Goal: Task Accomplishment & Management: Manage account settings

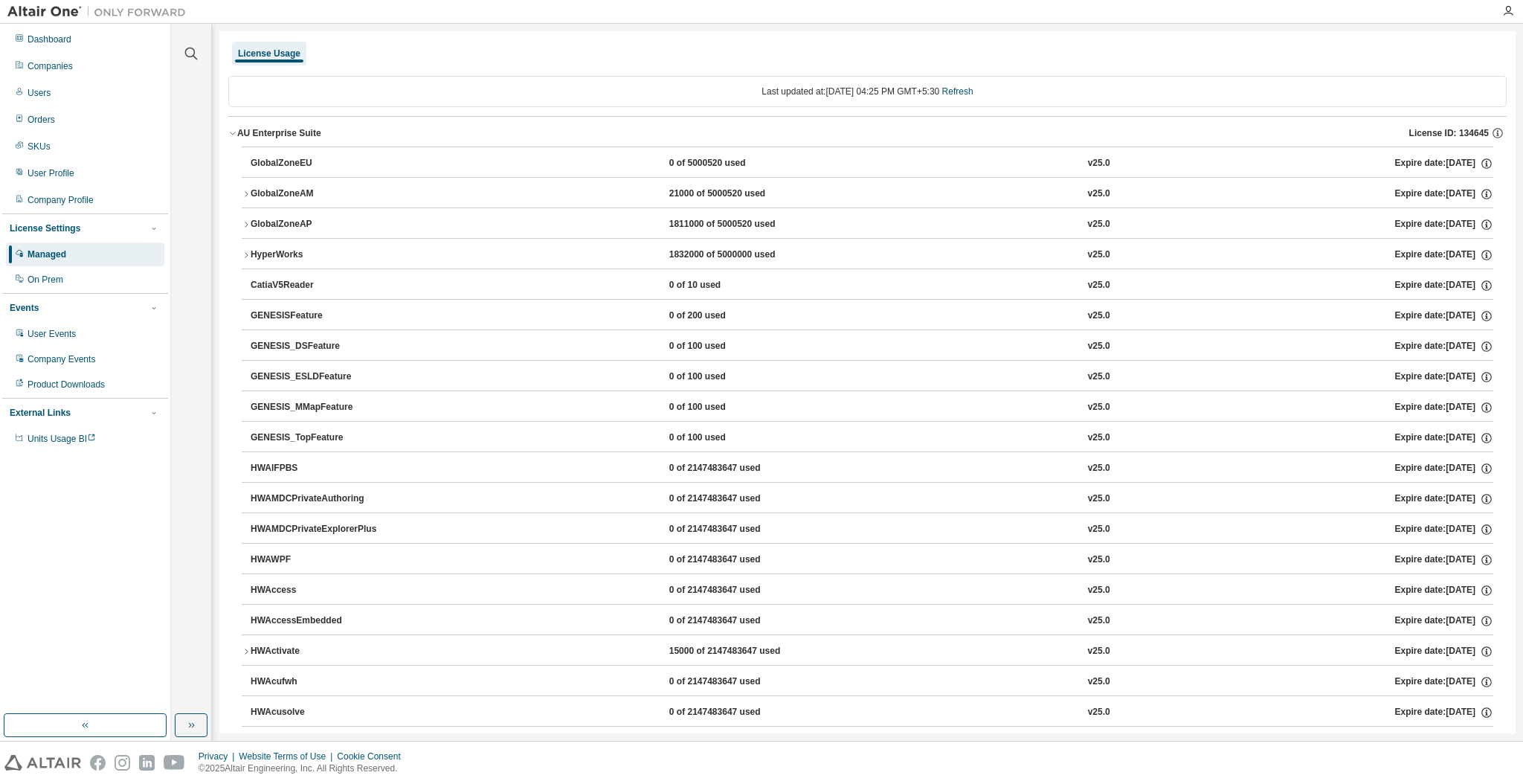
click at [45, 6] on img at bounding box center [100, 12] width 186 height 15
click at [50, 36] on div "Dashboard" at bounding box center [49, 39] width 44 height 12
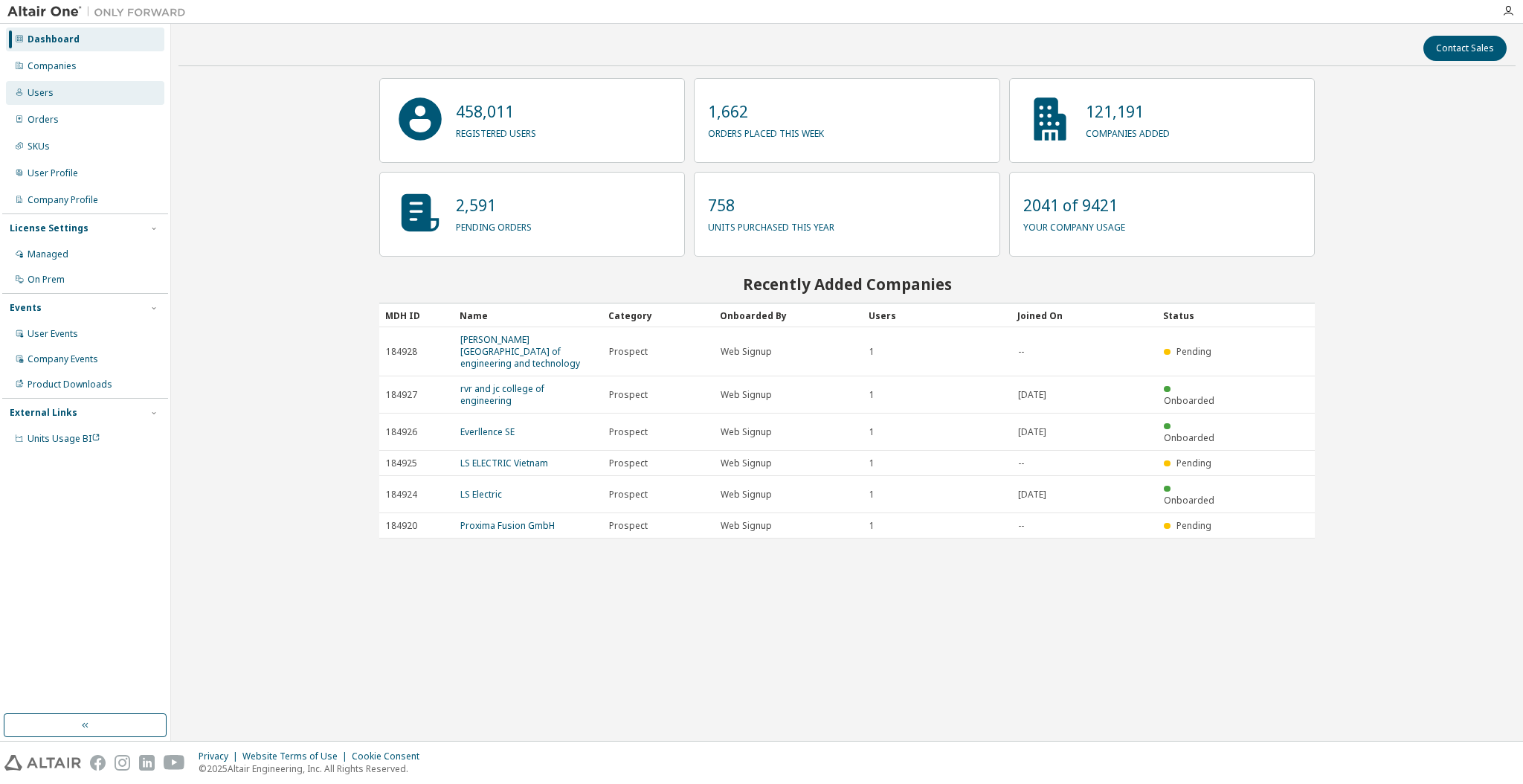
click at [65, 84] on div "Users" at bounding box center [85, 92] width 158 height 24
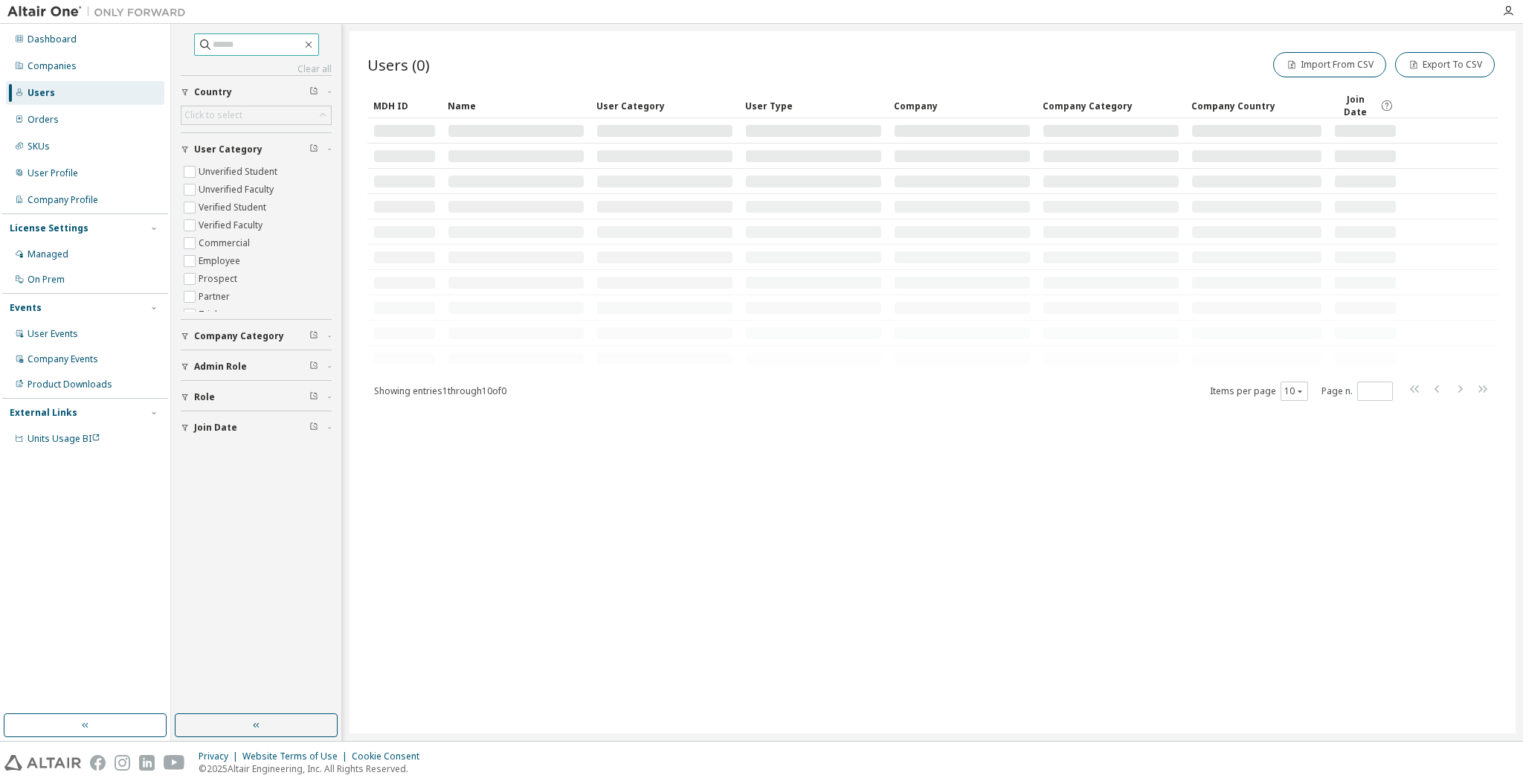
click at [253, 47] on input "text" at bounding box center [257, 44] width 89 height 15
paste input "**********"
type input "**********"
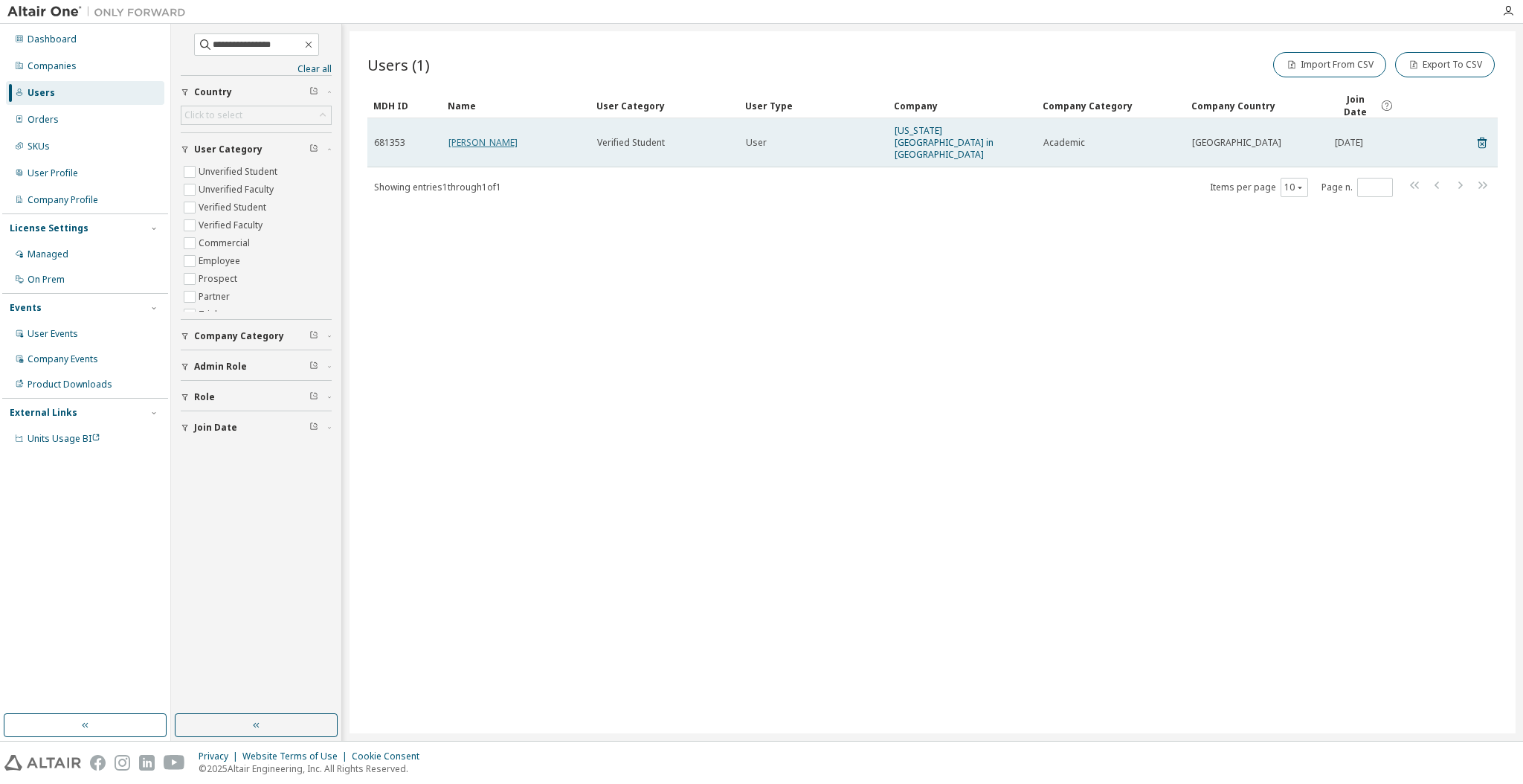
click at [450, 136] on link "[PERSON_NAME]" at bounding box center [483, 142] width 69 height 12
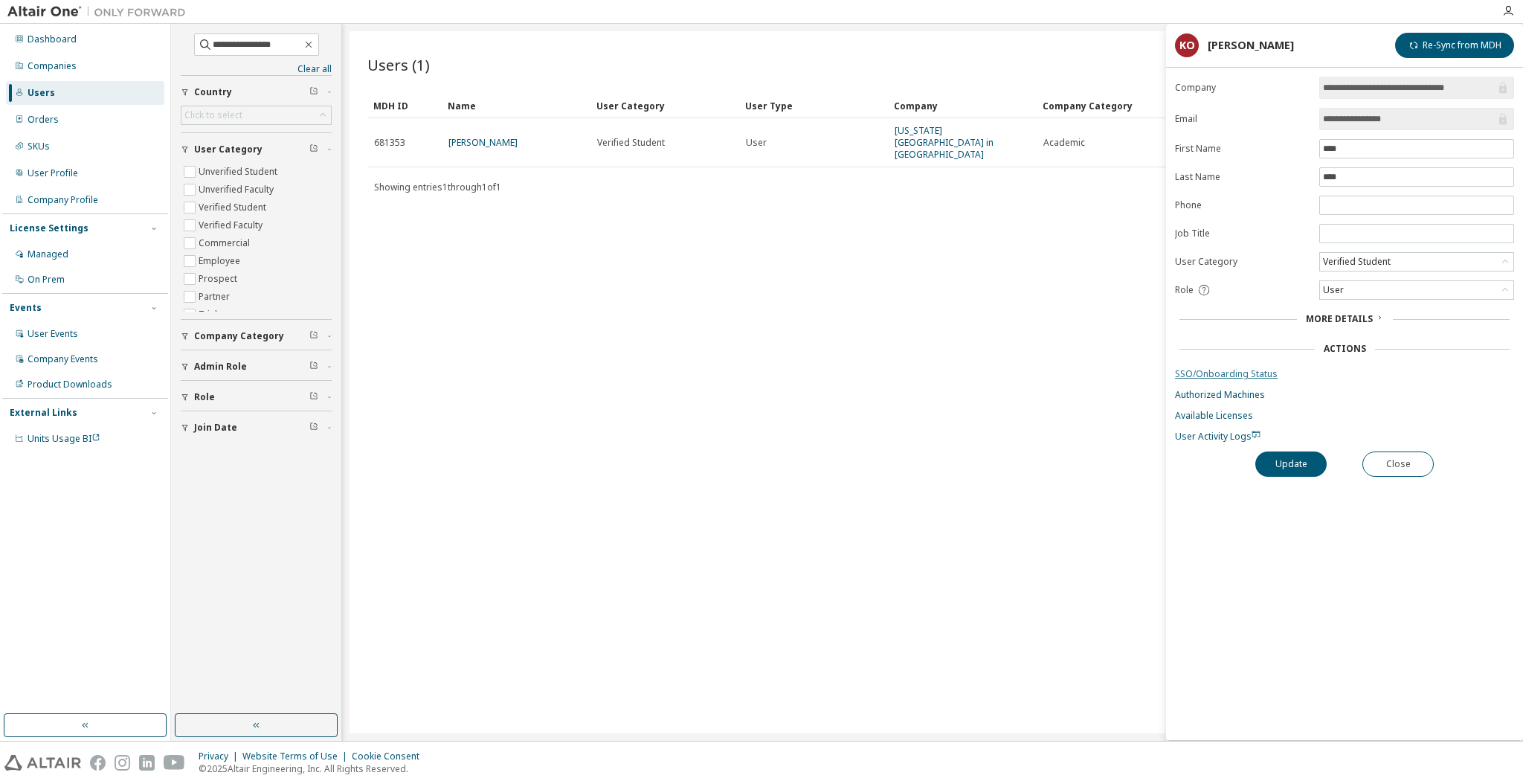
click at [1255, 372] on link "SSO/Onboarding Status" at bounding box center [1344, 373] width 339 height 12
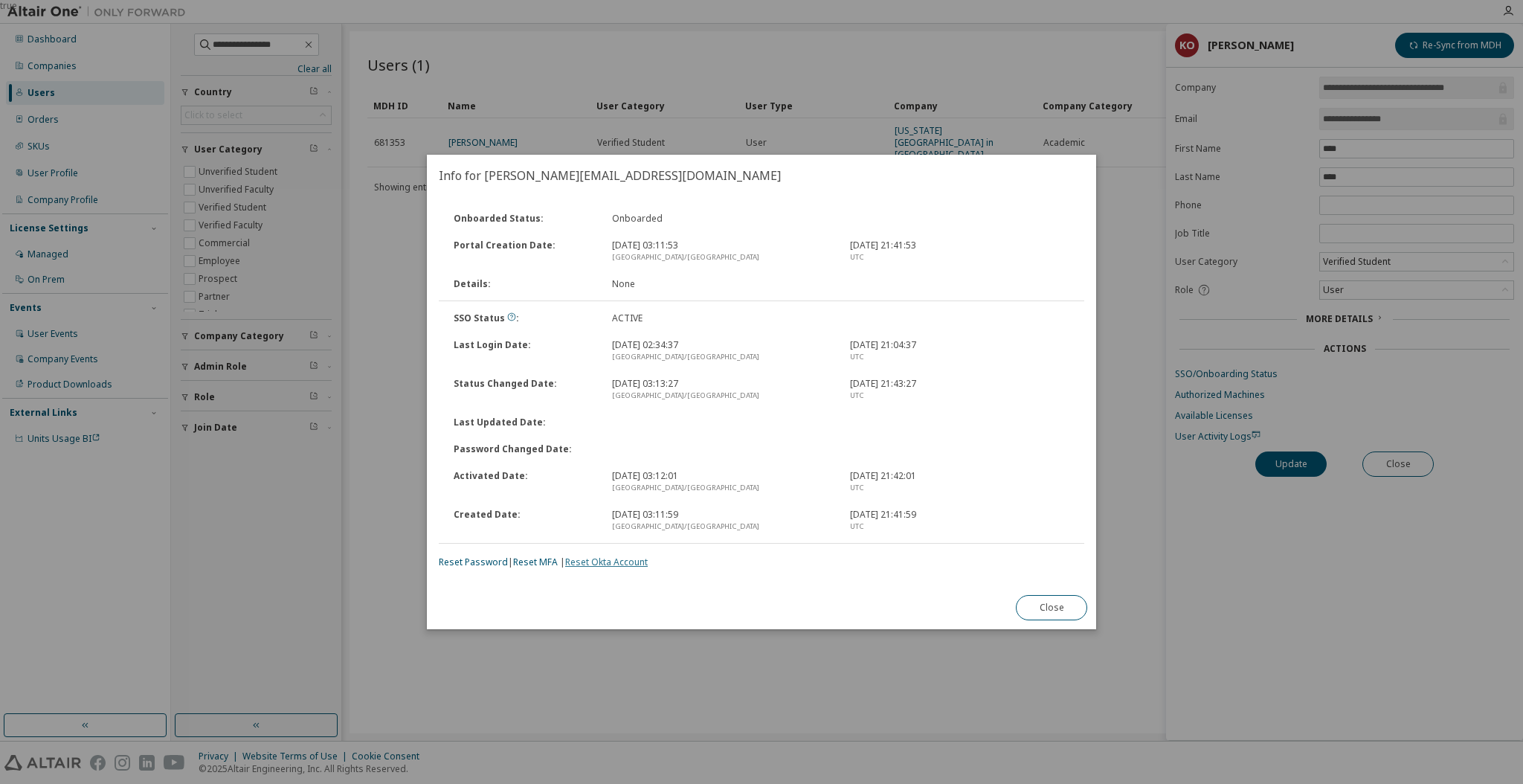
click at [616, 560] on link "Reset Okta Account" at bounding box center [606, 562] width 82 height 12
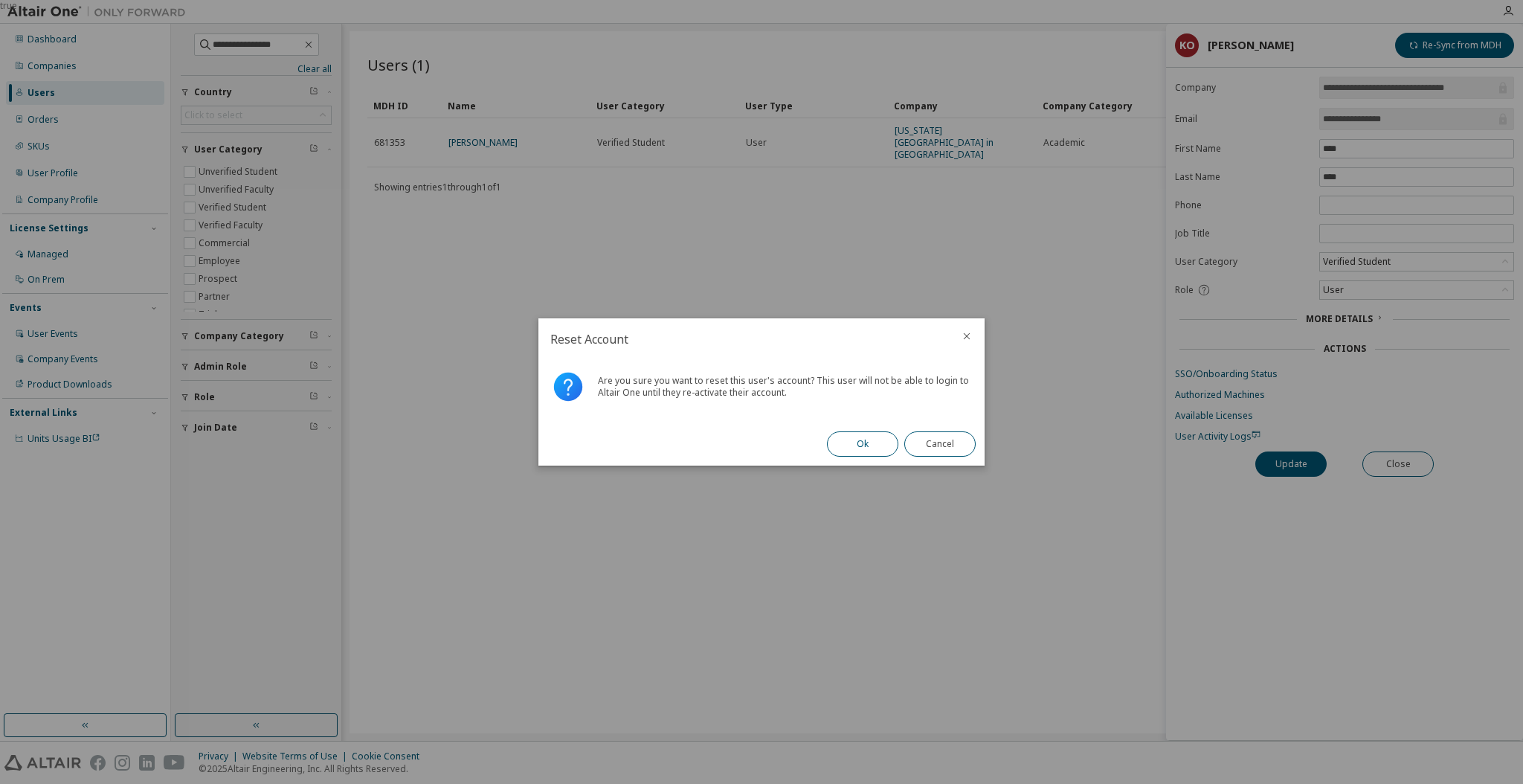
click at [849, 449] on button "Ok" at bounding box center [862, 444] width 71 height 26
click at [931, 450] on button "Close" at bounding box center [940, 444] width 71 height 26
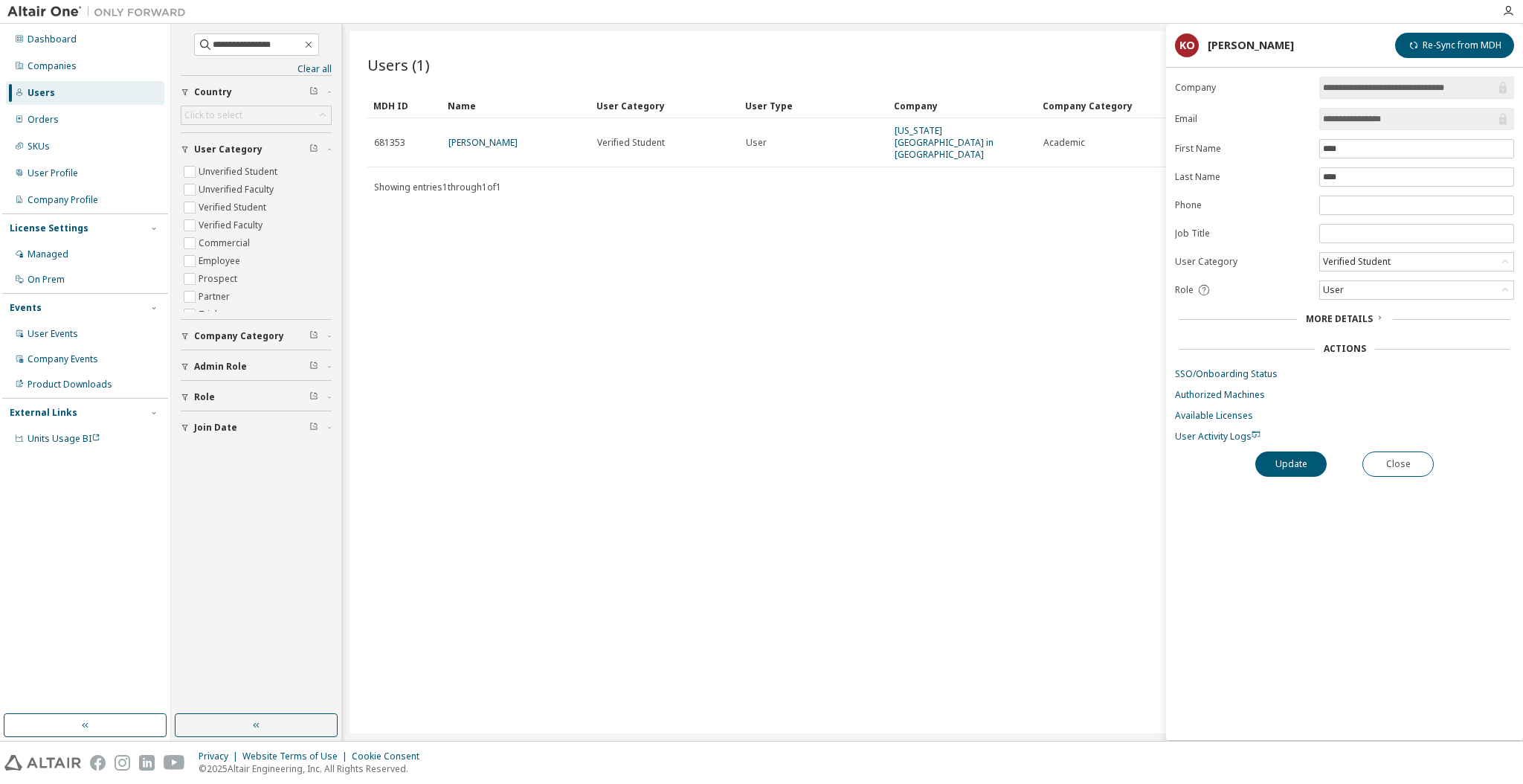
click at [711, 338] on div "Users (1) Import From CSV Export To CSV Clear Load Save Save As Field Operator …" at bounding box center [932, 382] width 1166 height 702
click at [314, 41] on icon "button" at bounding box center [308, 44] width 12 height 12
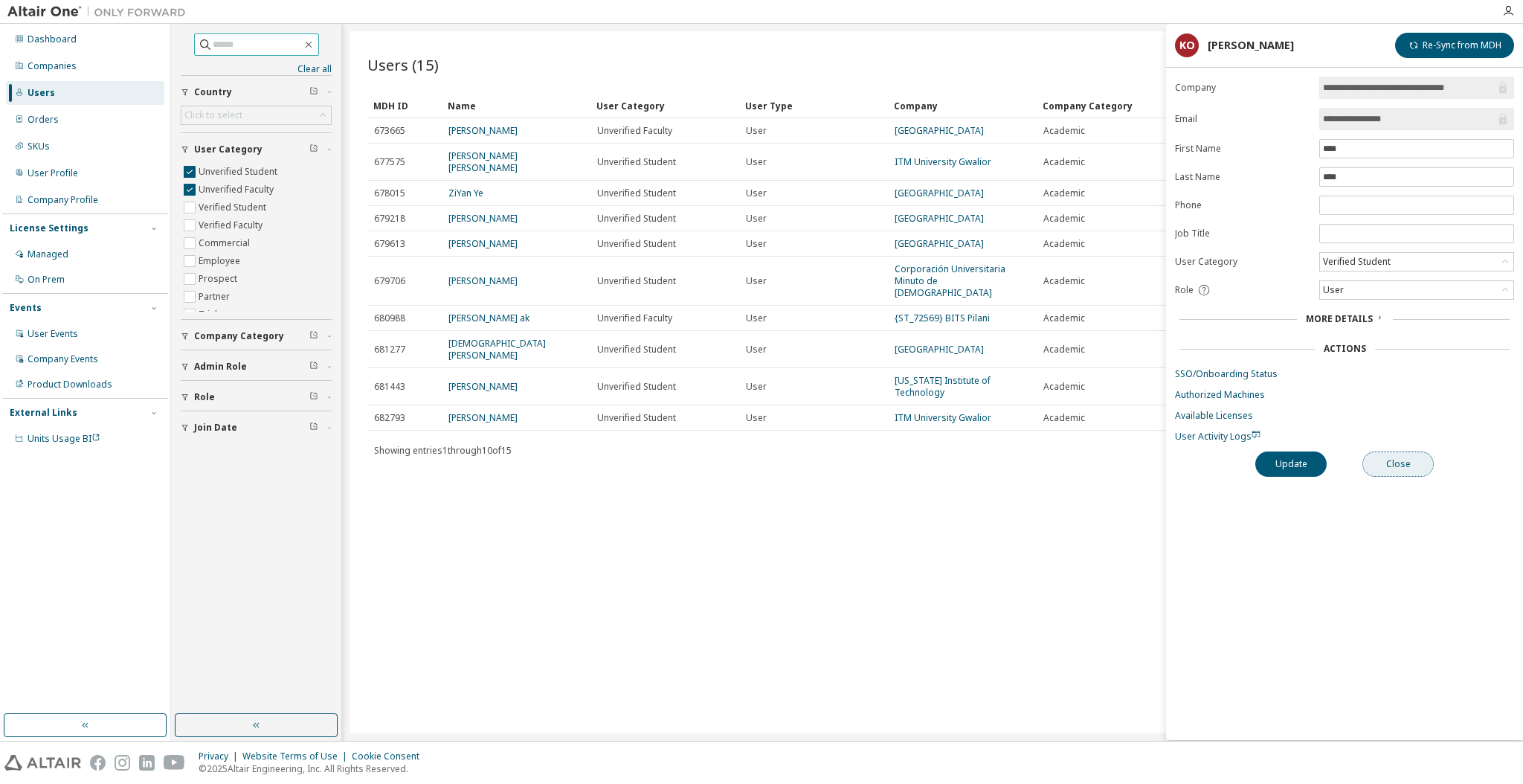
click at [1403, 453] on button "Close" at bounding box center [1398, 463] width 71 height 26
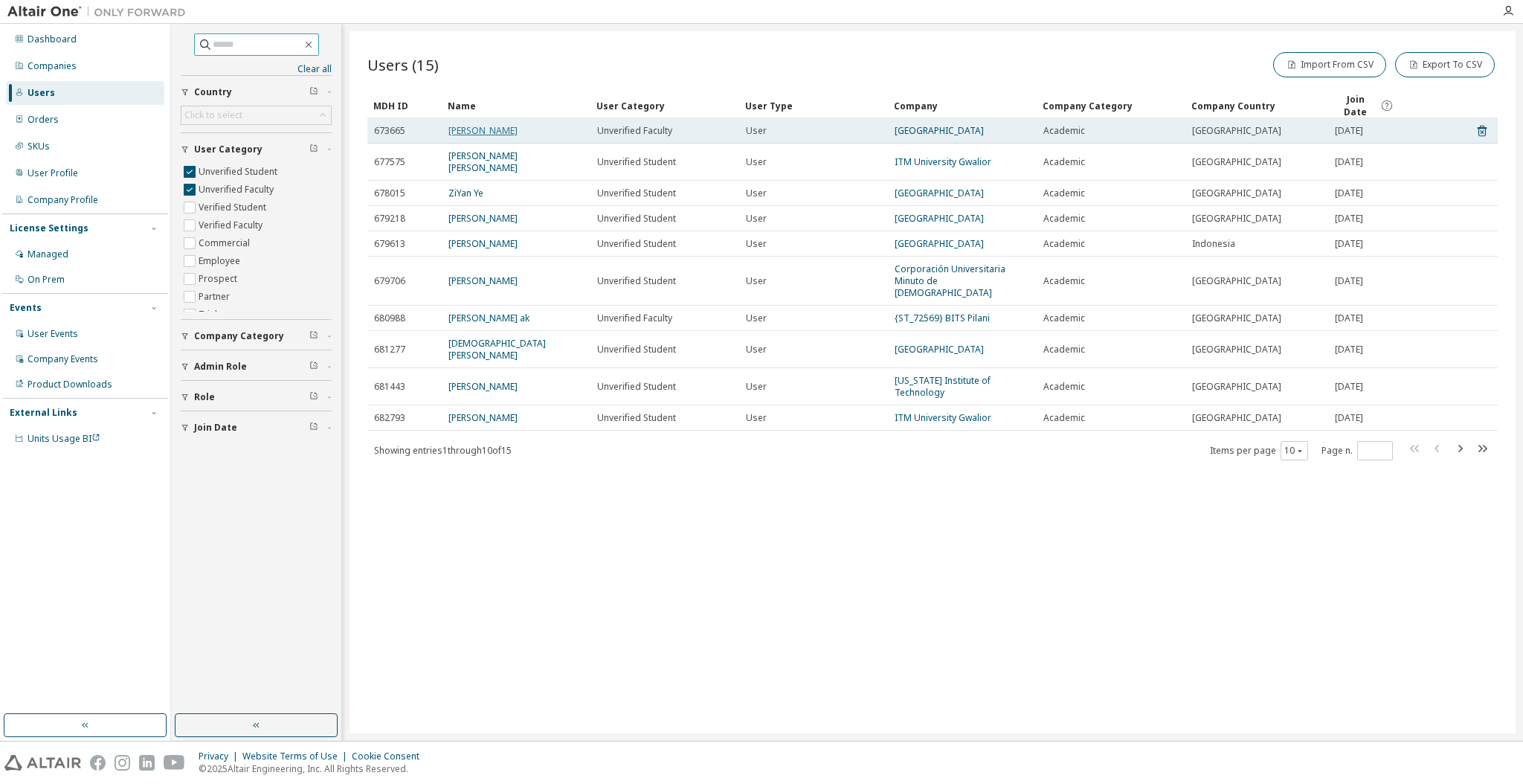
click at [470, 128] on link "[PERSON_NAME]" at bounding box center [483, 130] width 69 height 12
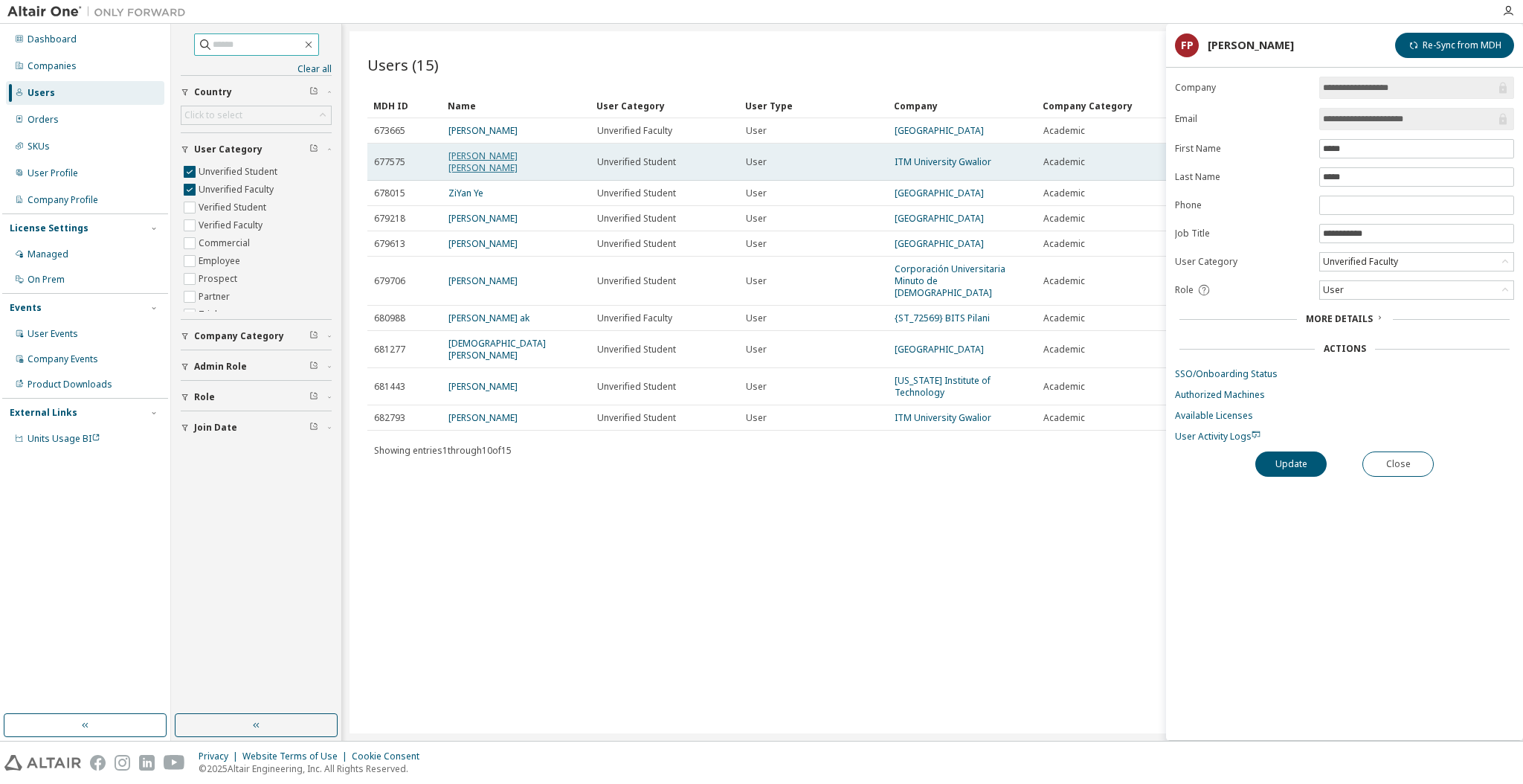
click at [518, 151] on link "[PERSON_NAME] [PERSON_NAME]" at bounding box center [483, 162] width 69 height 25
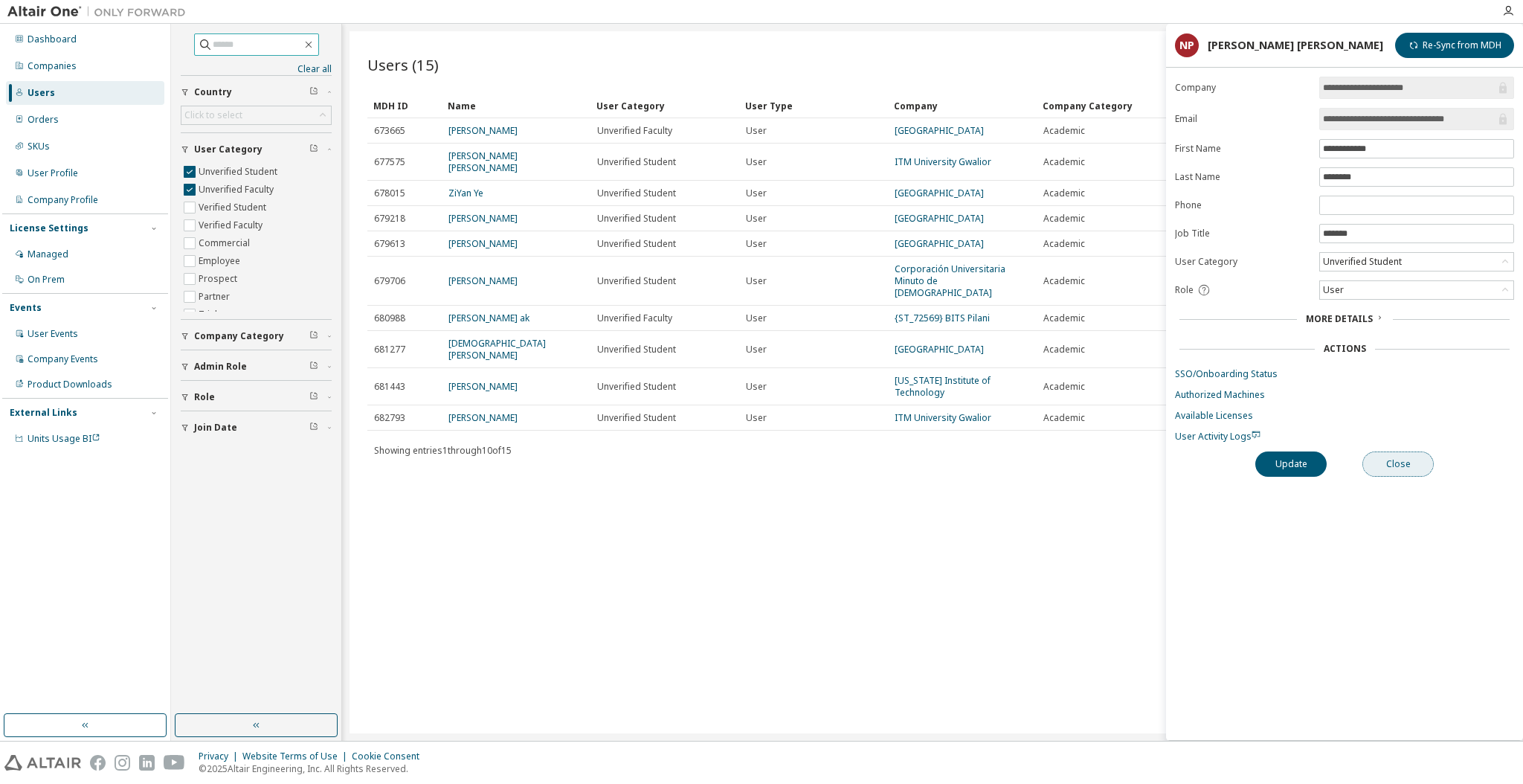
click at [1400, 464] on button "Close" at bounding box center [1398, 463] width 71 height 26
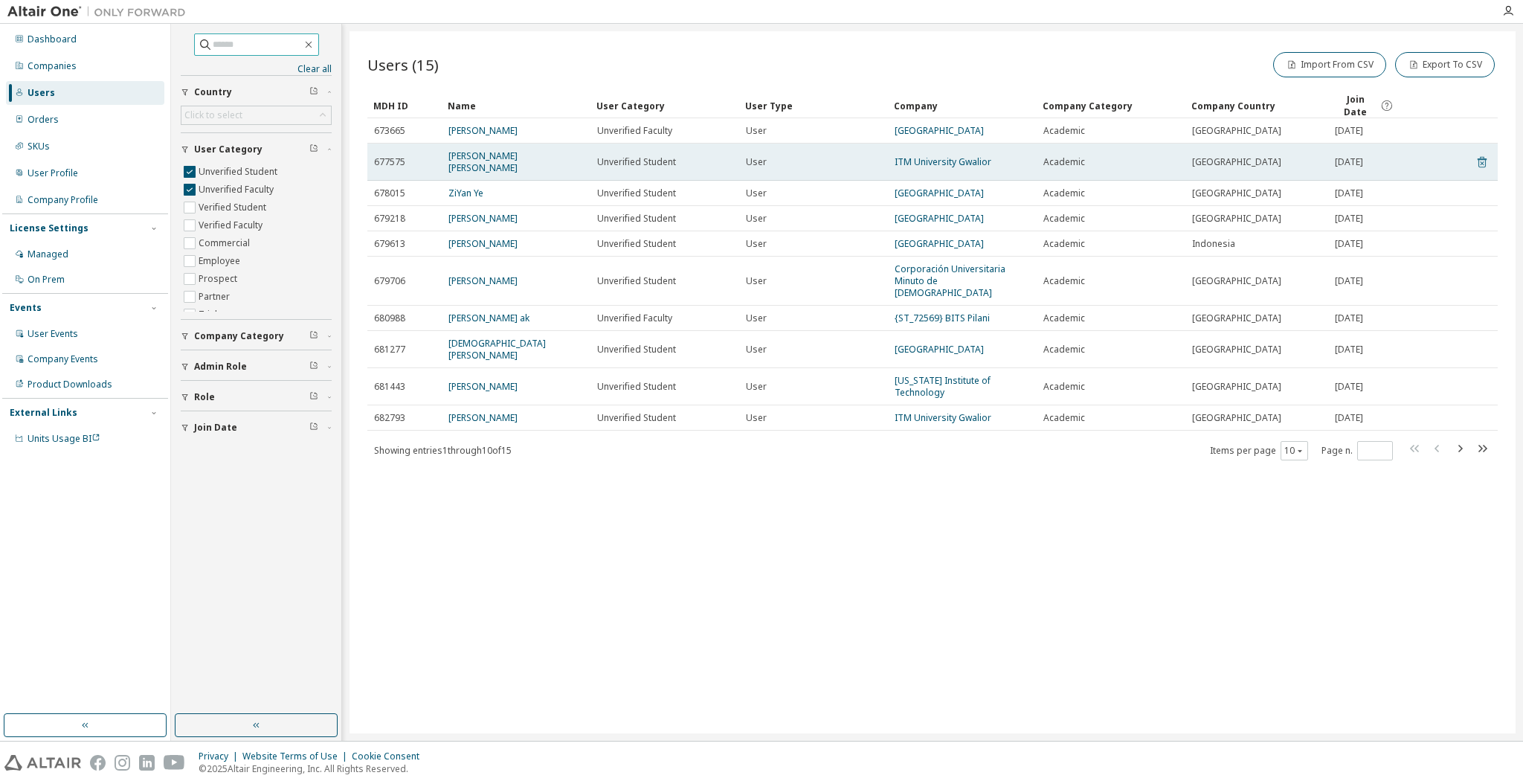
click at [1483, 153] on icon at bounding box center [1481, 161] width 13 height 18
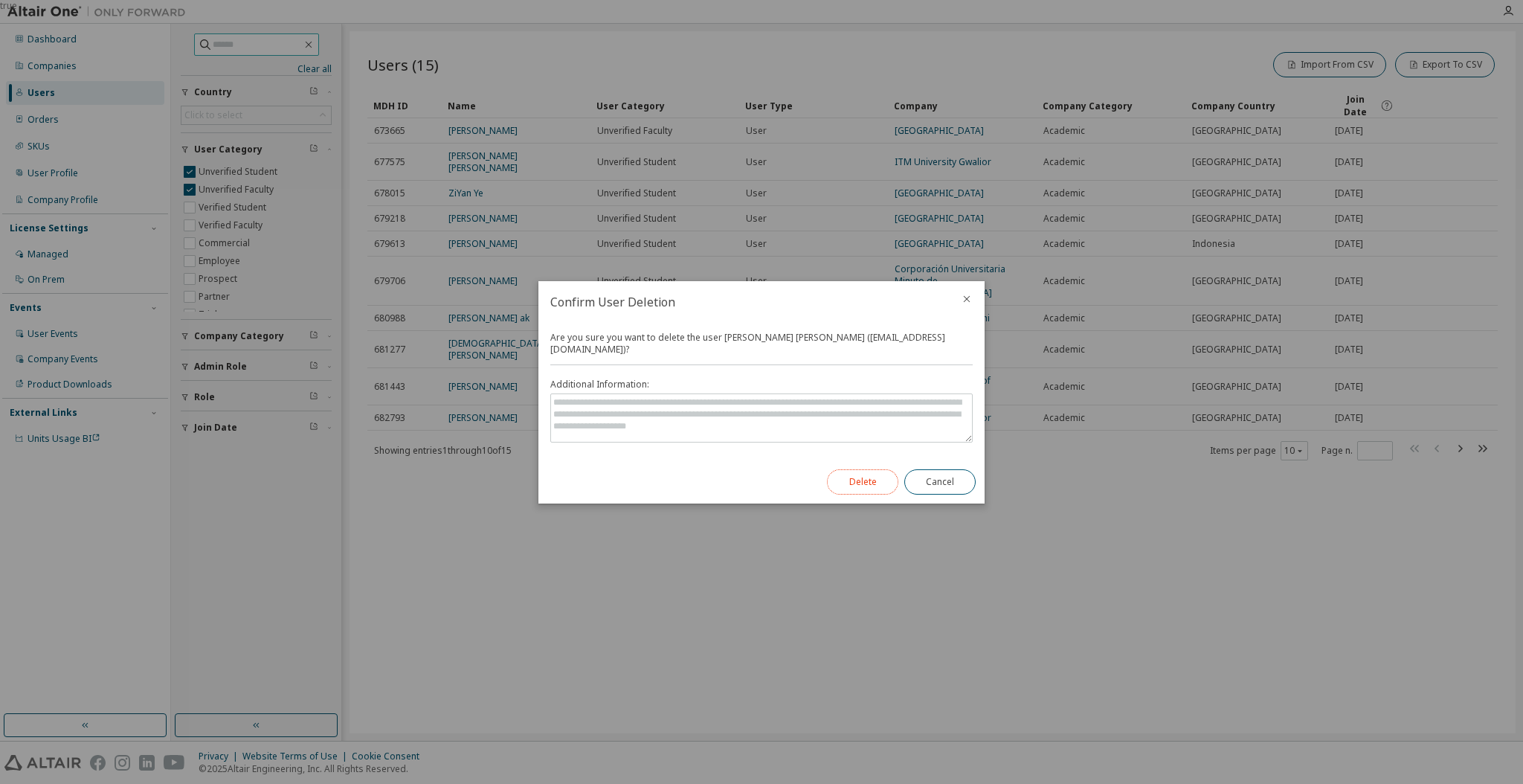
click at [873, 475] on button "Delete" at bounding box center [862, 481] width 71 height 26
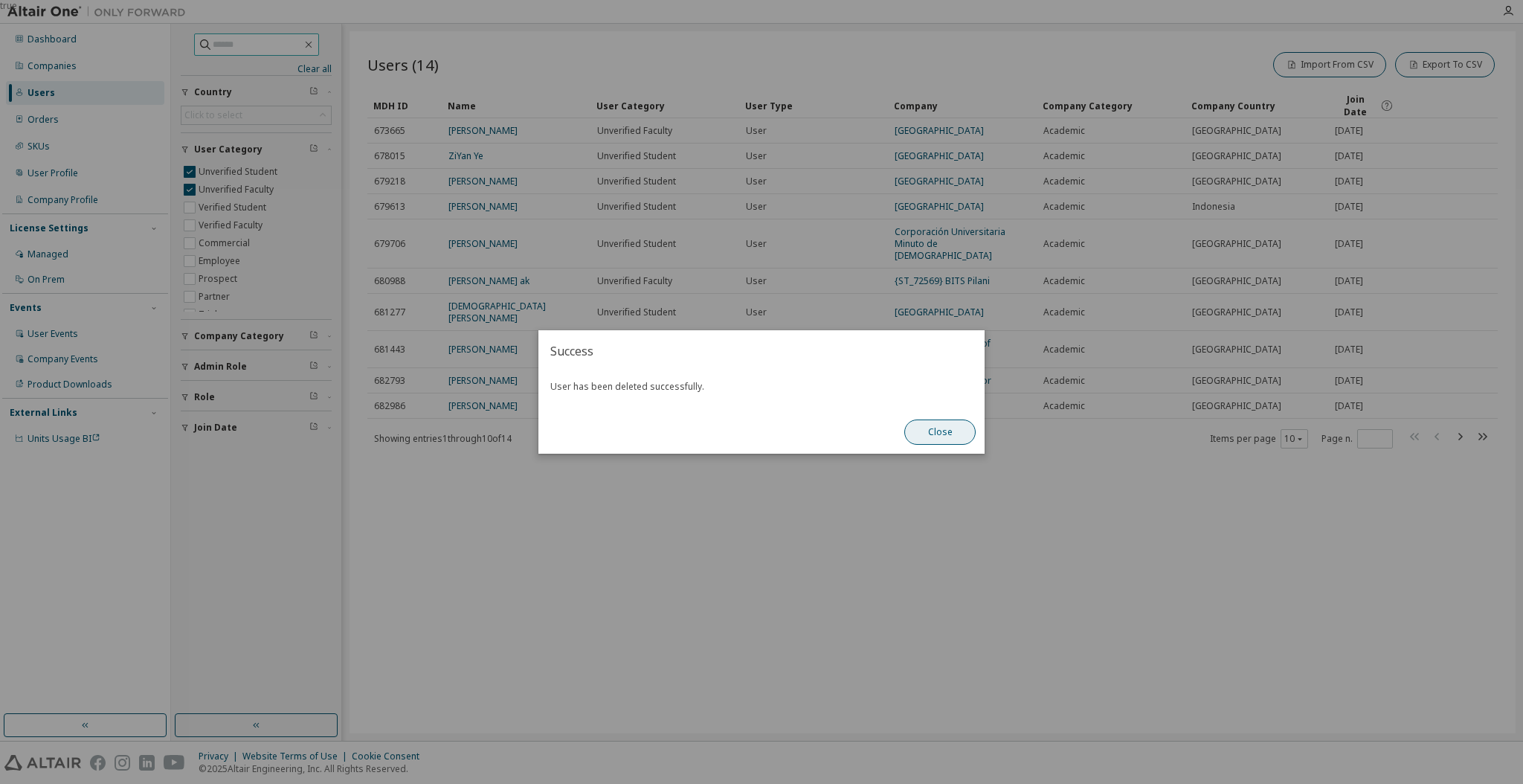
click at [931, 428] on button "Close" at bounding box center [940, 432] width 71 height 26
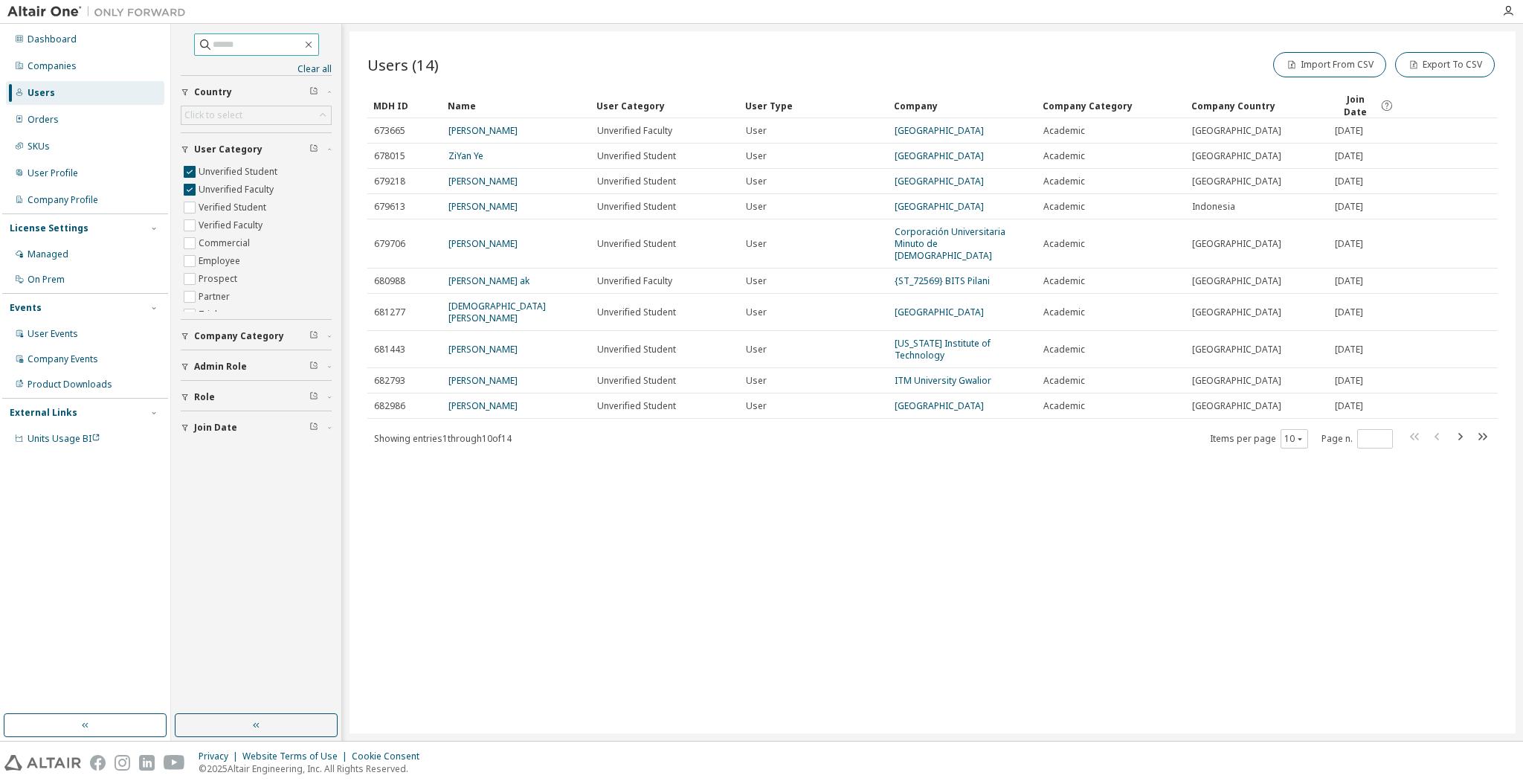
click at [1340, 99] on span "Join Date" at bounding box center [1355, 106] width 43 height 26
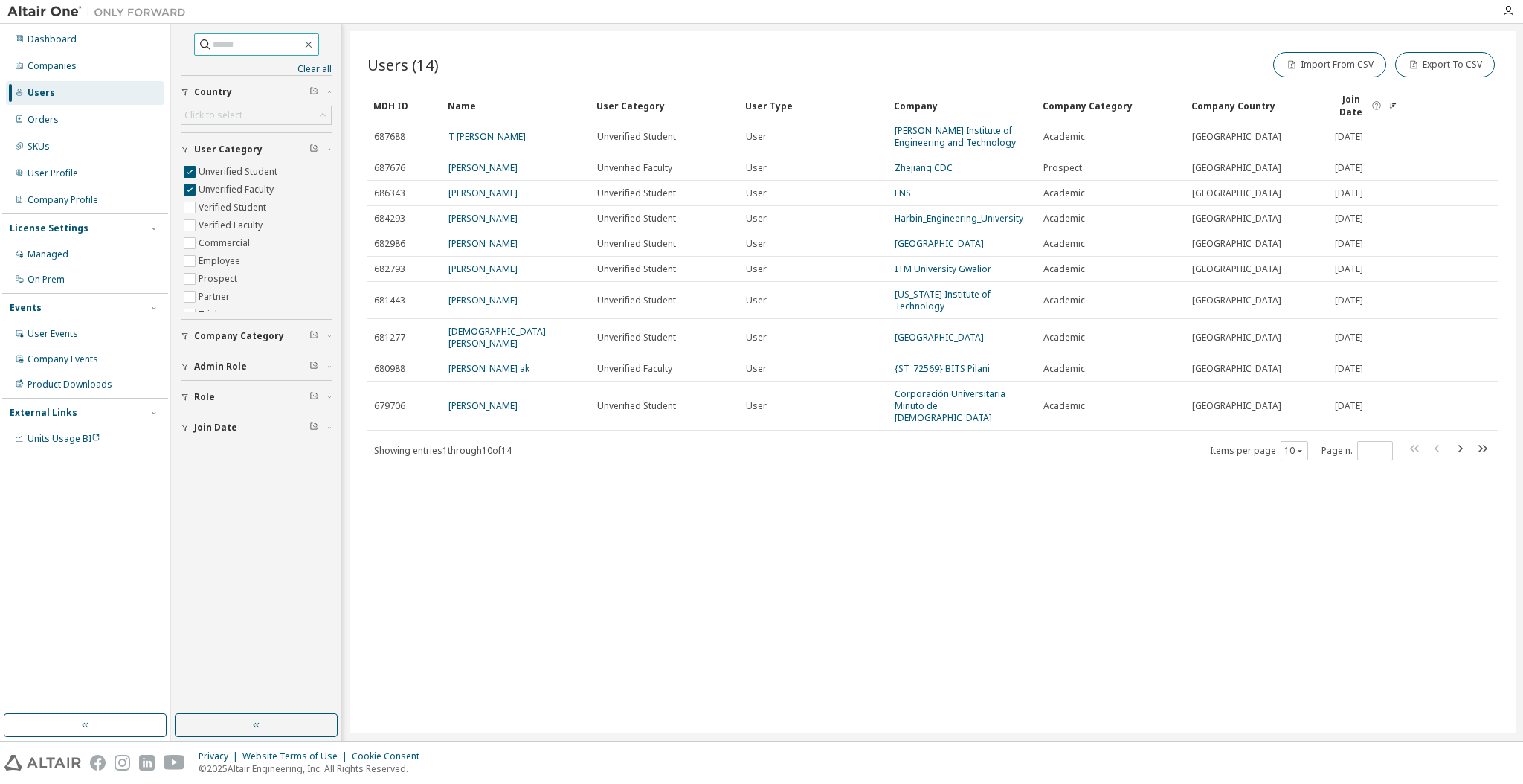
click at [1340, 99] on span "Join Date" at bounding box center [1350, 106] width 33 height 26
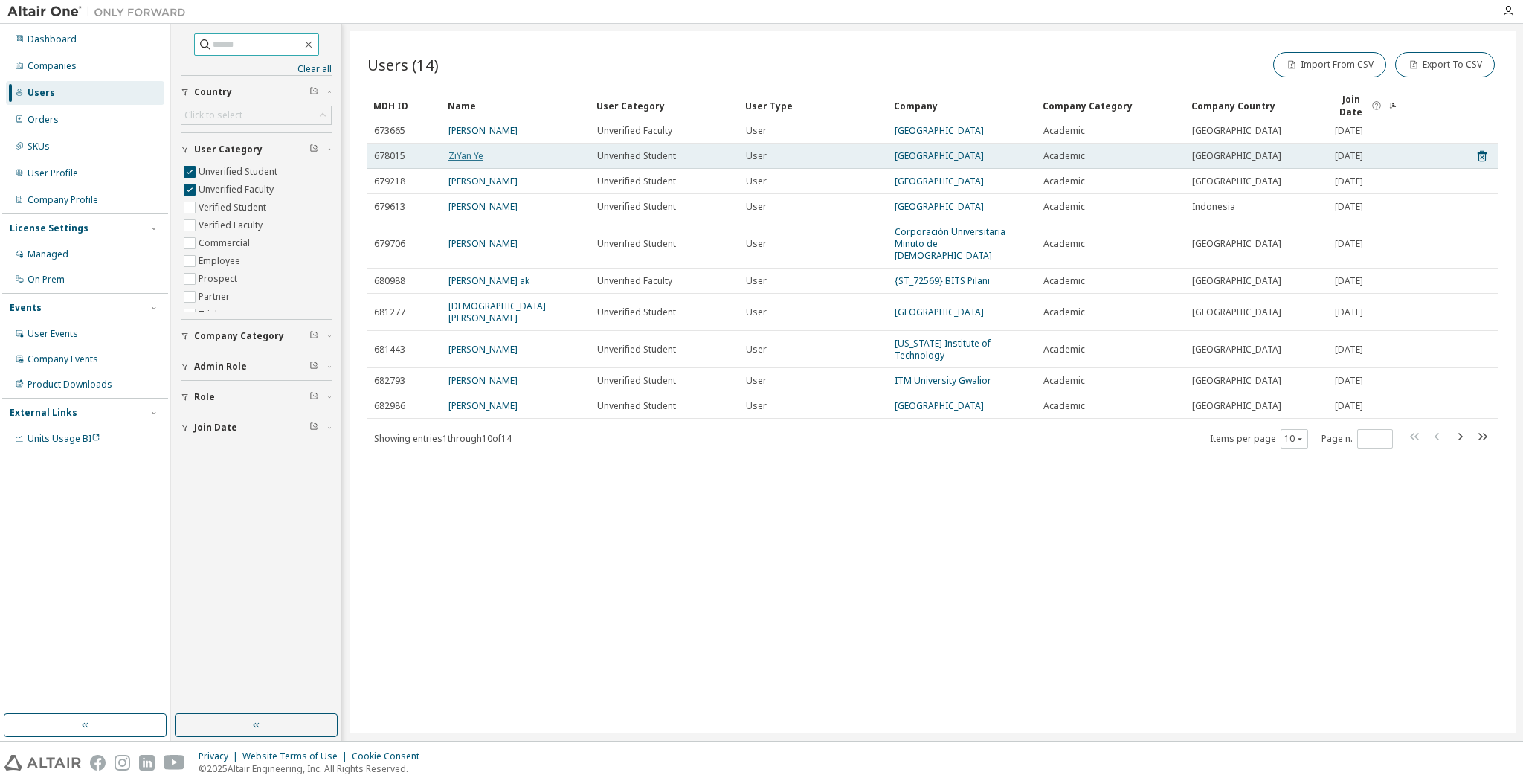
click at [470, 151] on link "ZiYan Ye" at bounding box center [466, 156] width 35 height 12
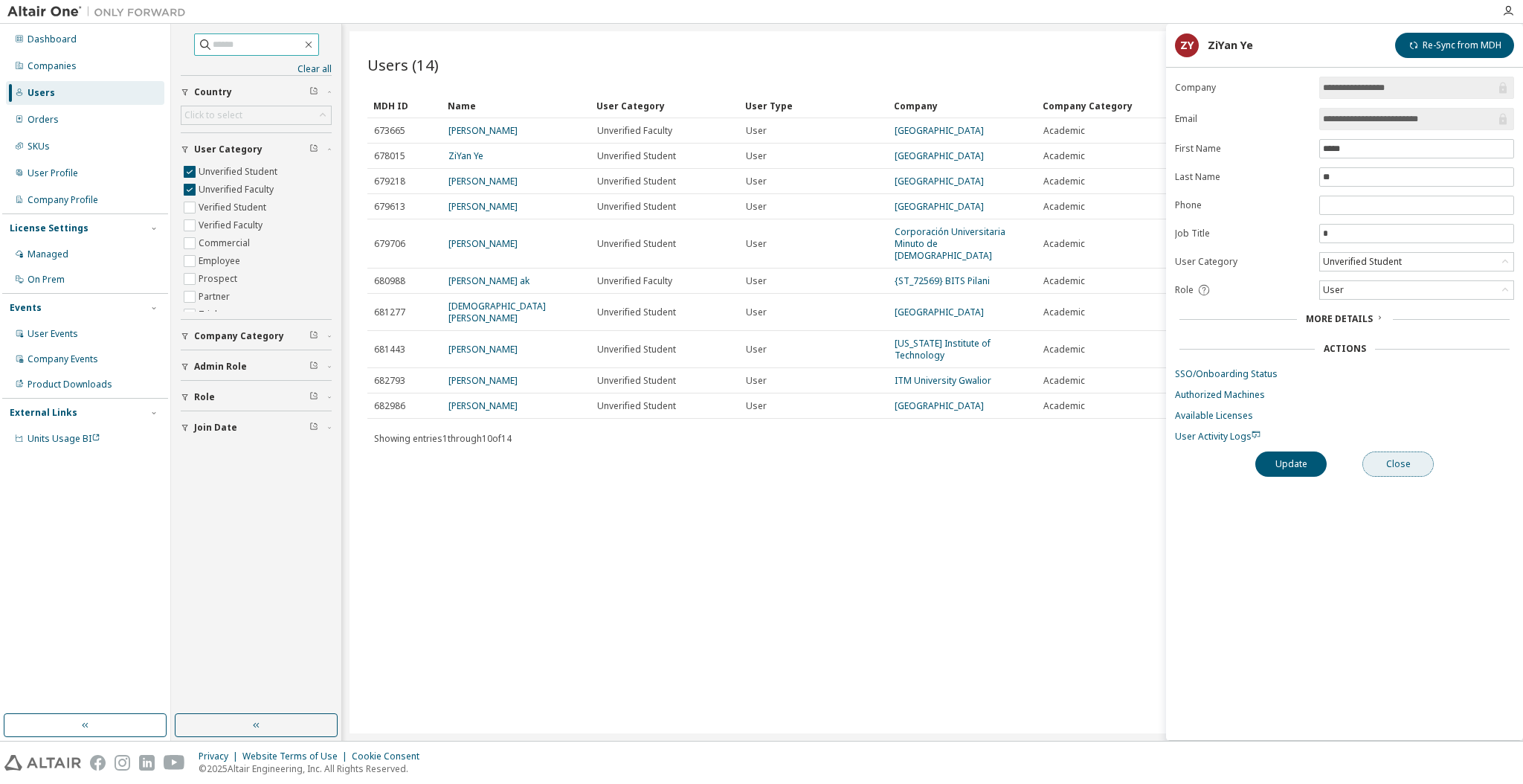
click at [1414, 463] on button "Close" at bounding box center [1398, 463] width 71 height 26
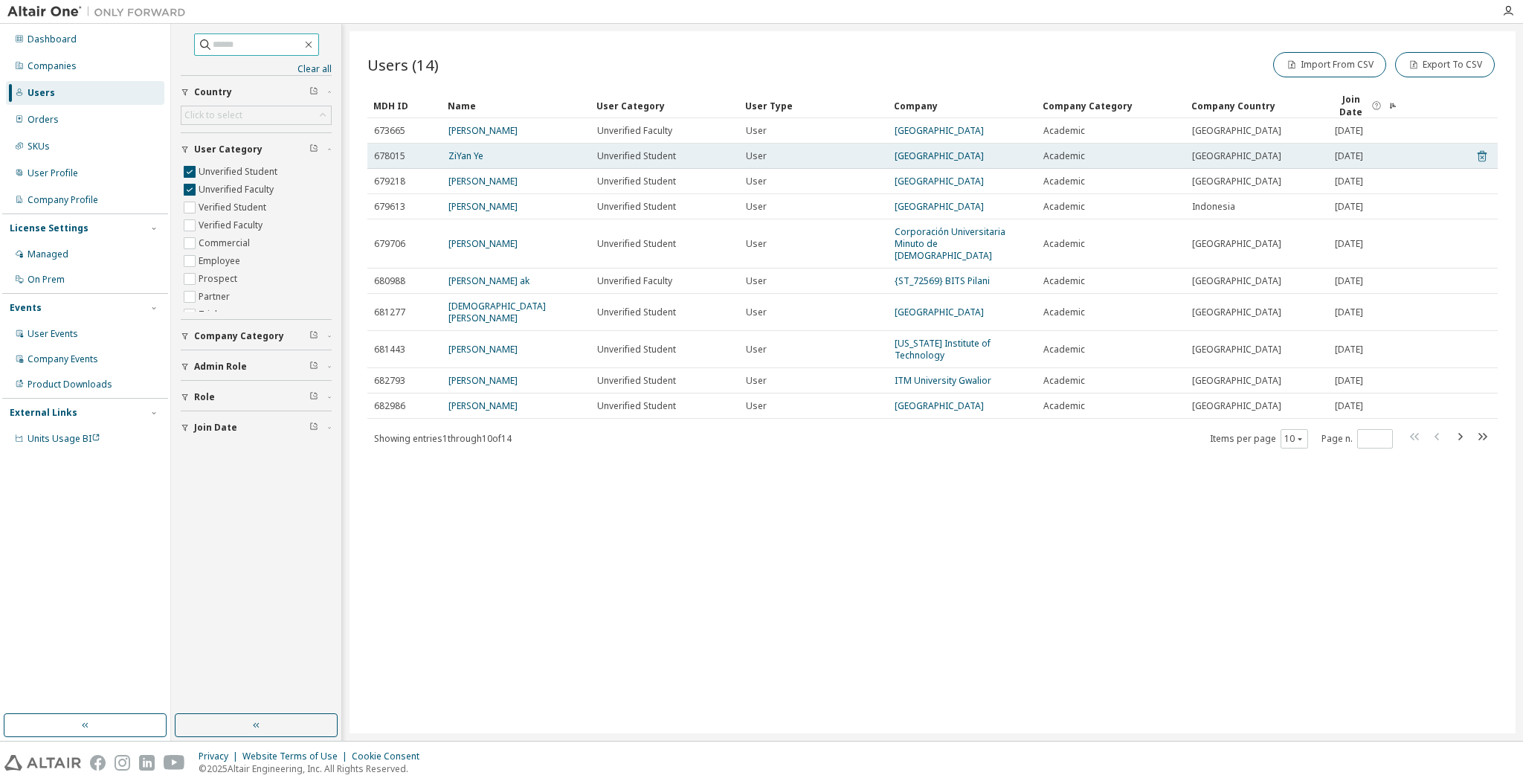
click at [1478, 149] on icon at bounding box center [1481, 156] width 13 height 18
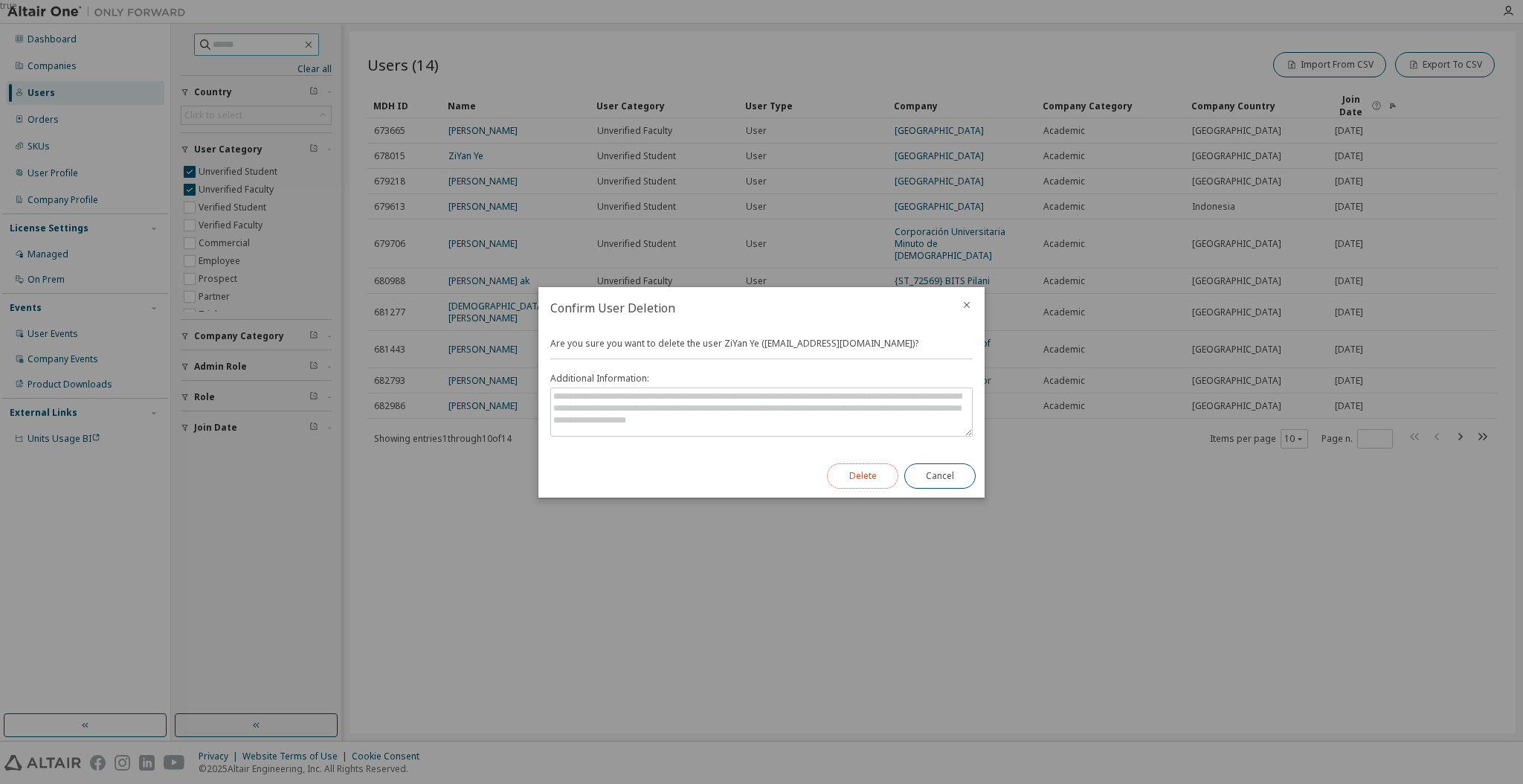
click at [880, 469] on button "Delete" at bounding box center [862, 476] width 71 height 26
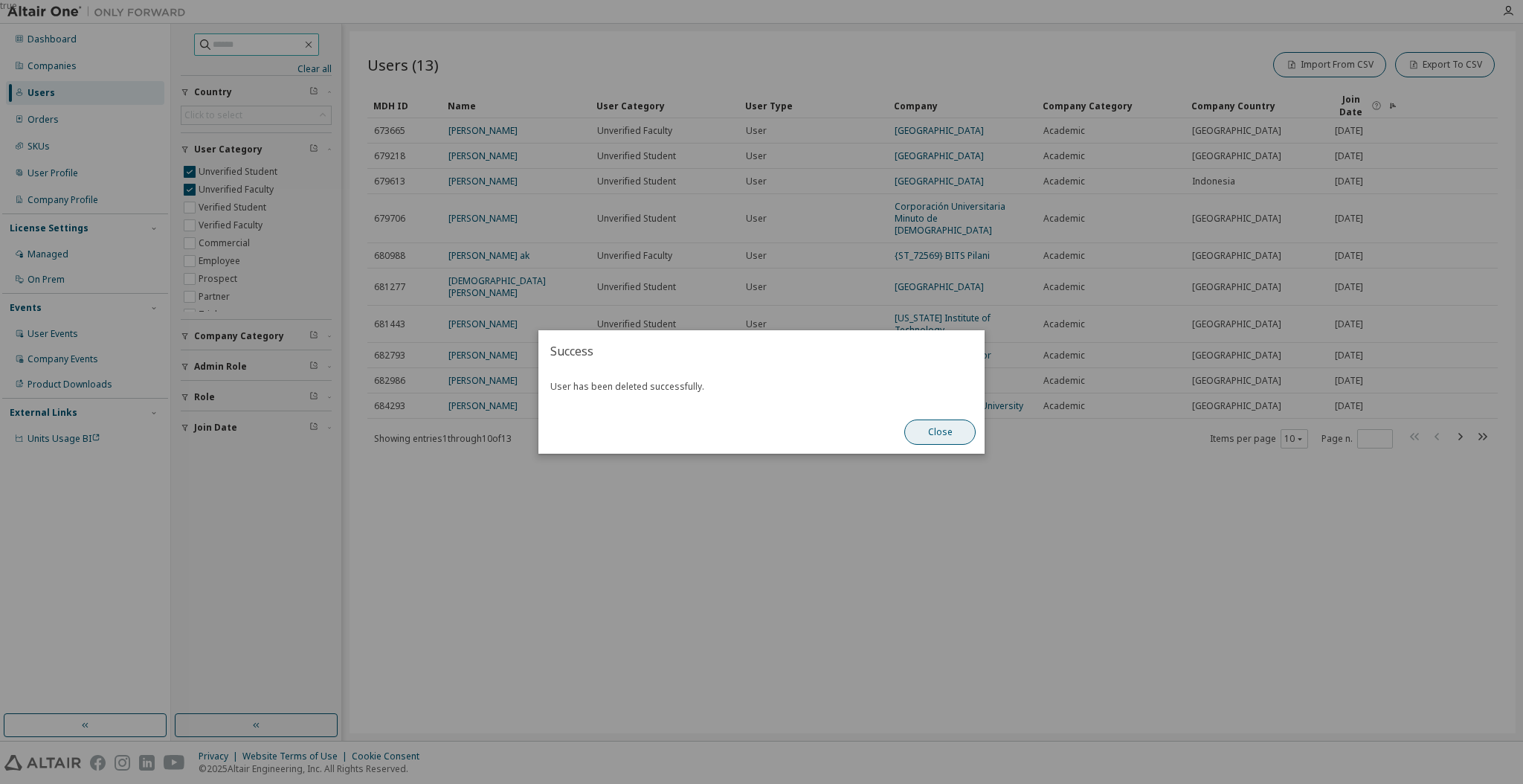
click at [936, 435] on button "Close" at bounding box center [940, 432] width 71 height 26
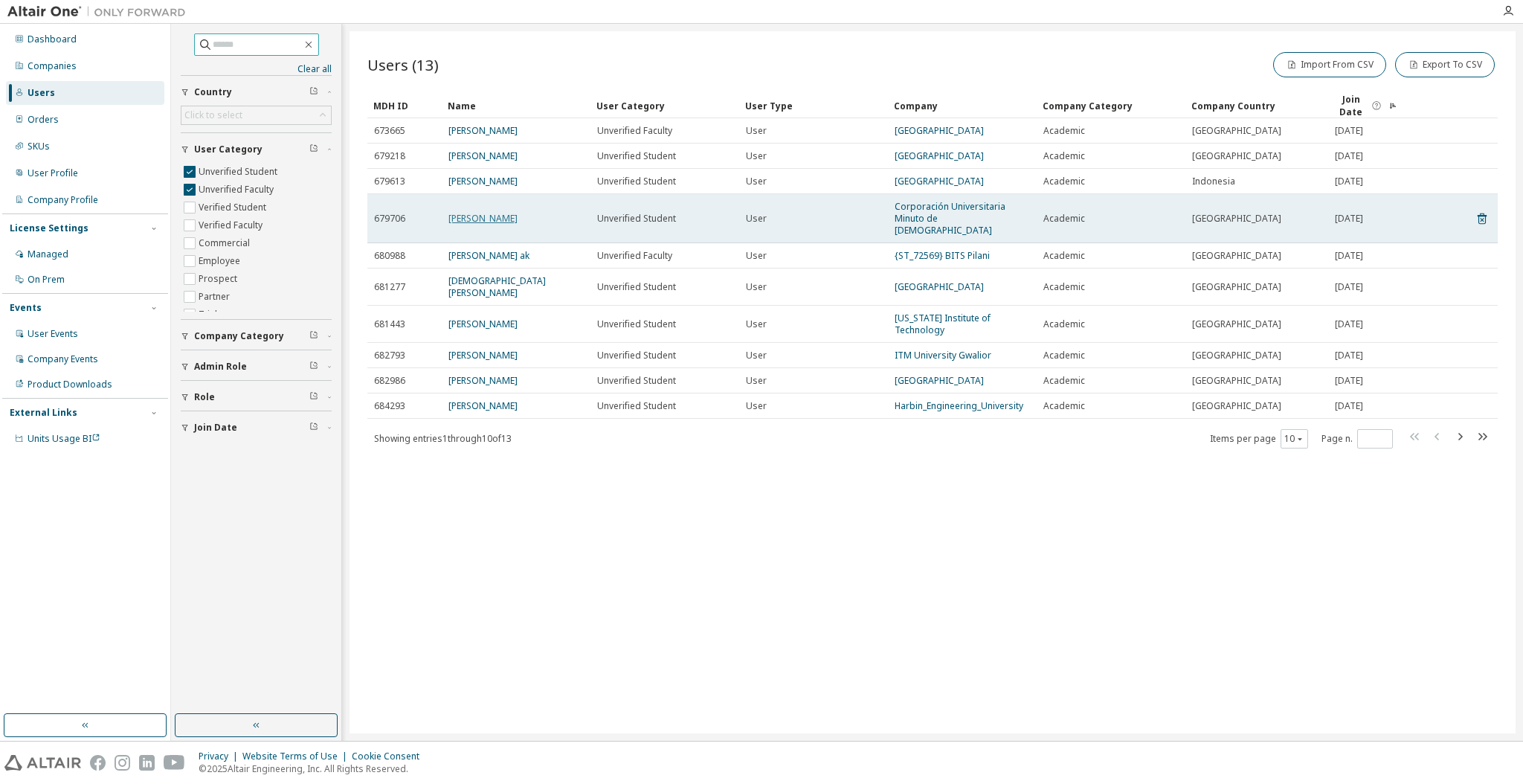
click at [469, 212] on link "[PERSON_NAME]" at bounding box center [483, 218] width 69 height 12
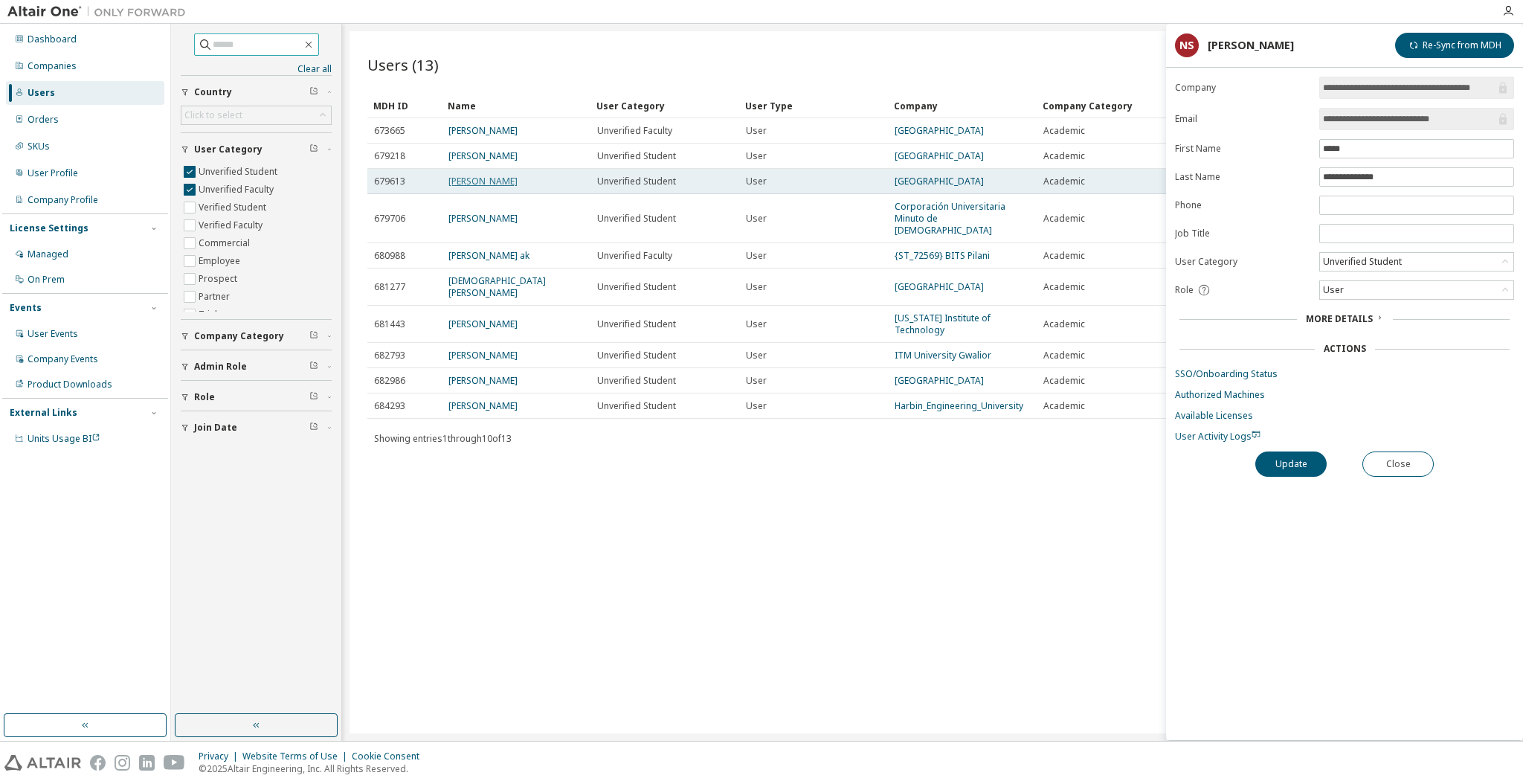
click at [467, 178] on link "[PERSON_NAME]" at bounding box center [483, 181] width 69 height 12
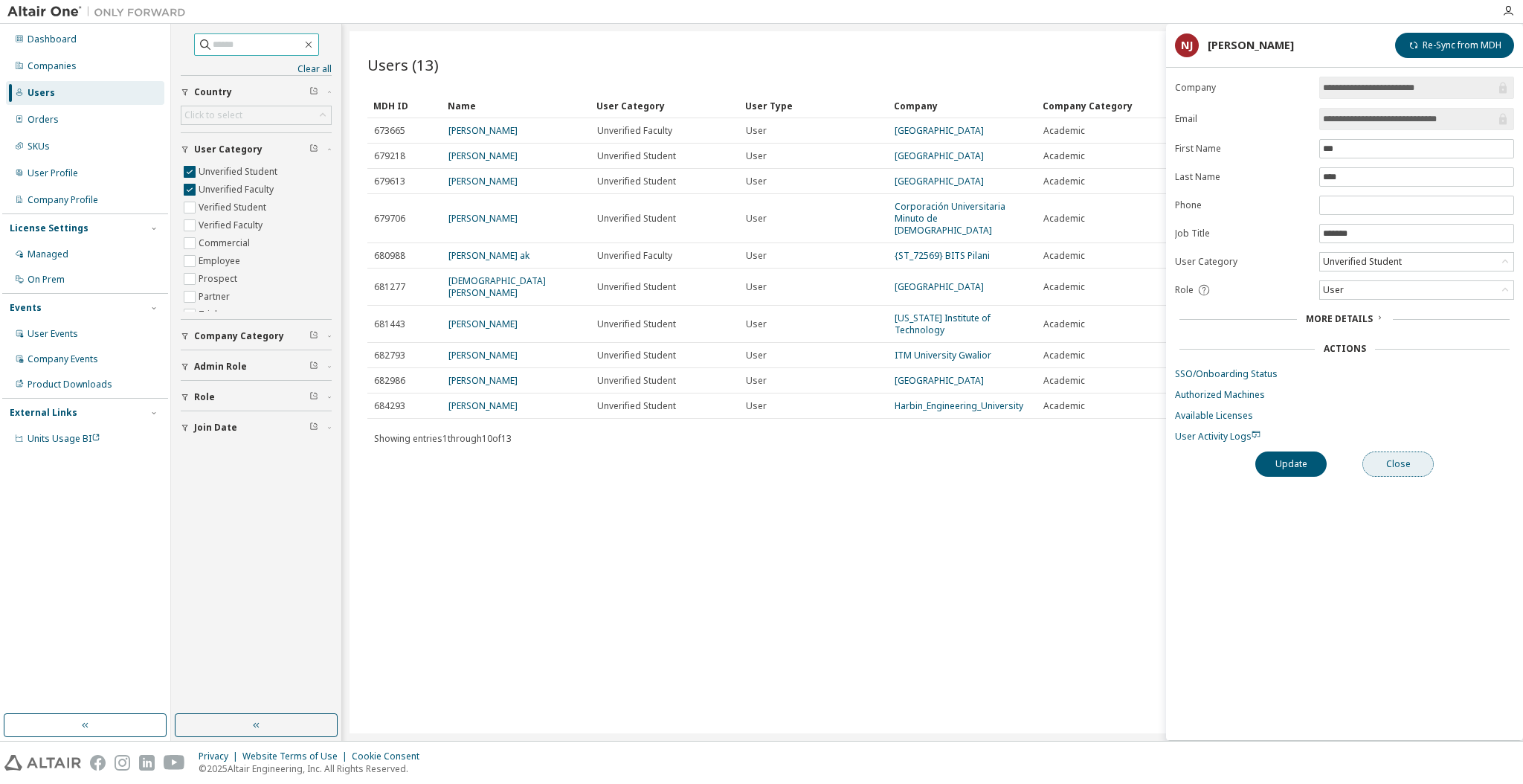
click at [1401, 470] on button "Close" at bounding box center [1398, 463] width 71 height 26
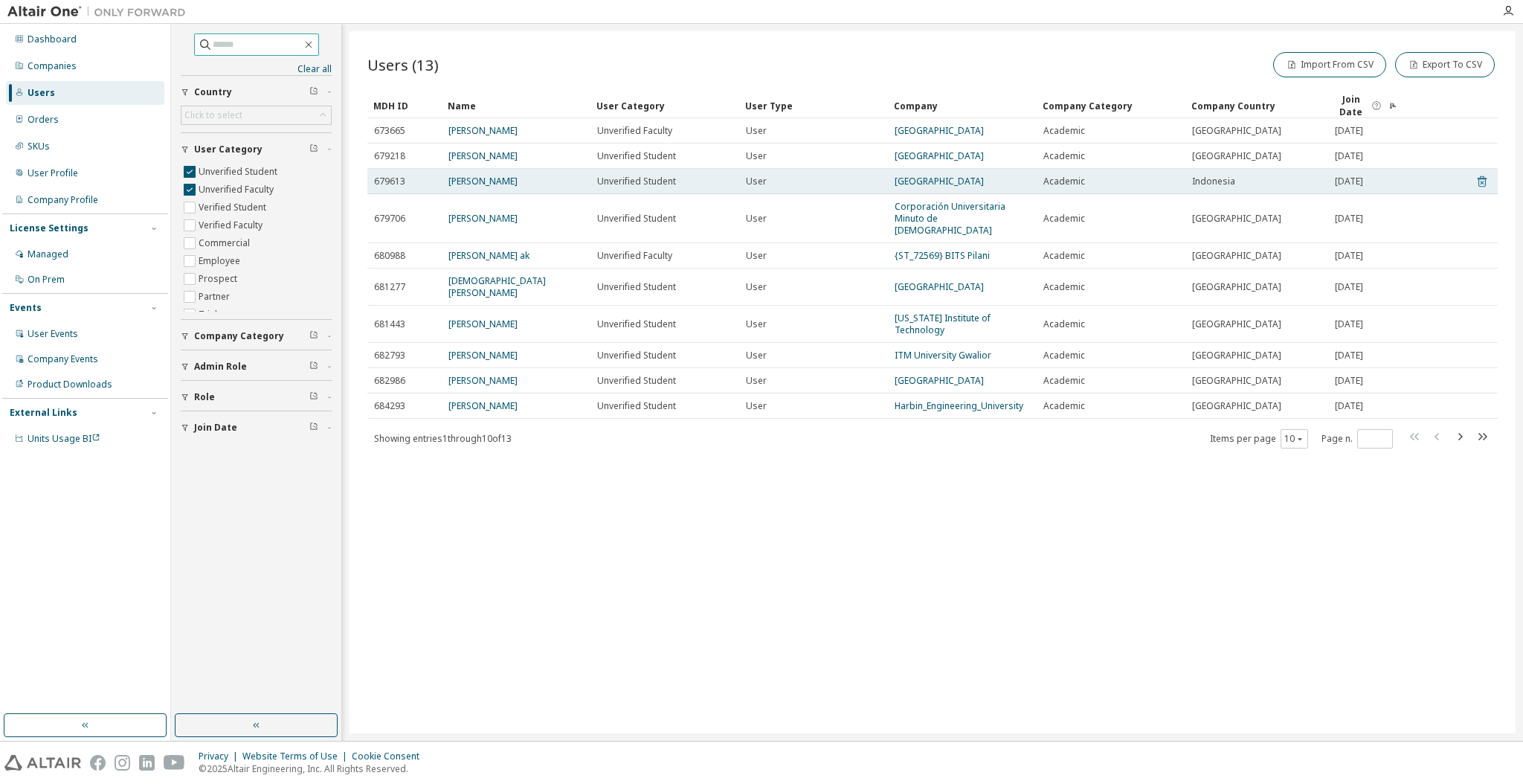
click at [1483, 176] on icon at bounding box center [1481, 182] width 9 height 11
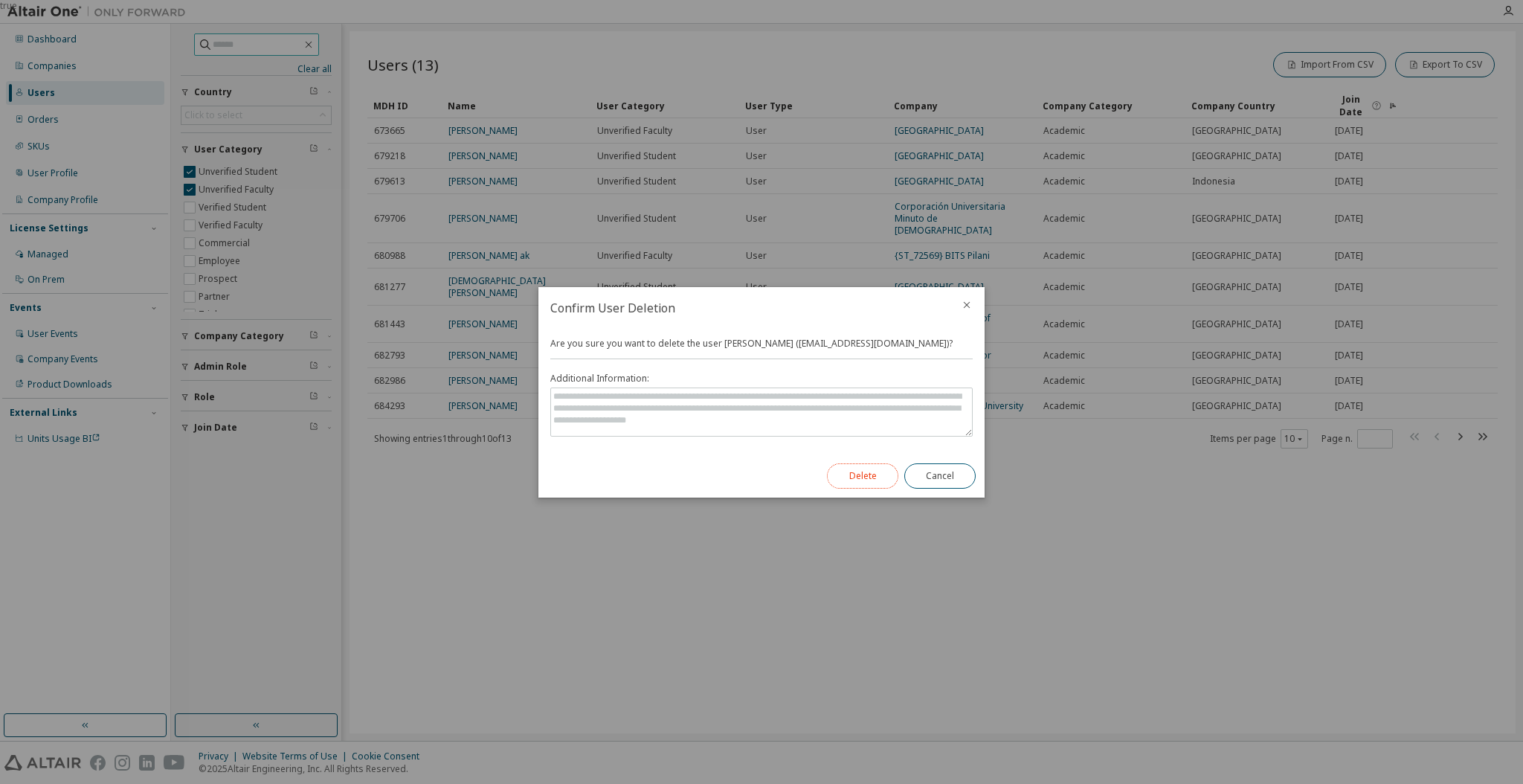
click at [878, 476] on button "Delete" at bounding box center [862, 476] width 71 height 26
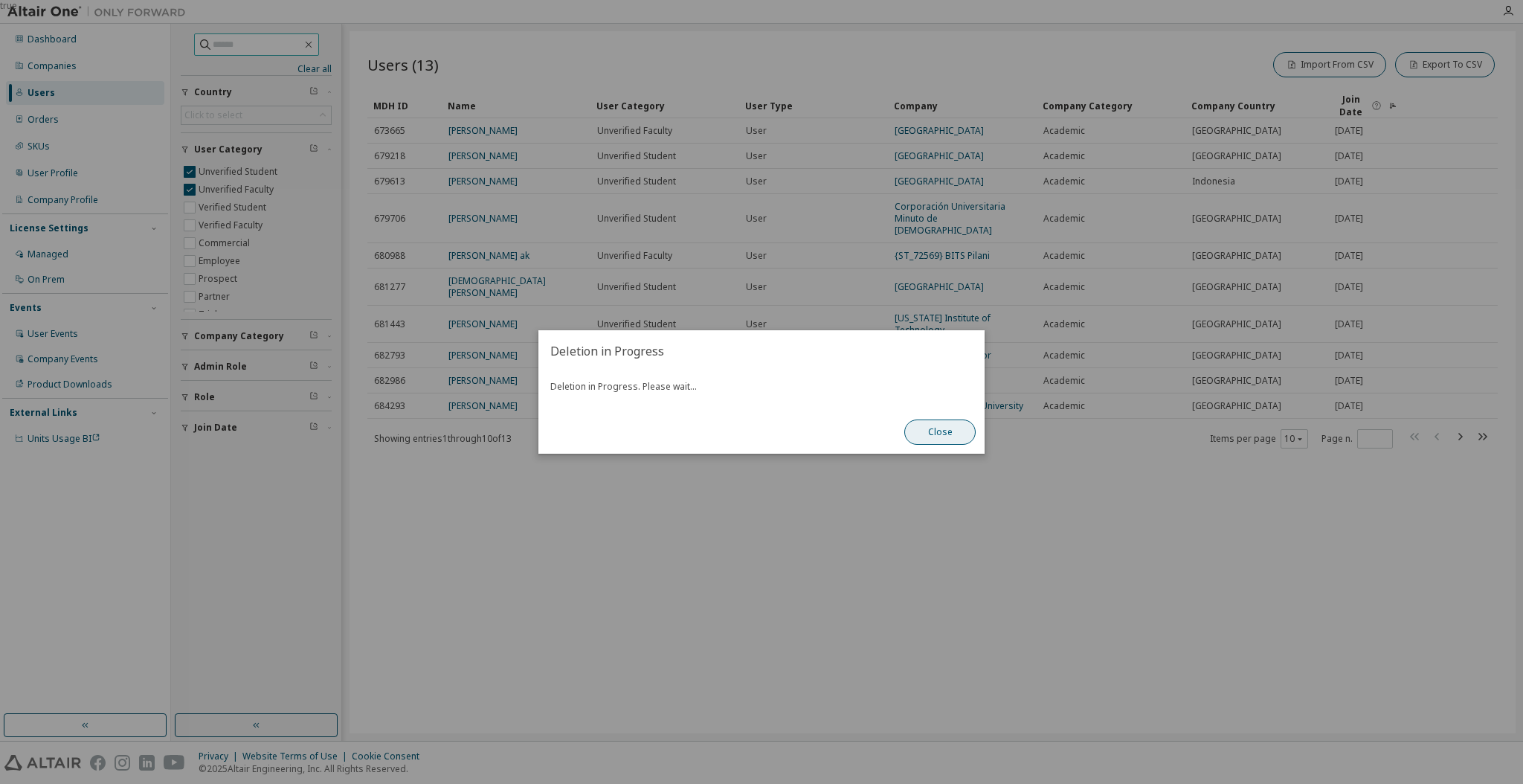
click at [911, 440] on button "Close" at bounding box center [940, 432] width 71 height 26
click at [931, 434] on button "Close" at bounding box center [940, 432] width 71 height 26
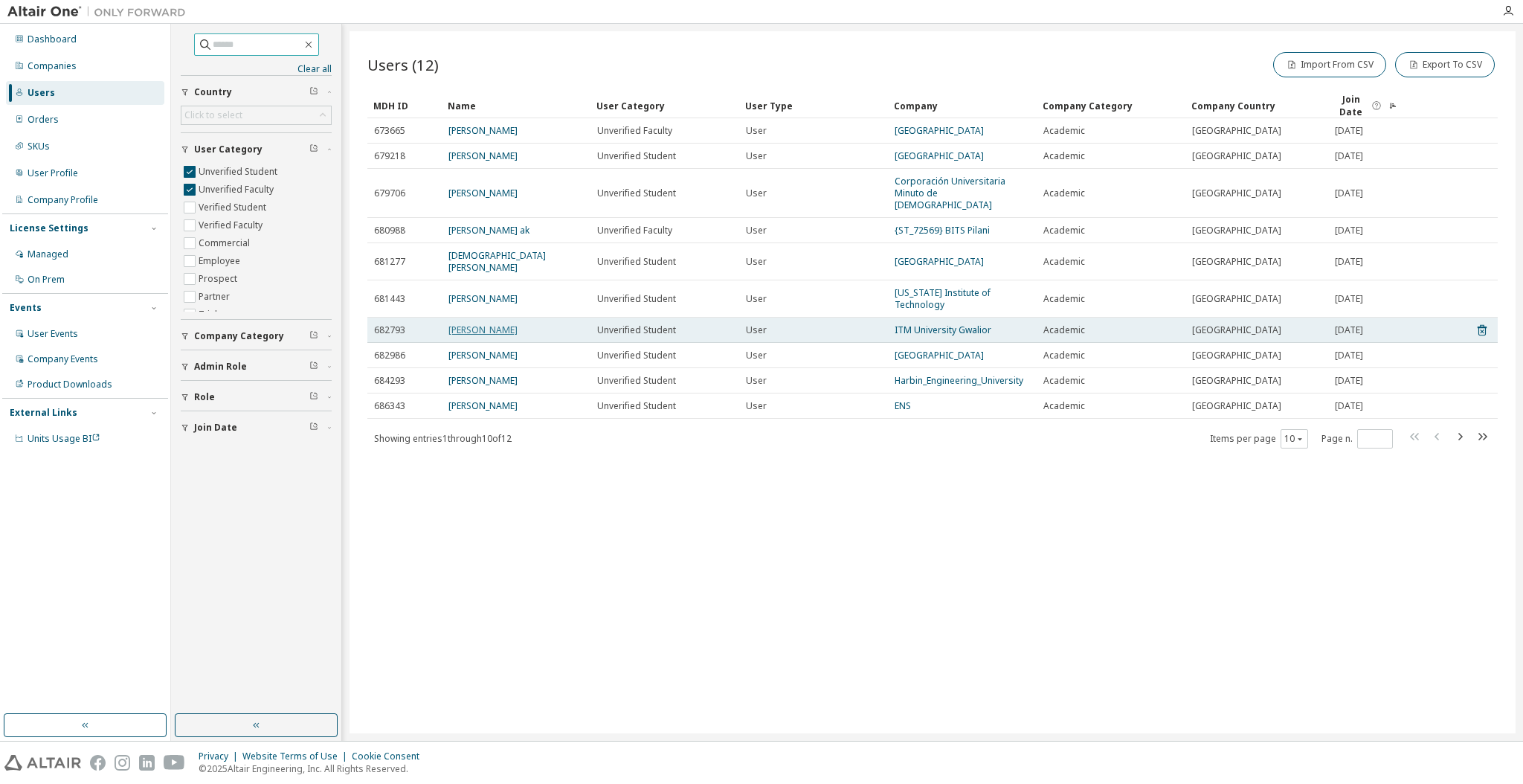
click at [492, 324] on link "[PERSON_NAME]" at bounding box center [483, 330] width 69 height 12
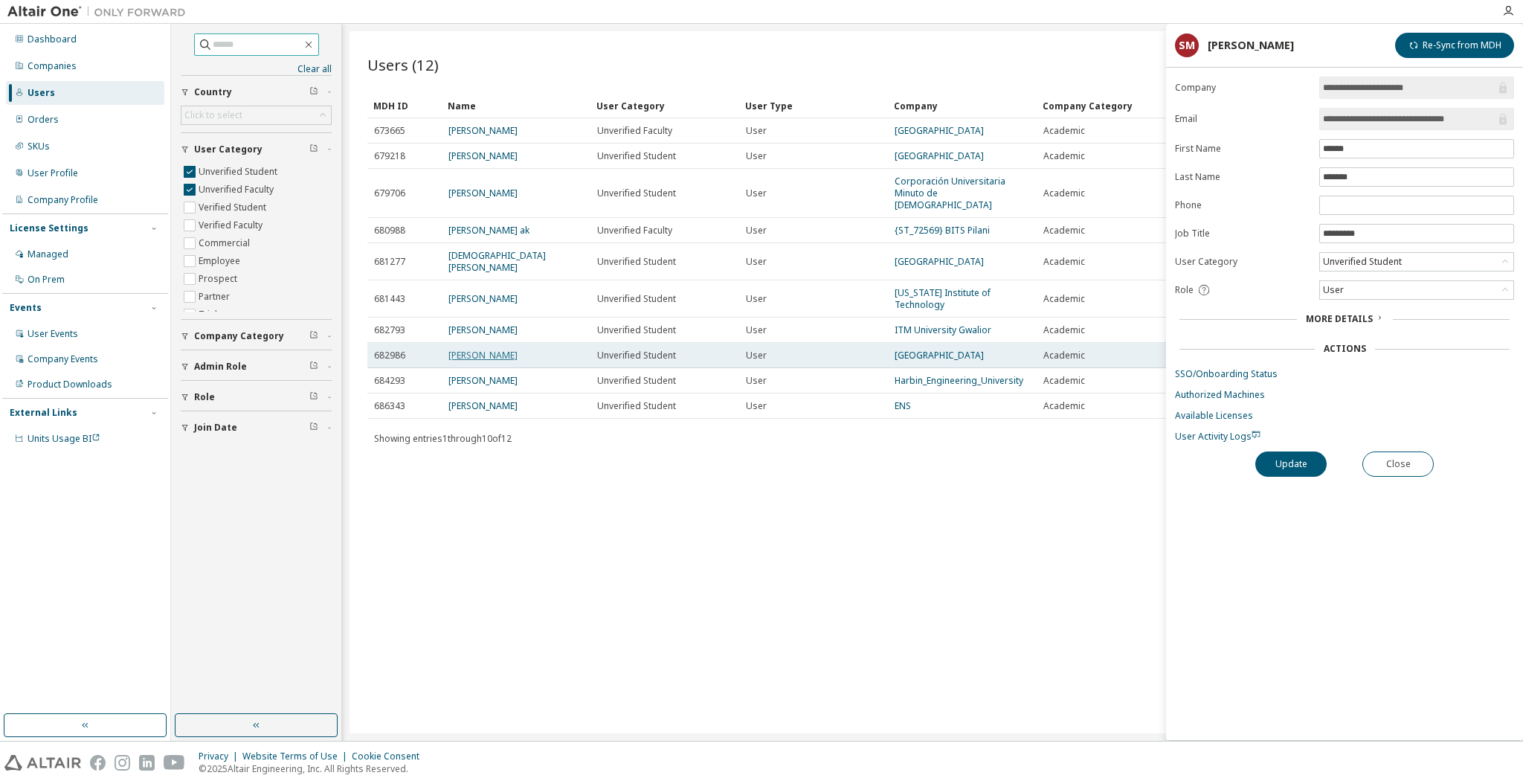
click at [491, 349] on link "[PERSON_NAME]" at bounding box center [483, 355] width 69 height 12
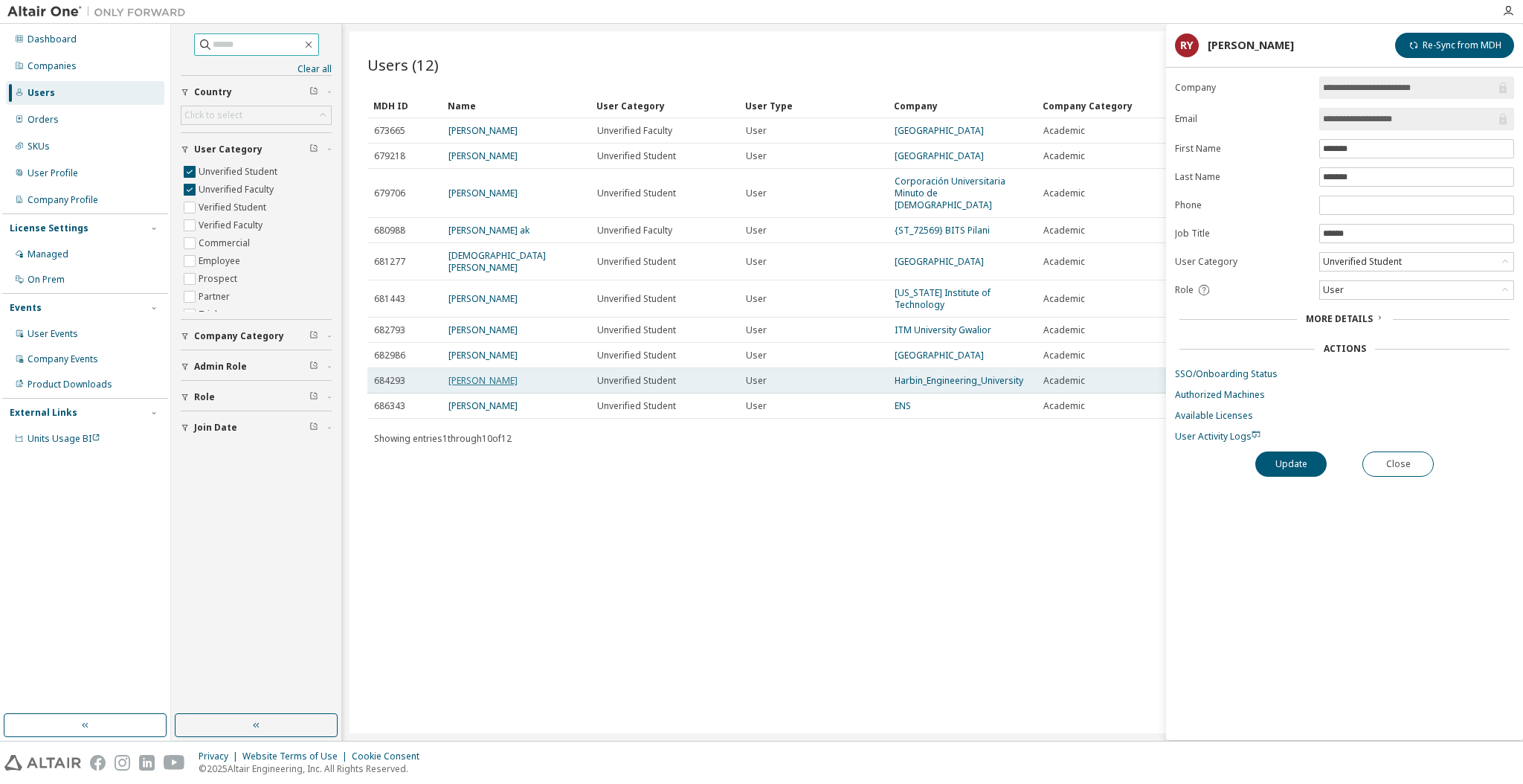
click at [481, 374] on link "[PERSON_NAME]" at bounding box center [483, 380] width 69 height 12
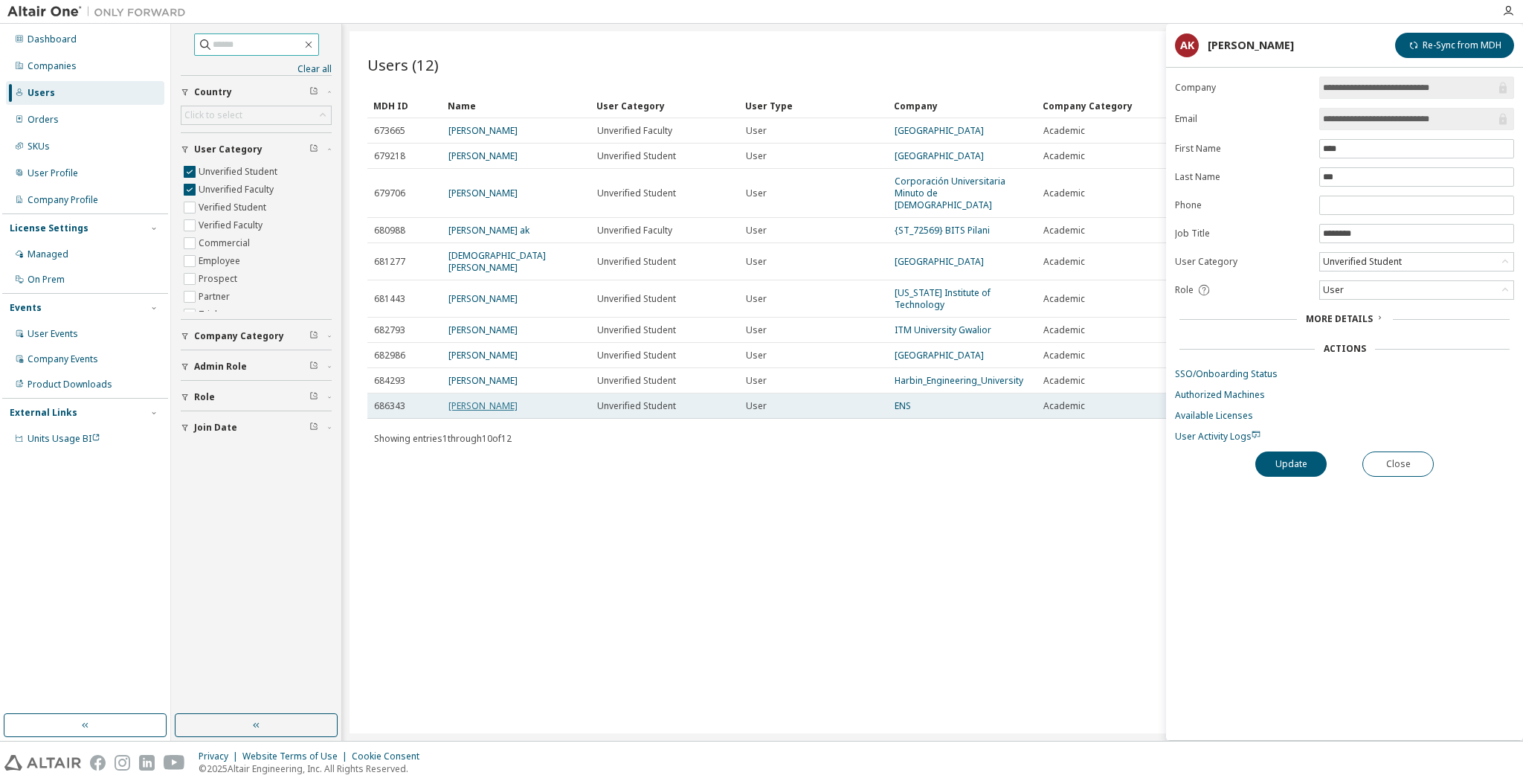
click at [484, 399] on link "[PERSON_NAME]" at bounding box center [483, 405] width 69 height 12
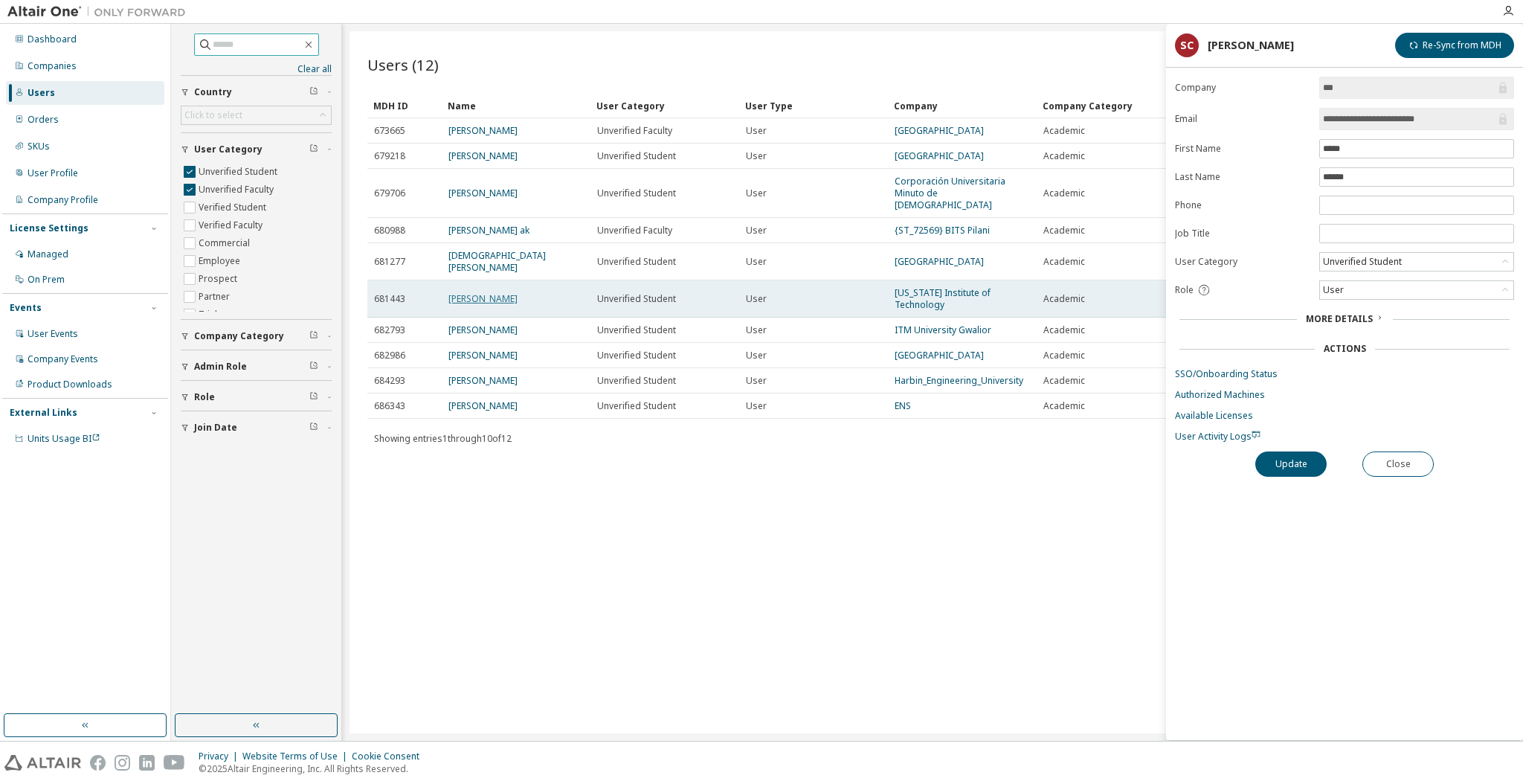
click at [485, 292] on link "[PERSON_NAME]" at bounding box center [483, 298] width 69 height 12
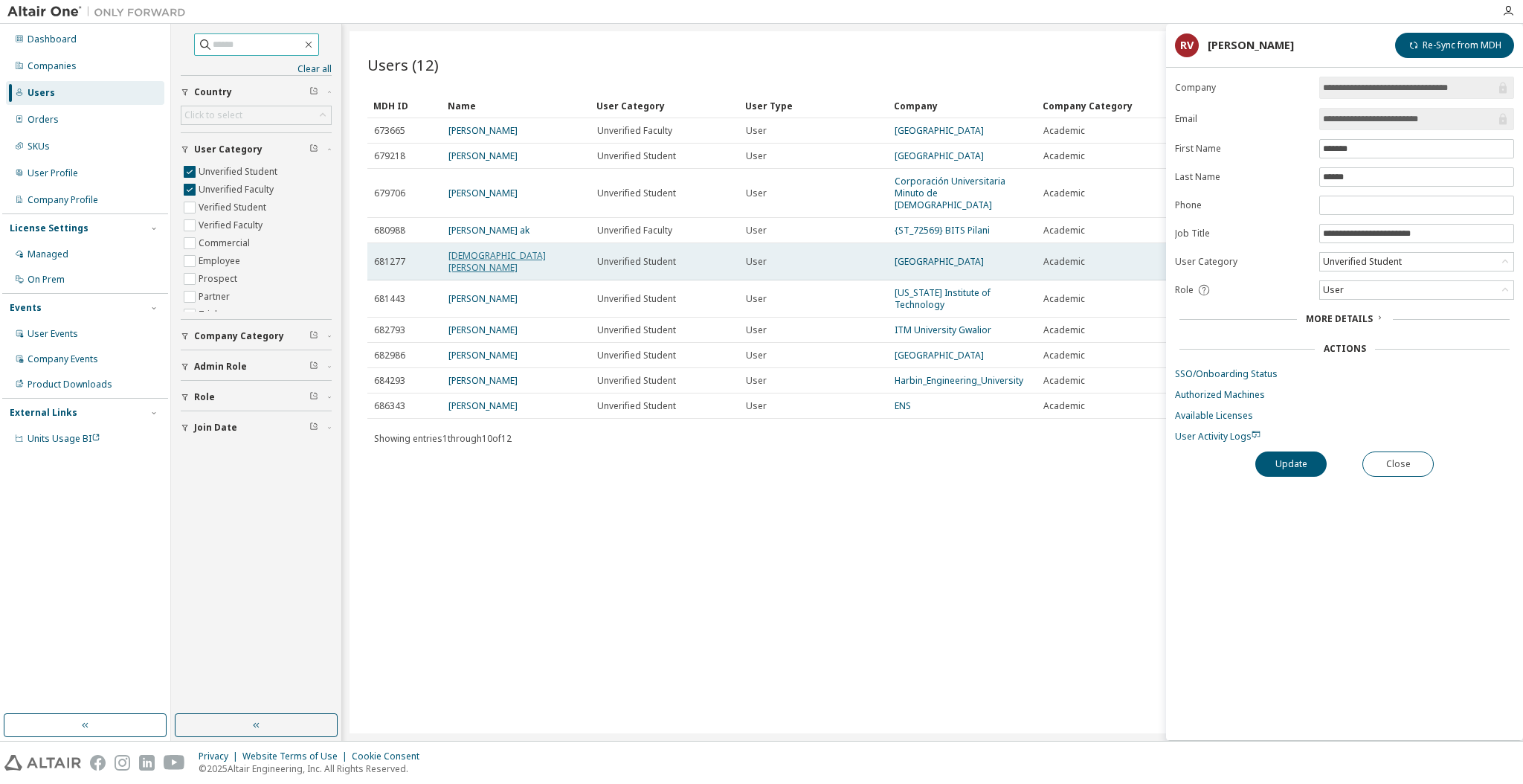
click at [485, 249] on link "[DEMOGRAPHIC_DATA][PERSON_NAME]" at bounding box center [497, 262] width 97 height 25
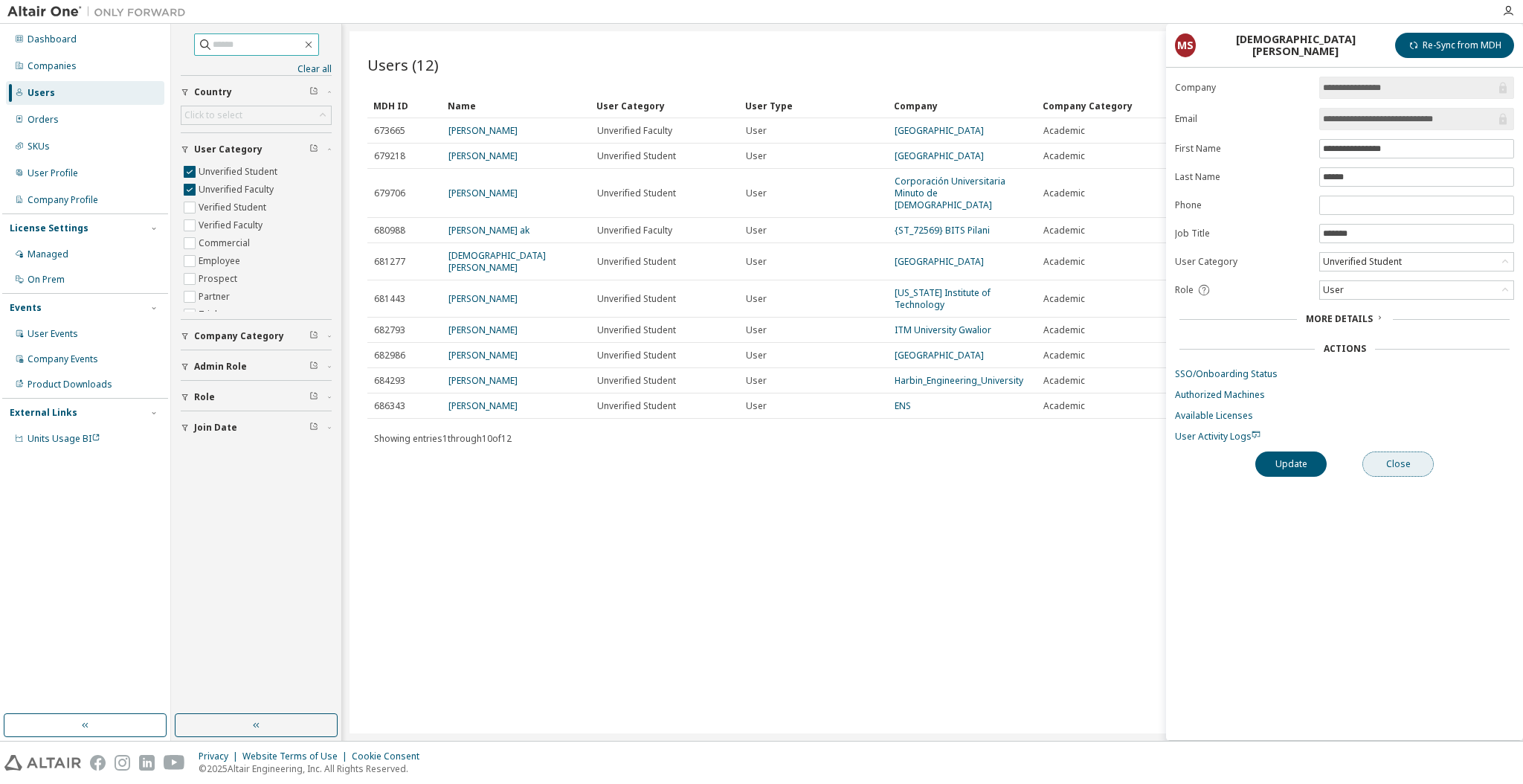
click at [1421, 460] on button "Close" at bounding box center [1398, 463] width 71 height 26
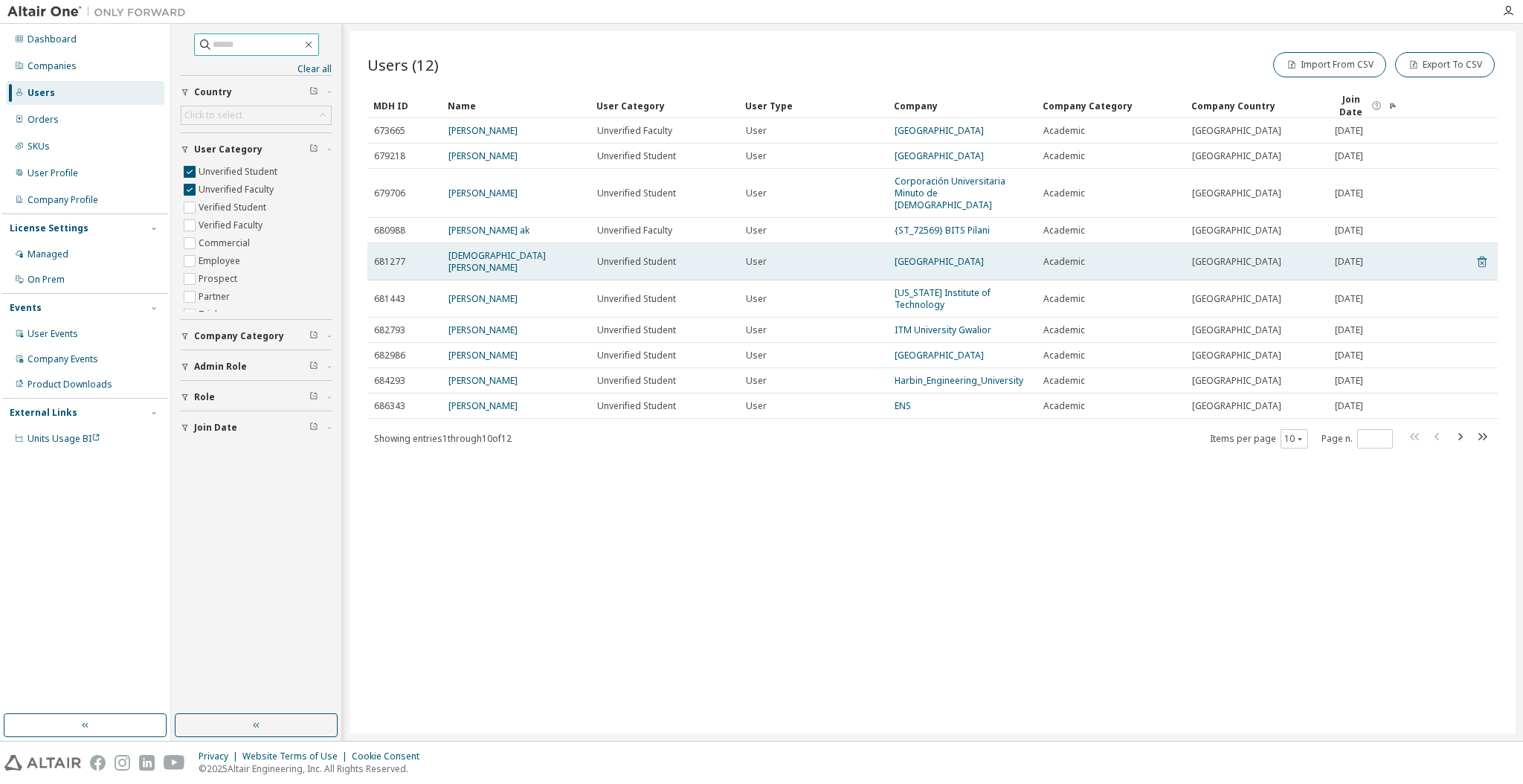
click at [1483, 253] on icon at bounding box center [1481, 262] width 13 height 18
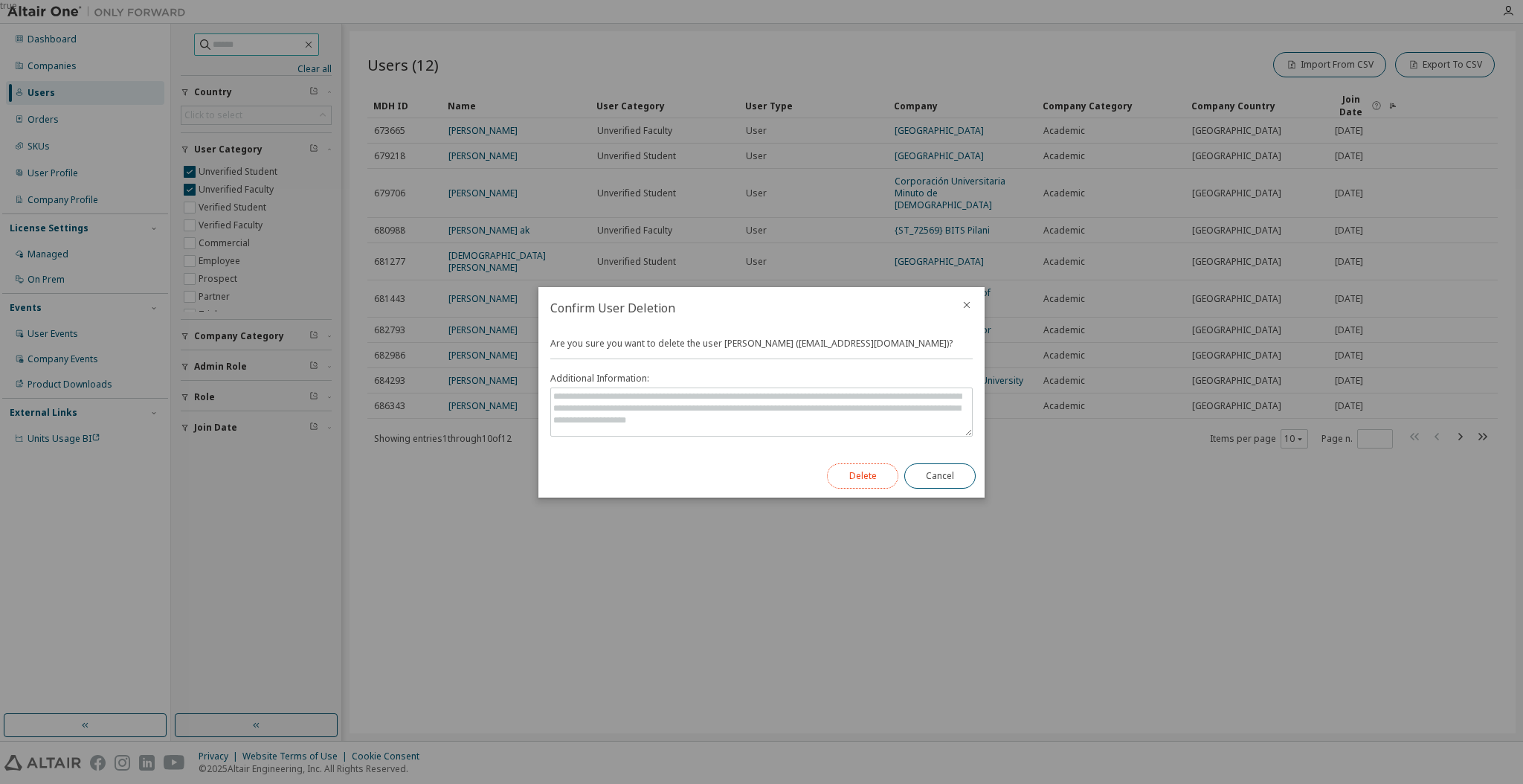
click at [870, 481] on button "Delete" at bounding box center [862, 476] width 71 height 26
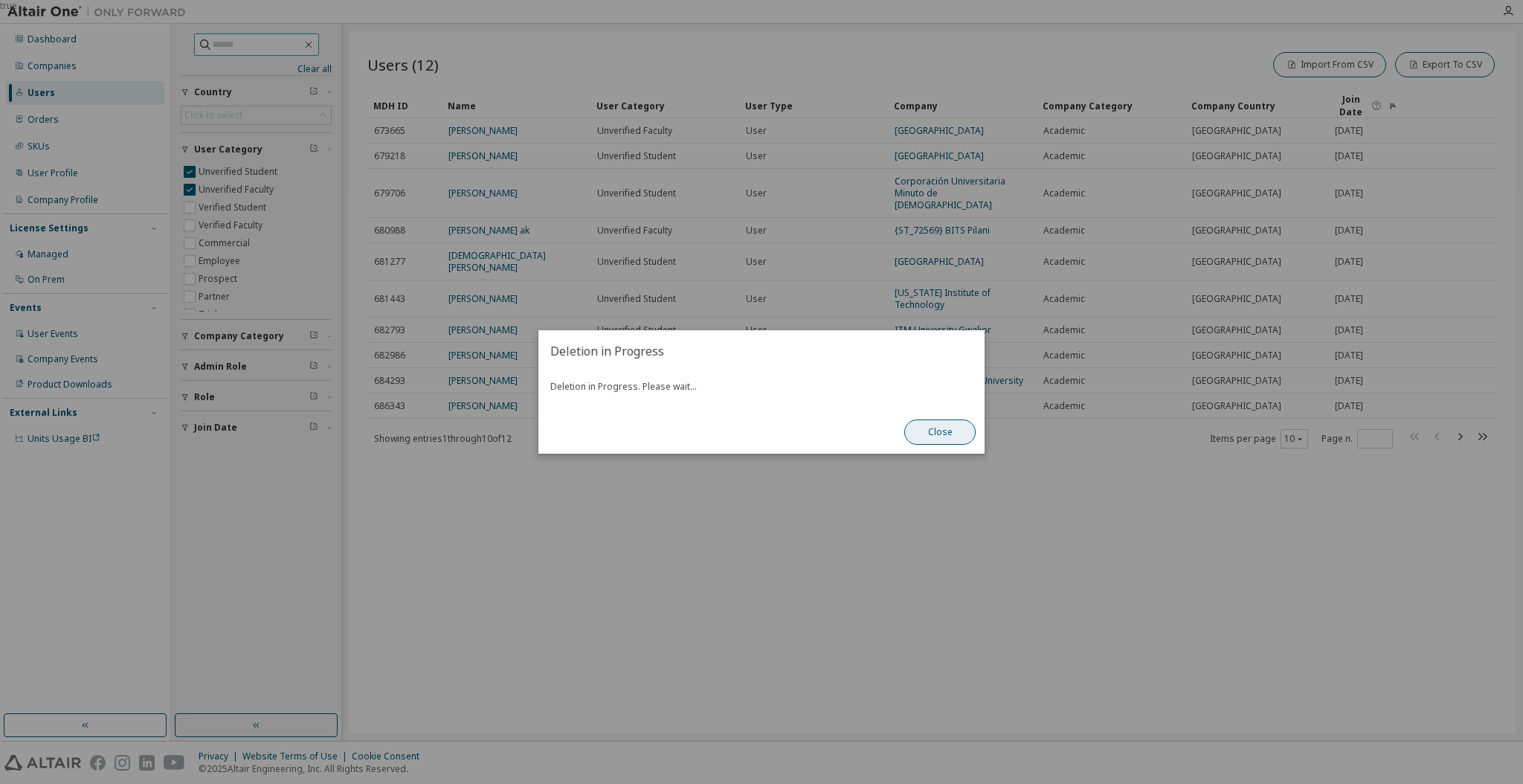
click at [921, 439] on button "Close" at bounding box center [940, 432] width 71 height 26
click at [926, 428] on button "Close" at bounding box center [940, 432] width 71 height 26
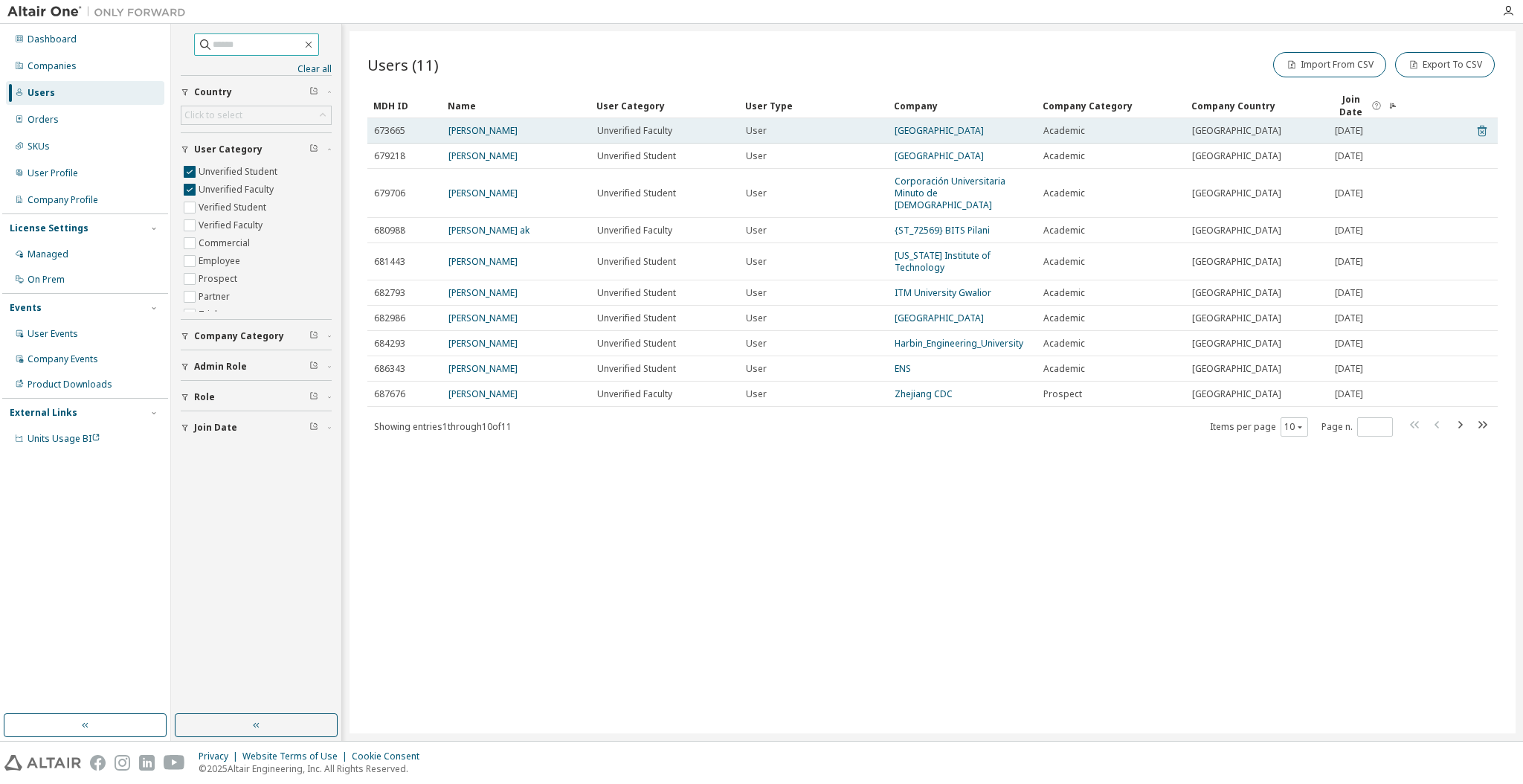
click at [1482, 125] on icon at bounding box center [1481, 130] width 13 height 18
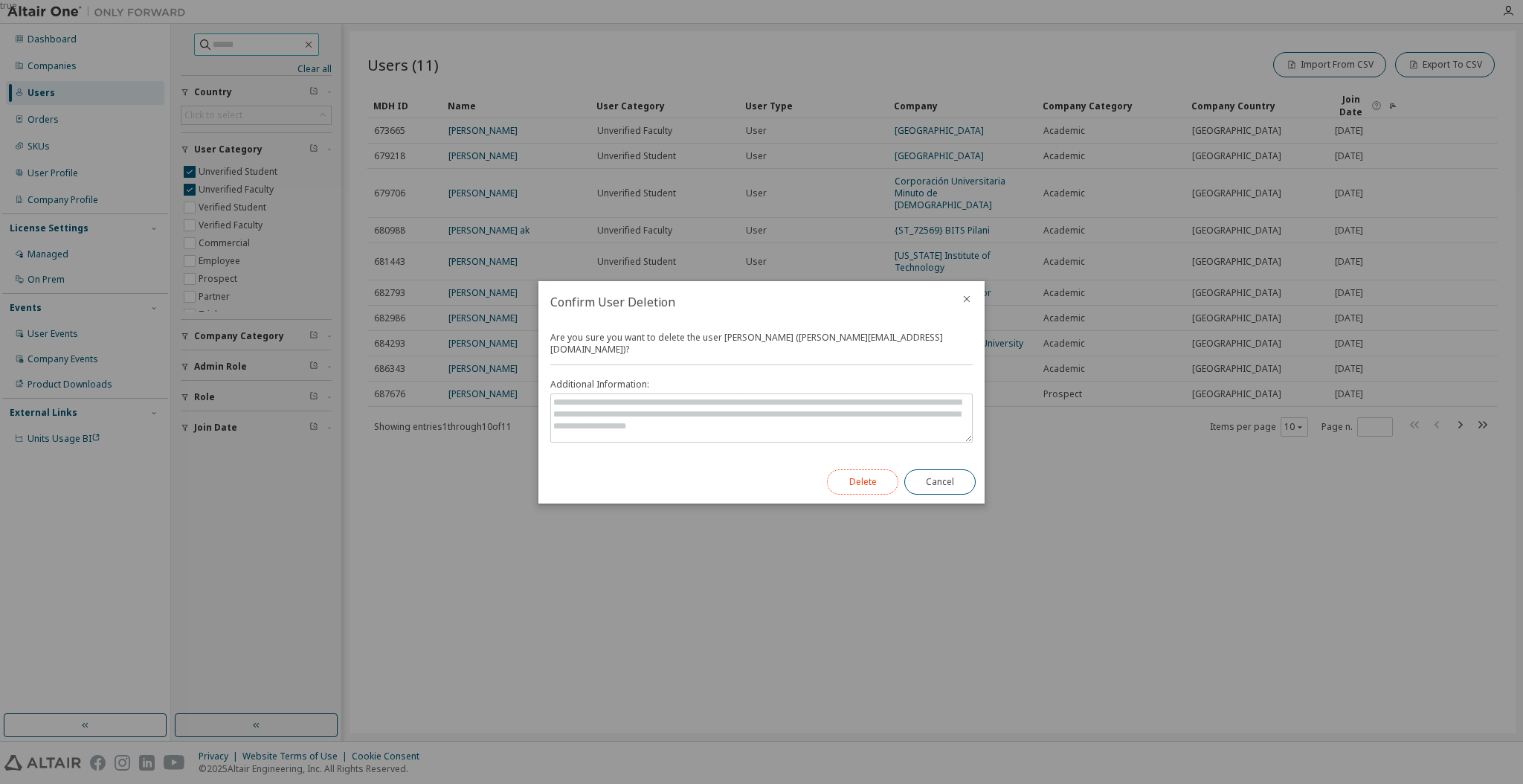
click at [865, 469] on button "Delete" at bounding box center [862, 481] width 71 height 26
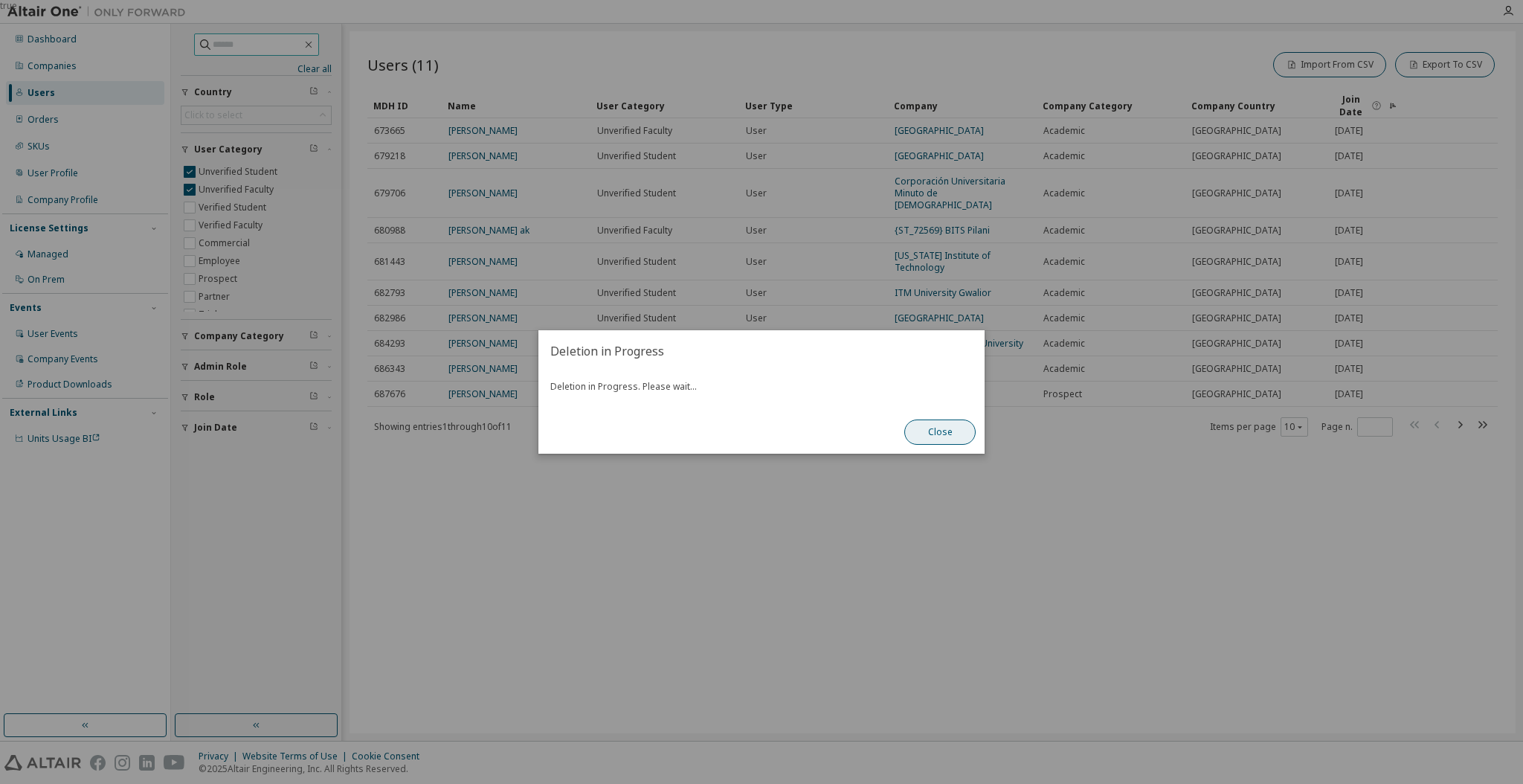
click at [921, 444] on button "Close" at bounding box center [940, 432] width 71 height 26
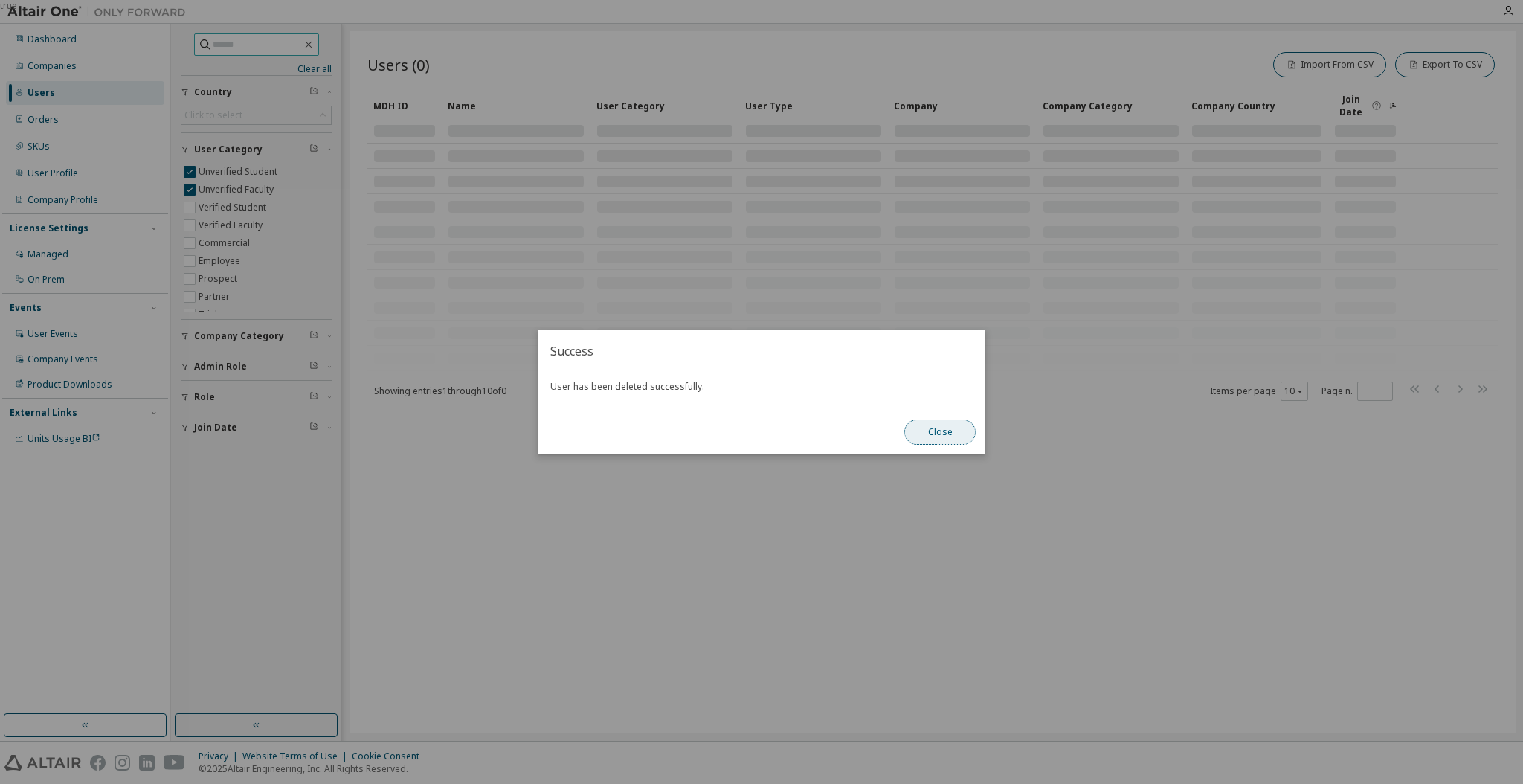
click at [932, 432] on button "Close" at bounding box center [940, 432] width 71 height 26
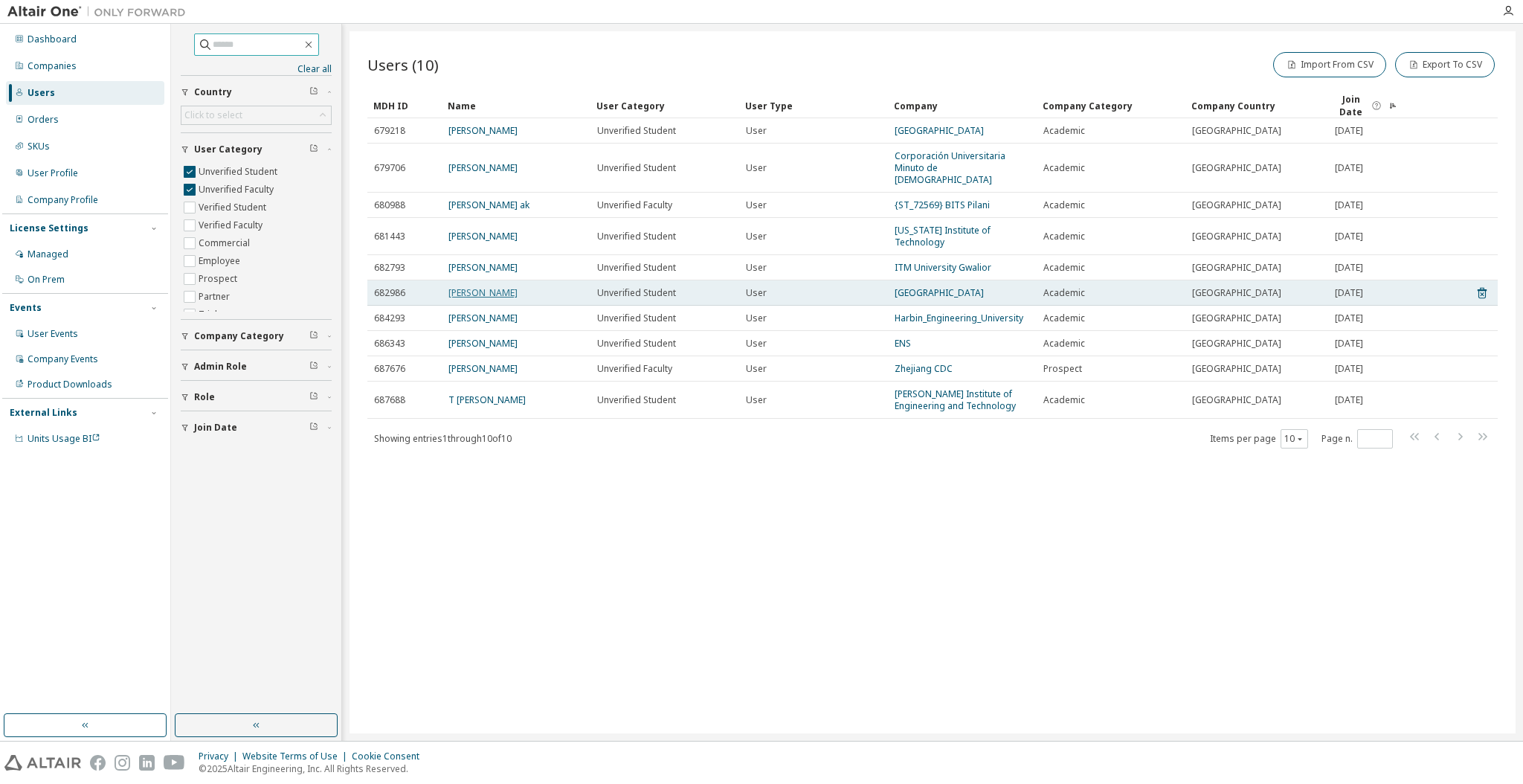
click at [496, 286] on link "[PERSON_NAME]" at bounding box center [483, 293] width 69 height 12
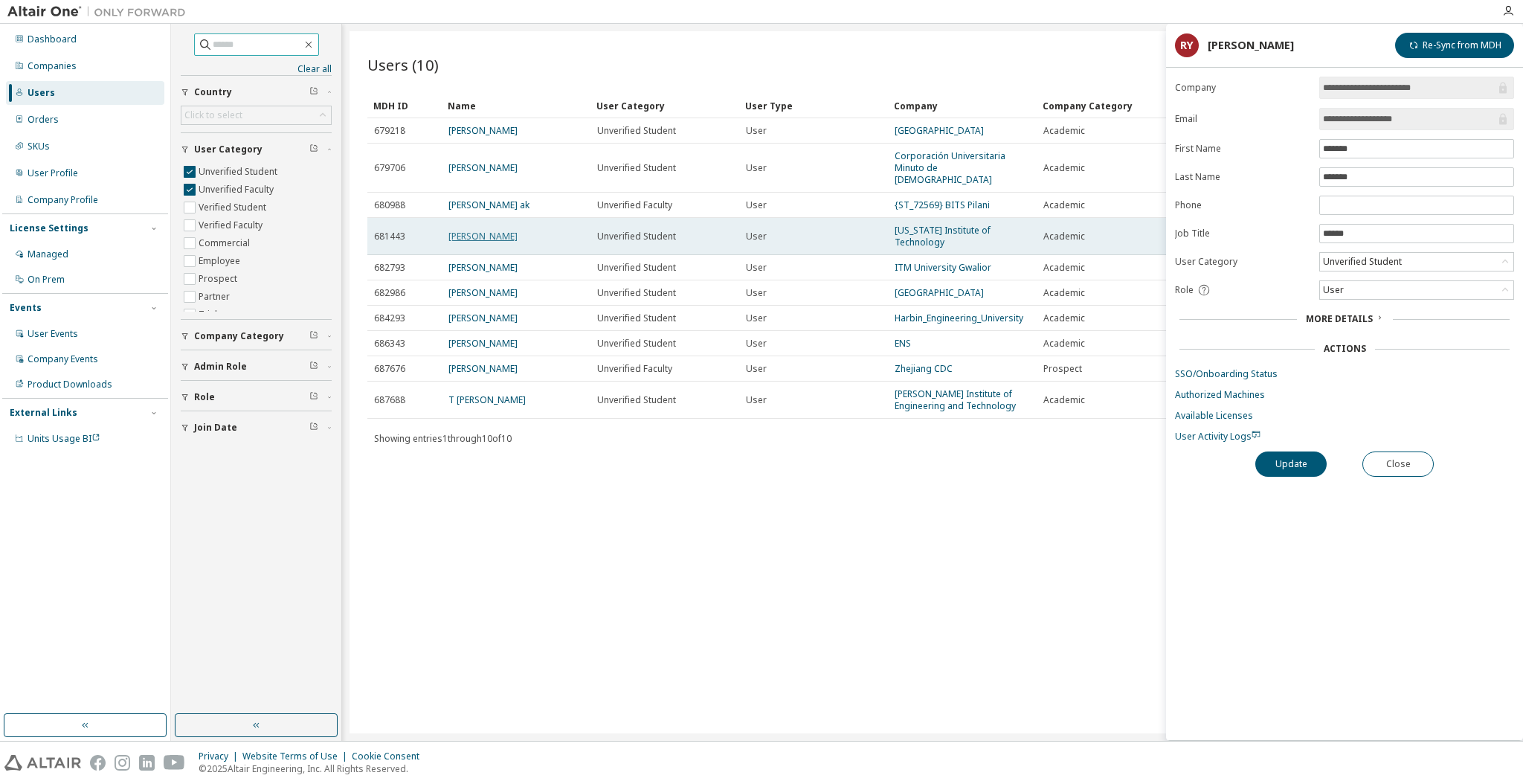
click at [483, 230] on link "[PERSON_NAME]" at bounding box center [483, 236] width 69 height 12
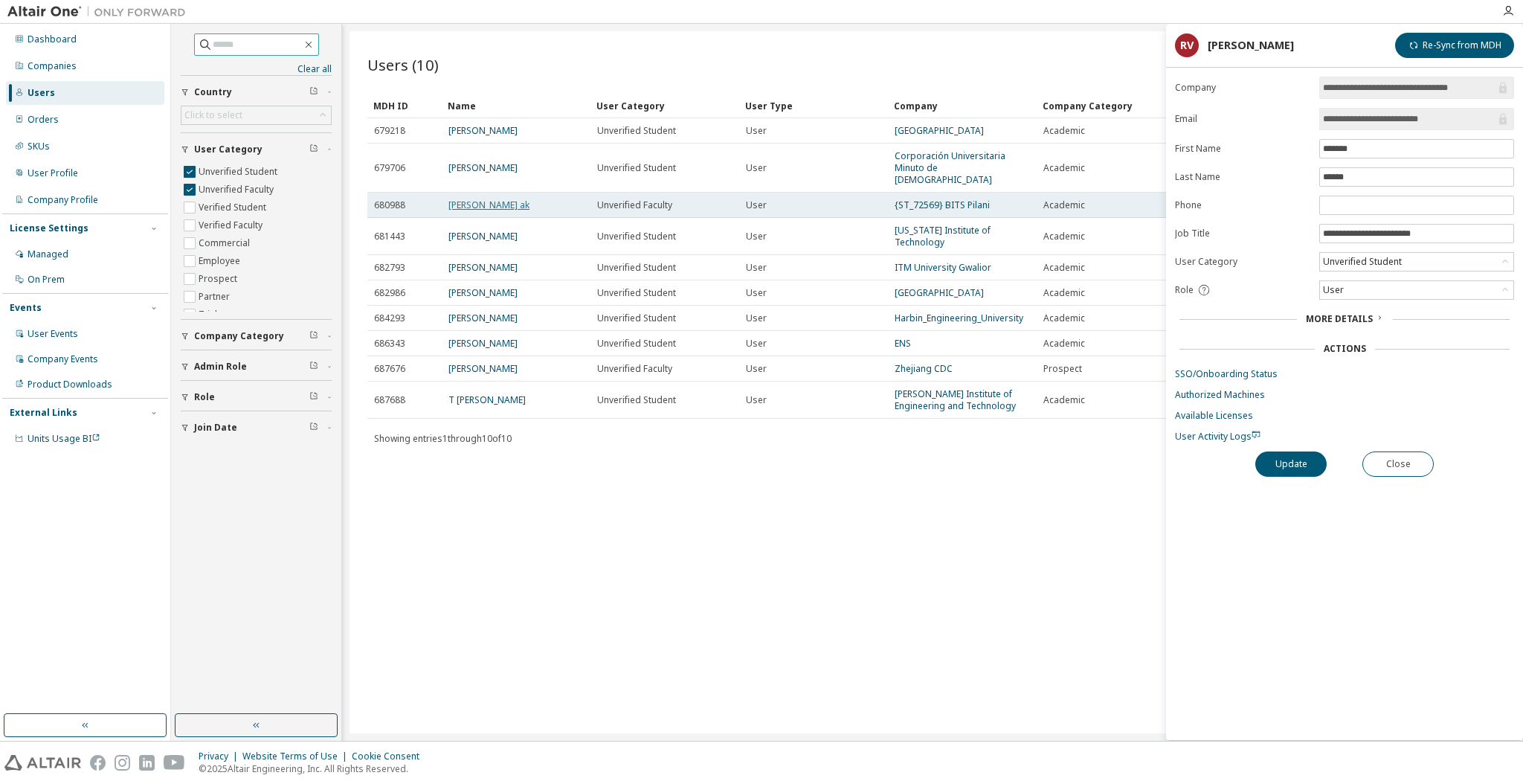
click at [470, 199] on link "[PERSON_NAME] ak" at bounding box center [489, 205] width 81 height 12
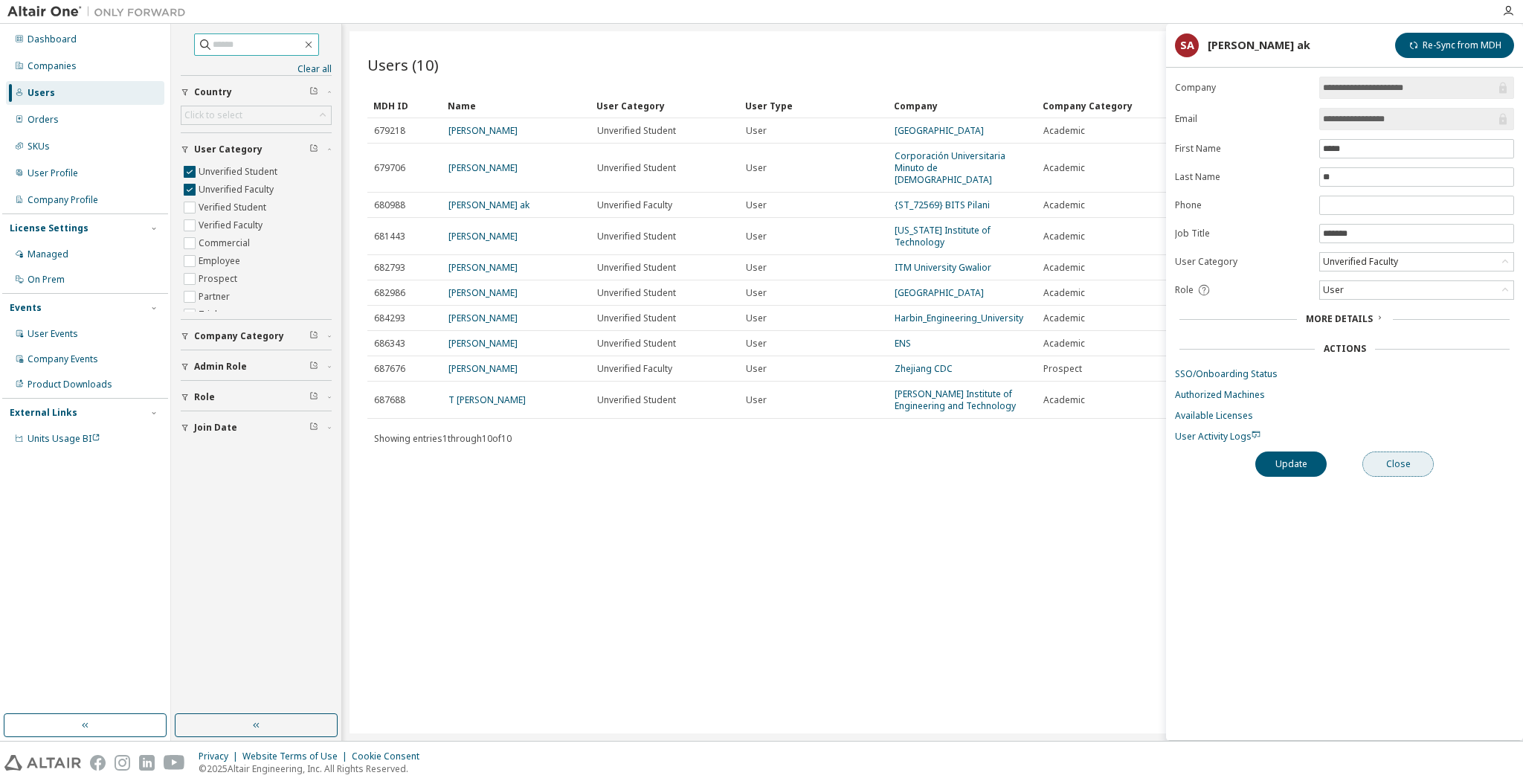
click at [1389, 458] on button "Close" at bounding box center [1398, 463] width 71 height 26
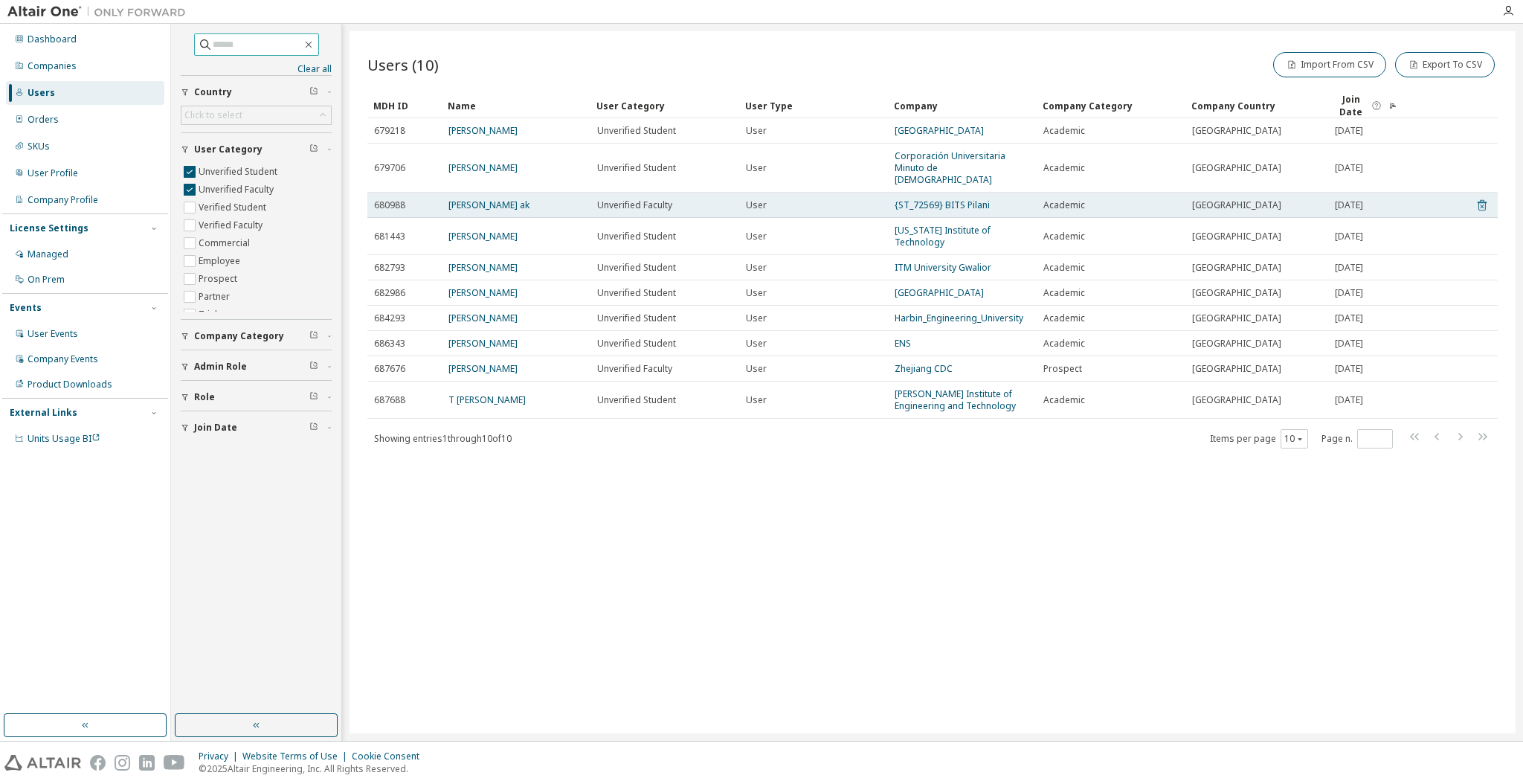
click at [1481, 200] on icon at bounding box center [1481, 206] width 9 height 11
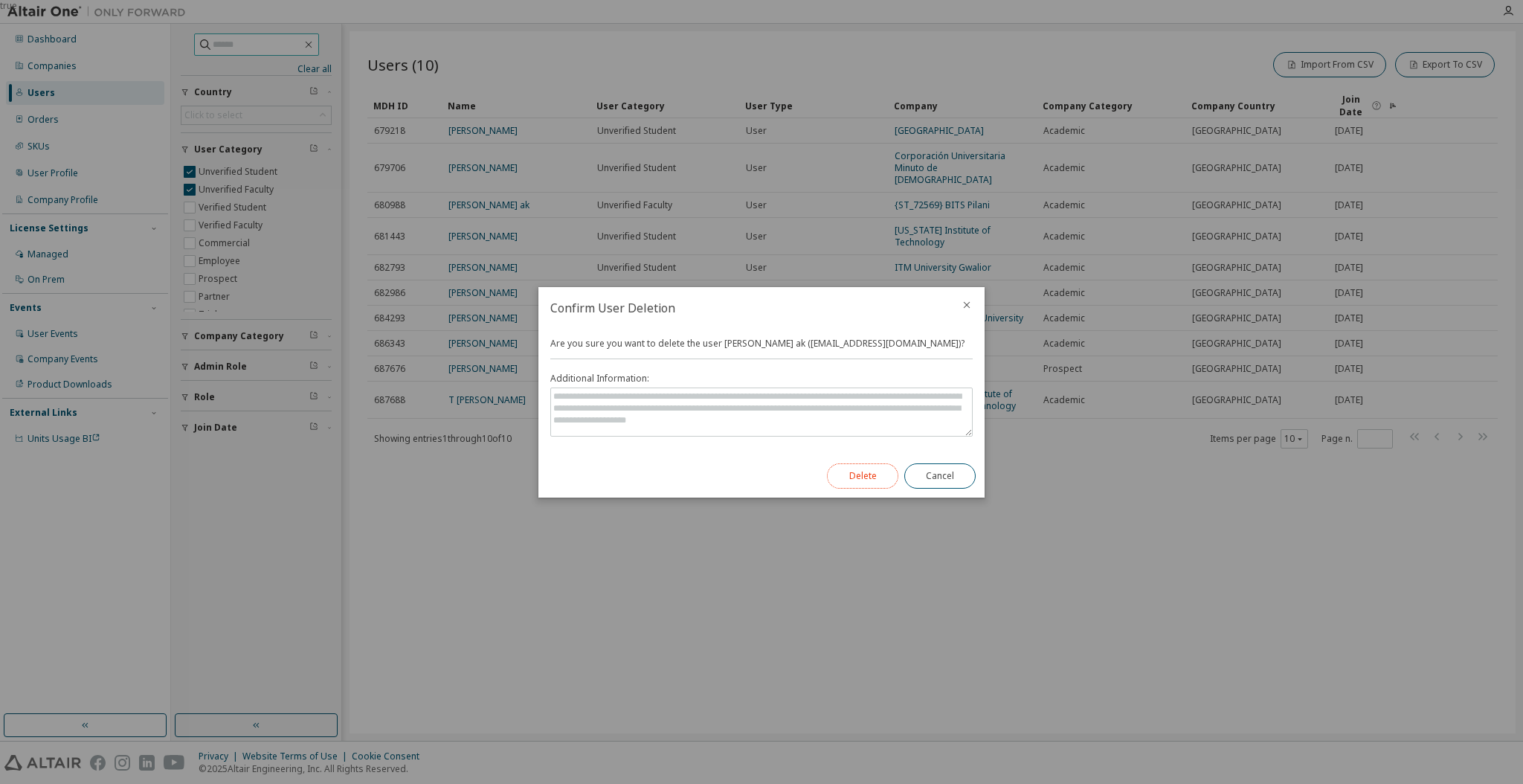
click at [845, 485] on button "Delete" at bounding box center [862, 476] width 71 height 26
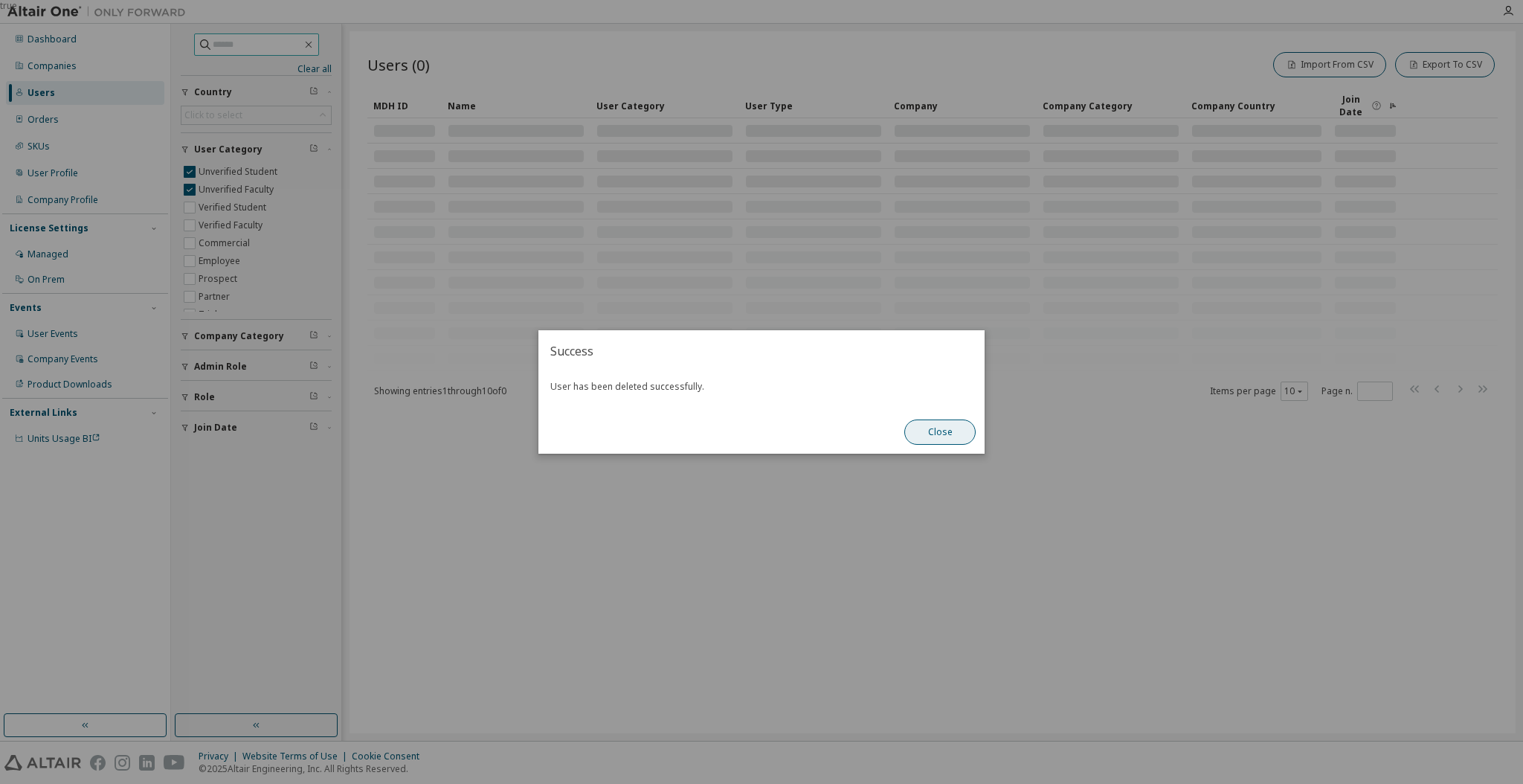
click at [942, 435] on button "Close" at bounding box center [940, 432] width 71 height 26
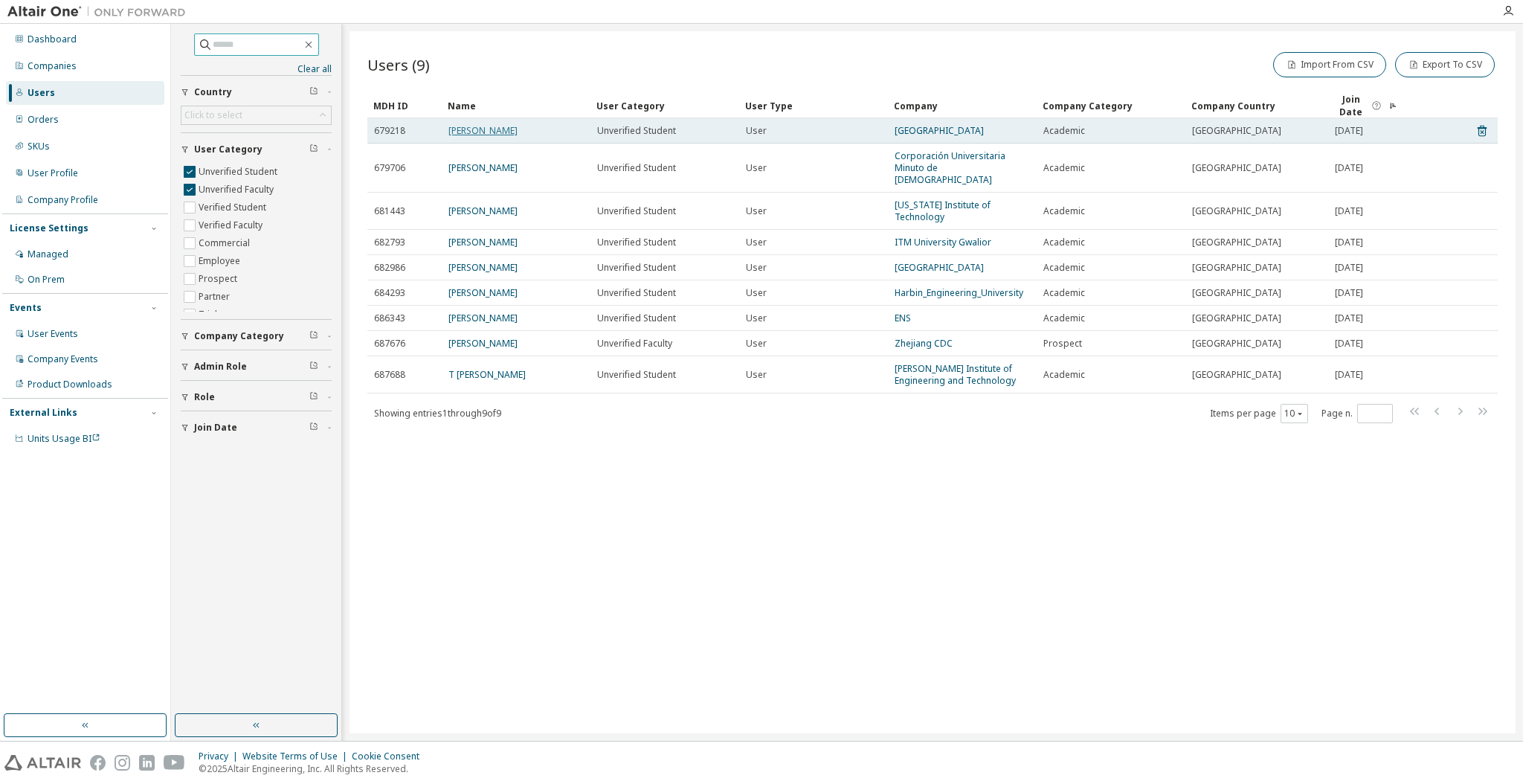
click at [478, 128] on link "[PERSON_NAME]" at bounding box center [483, 130] width 69 height 12
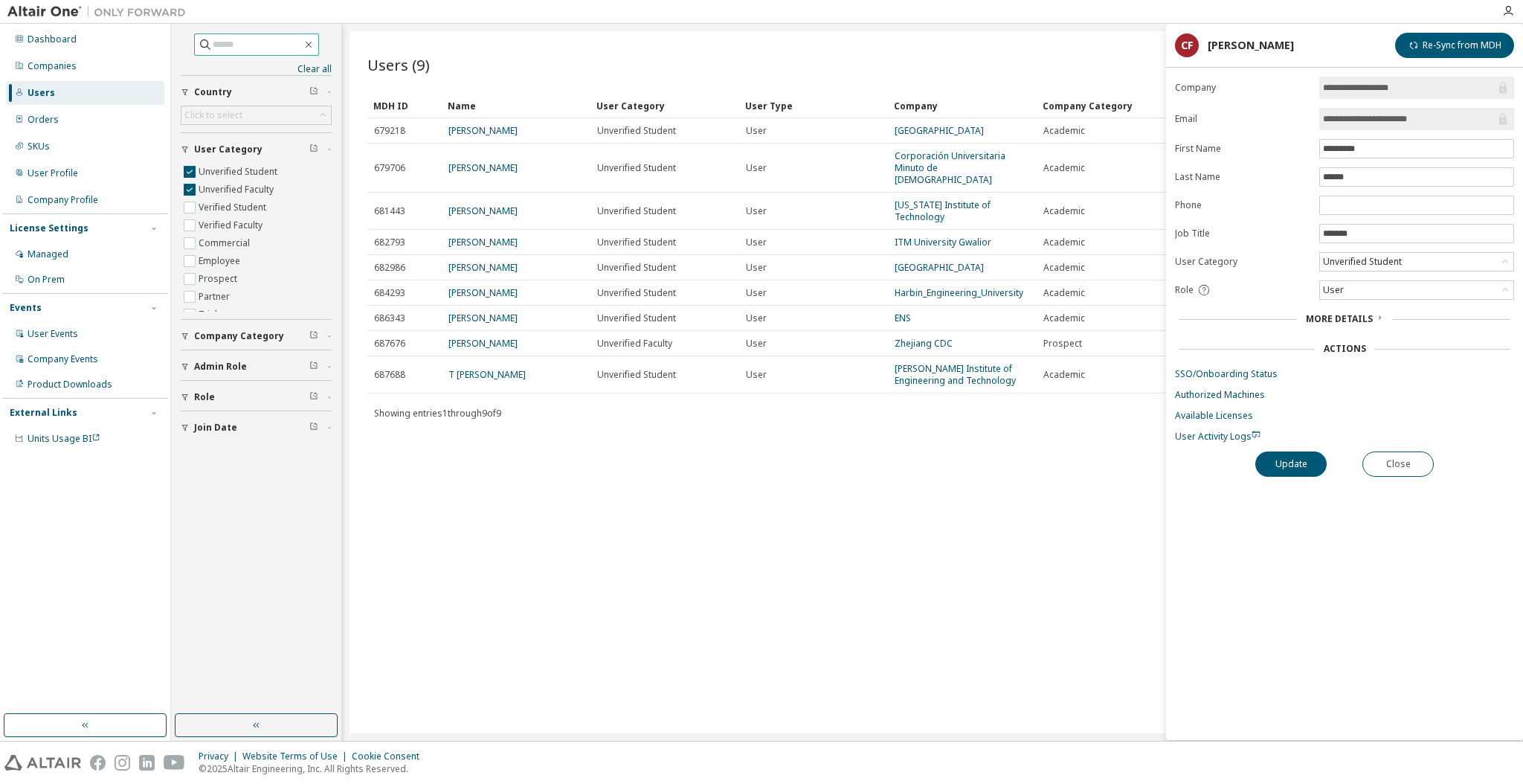
click at [484, 161] on link "[PERSON_NAME]" at bounding box center [483, 168] width 69 height 12
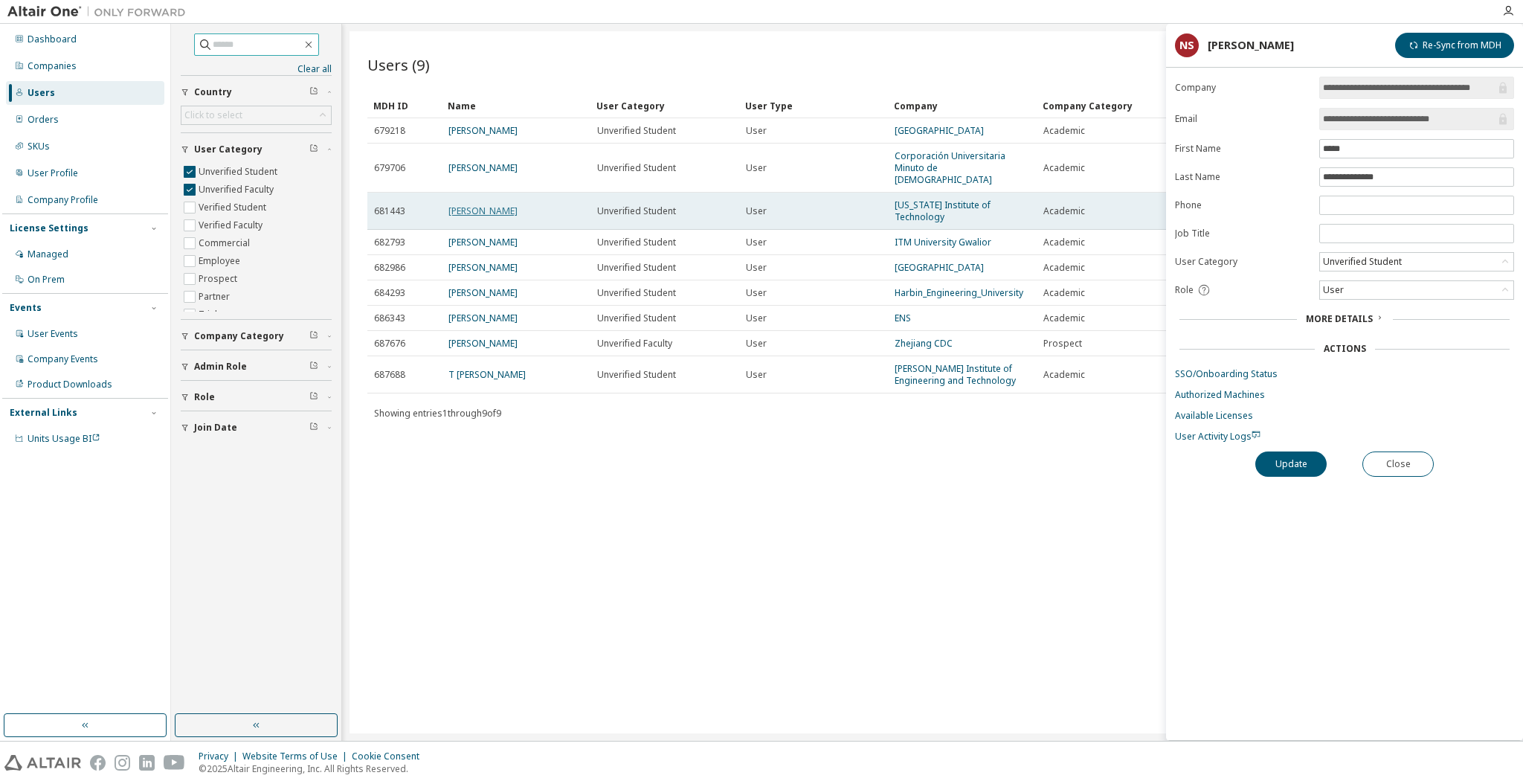
click at [491, 204] on link "[PERSON_NAME]" at bounding box center [483, 210] width 69 height 12
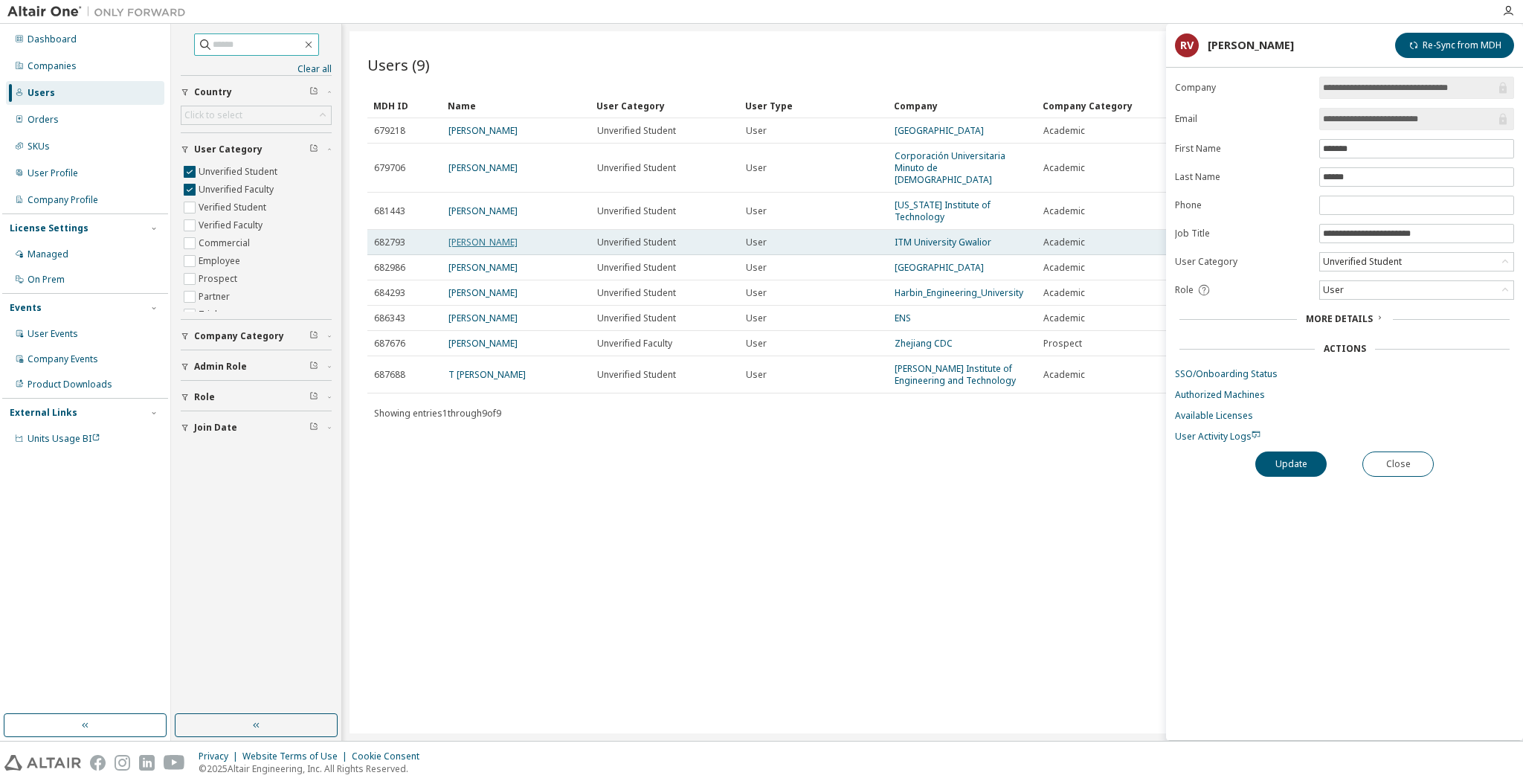
click at [482, 236] on link "[PERSON_NAME]" at bounding box center [483, 242] width 69 height 12
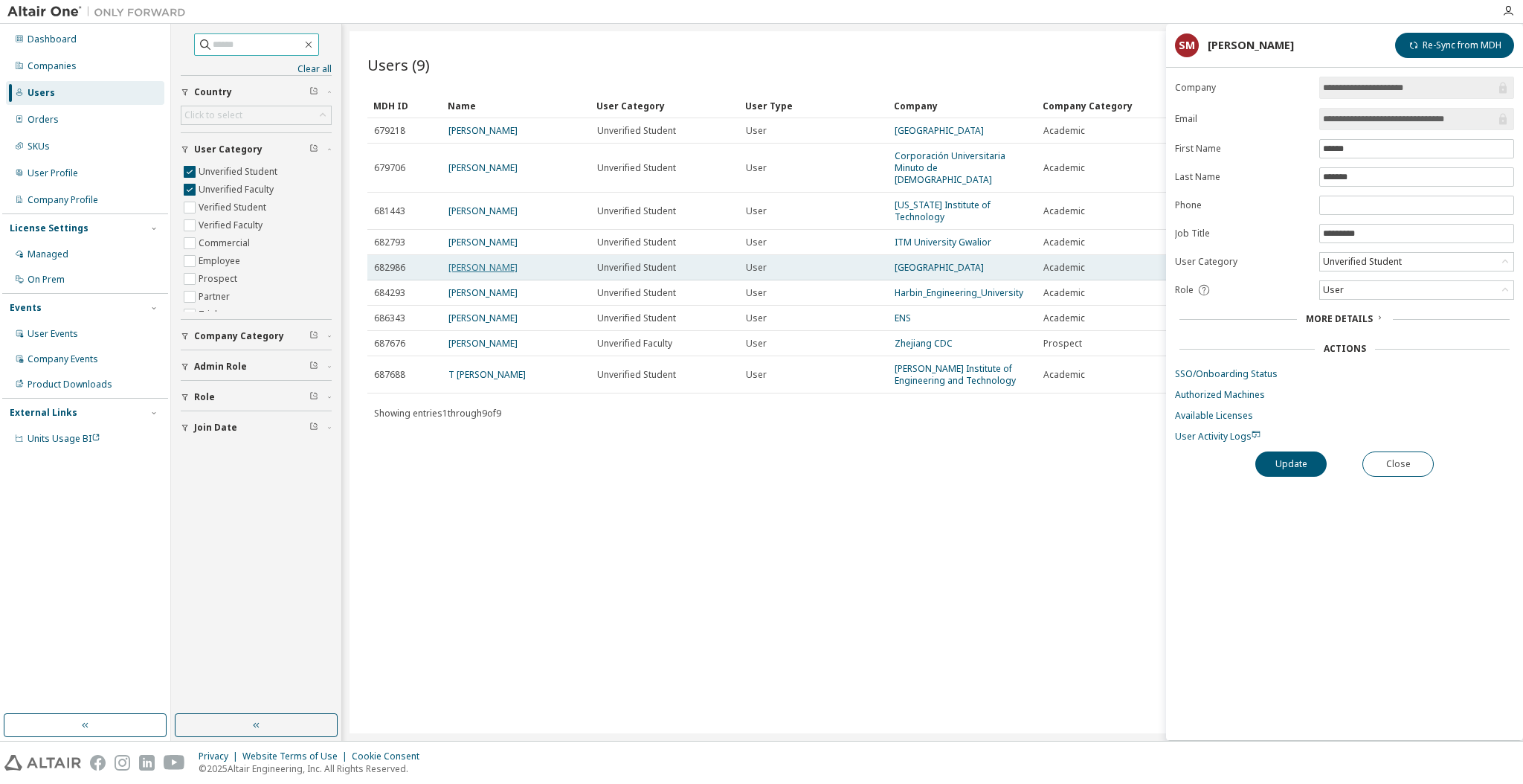
click at [484, 261] on link "[PERSON_NAME]" at bounding box center [483, 267] width 69 height 12
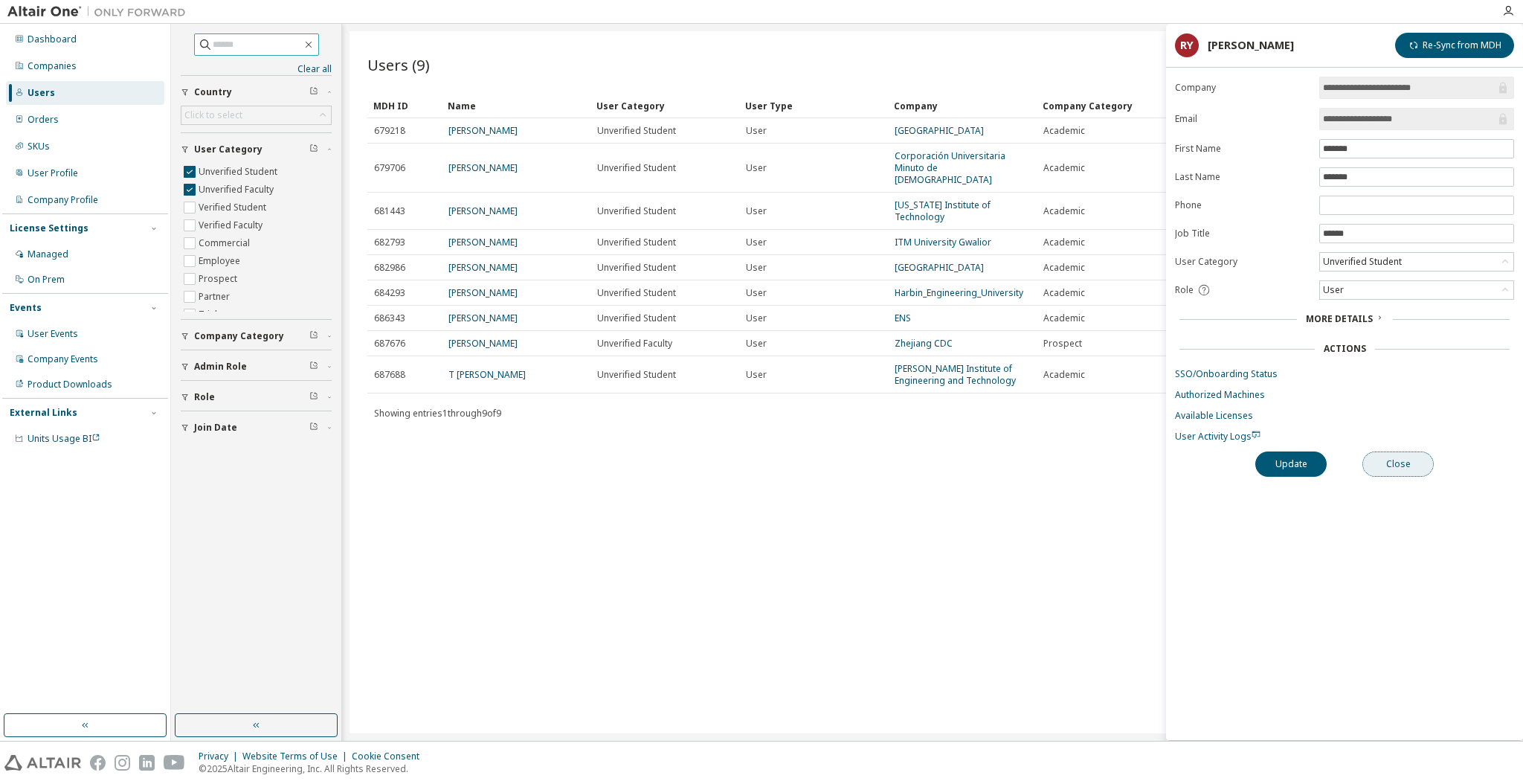
click at [1406, 468] on button "Close" at bounding box center [1398, 463] width 71 height 26
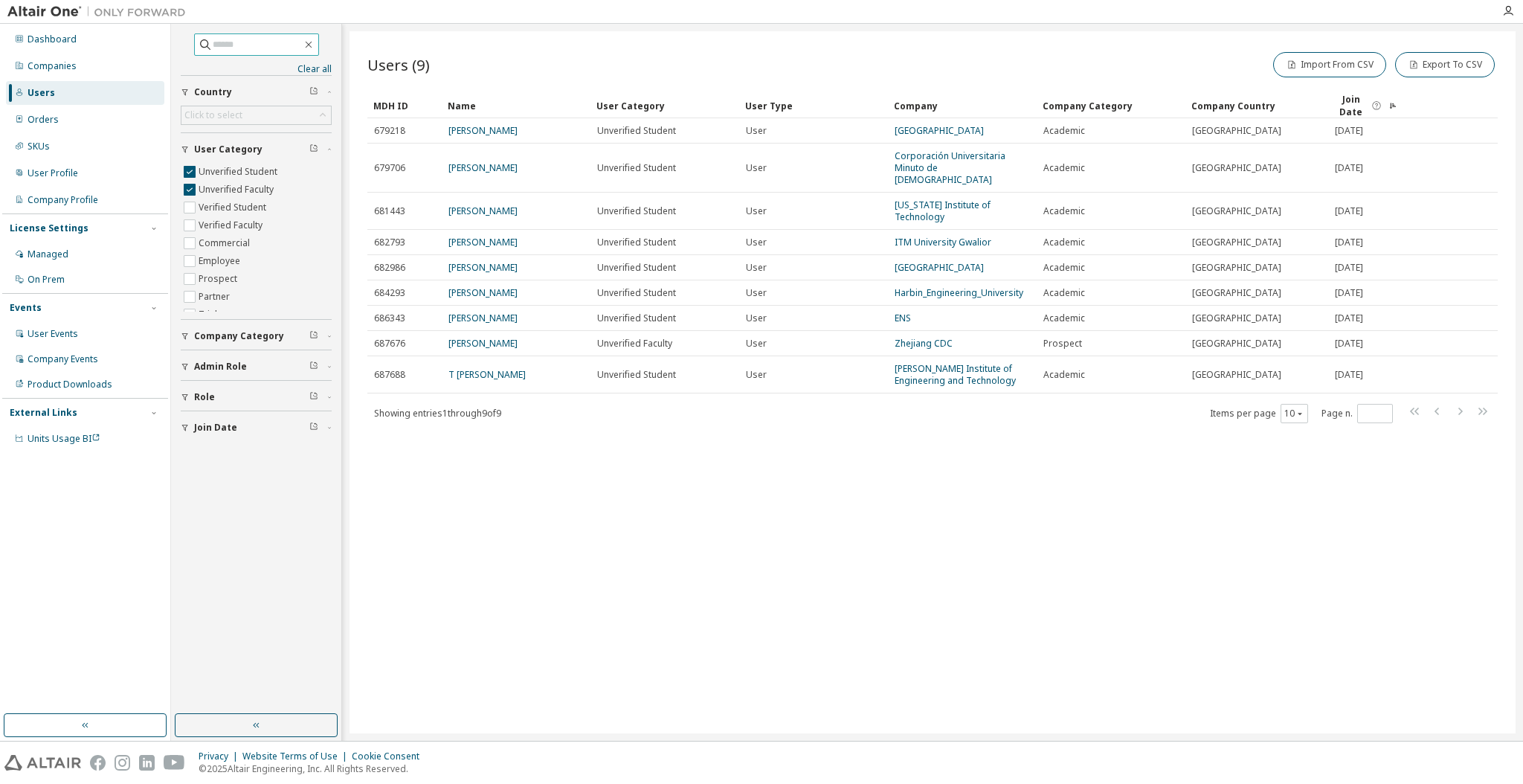
click at [869, 505] on div "Users (9) Import From CSV Export To CSV Clear Load Save Save As Field Operator …" at bounding box center [932, 382] width 1166 height 702
click at [711, 609] on div "Users (9) Import From CSV Export To CSV Clear Load Save Save As Field Operator …" at bounding box center [932, 382] width 1166 height 702
click at [213, 51] on input "text" at bounding box center [257, 44] width 89 height 15
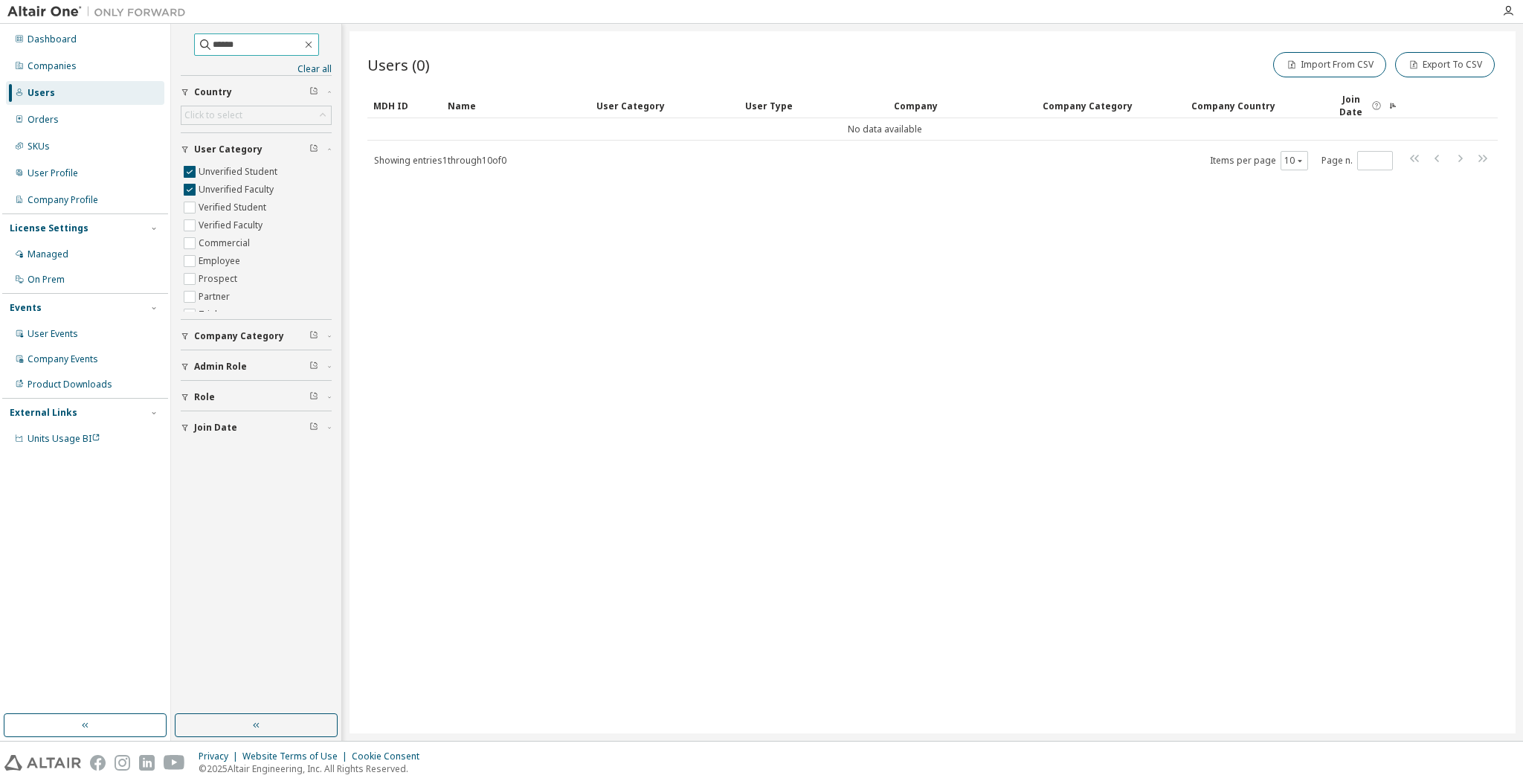
click at [258, 41] on input "******" at bounding box center [257, 44] width 89 height 15
type input "******"
click at [258, 41] on input "******" at bounding box center [257, 44] width 89 height 15
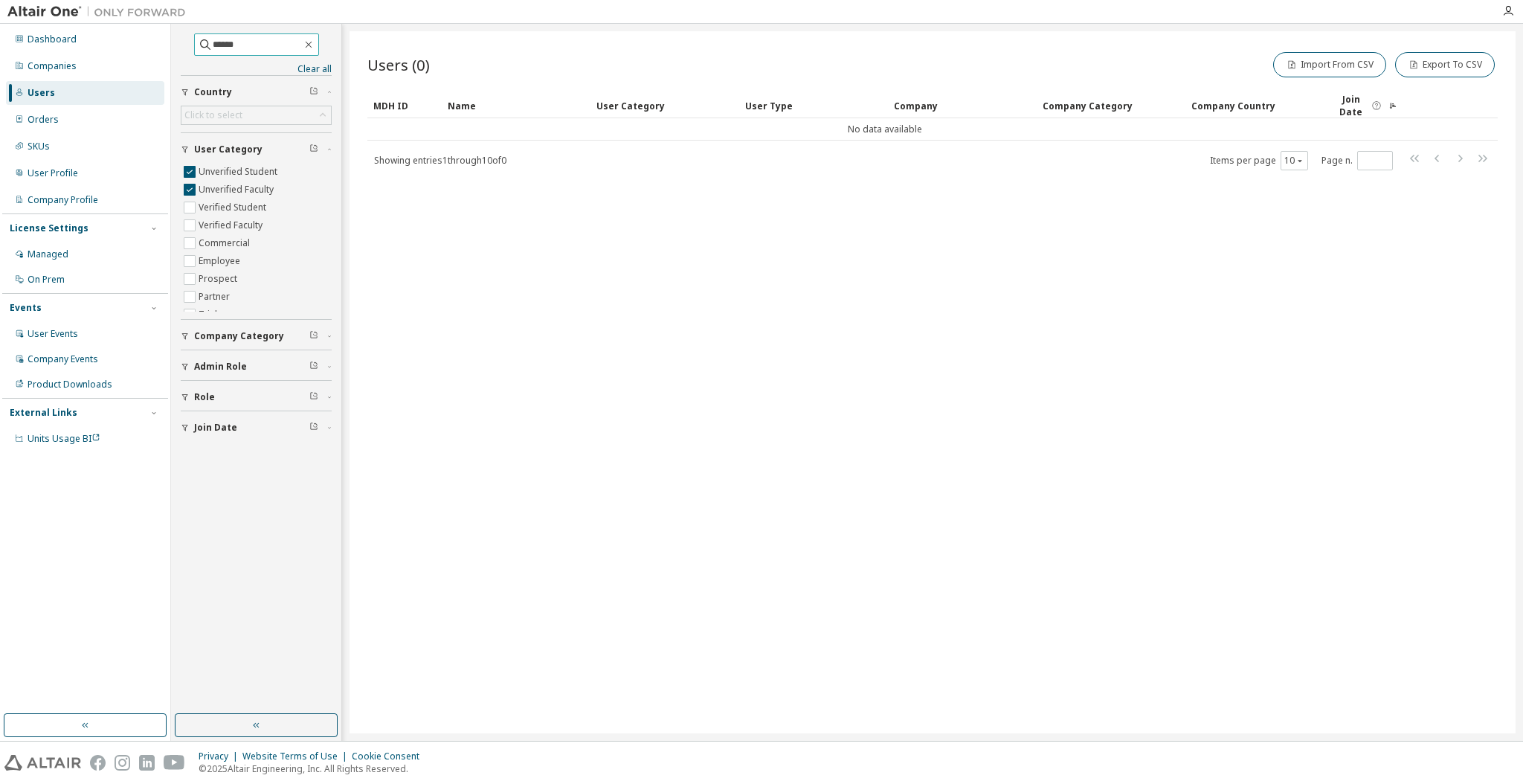
click at [258, 41] on input "******" at bounding box center [257, 44] width 89 height 15
click at [102, 67] on div "Companies" at bounding box center [85, 66] width 158 height 24
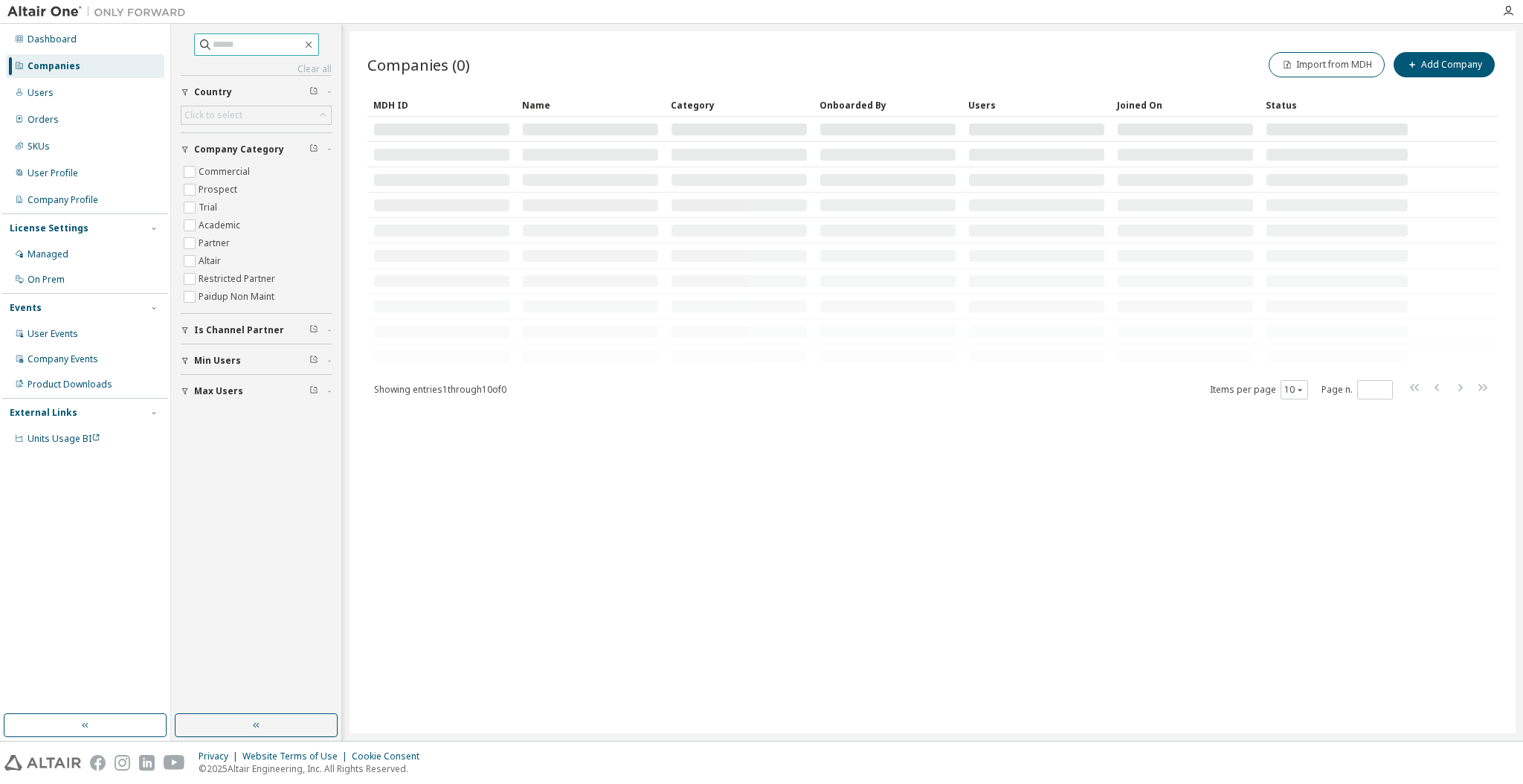
click at [272, 41] on input "text" at bounding box center [257, 44] width 89 height 15
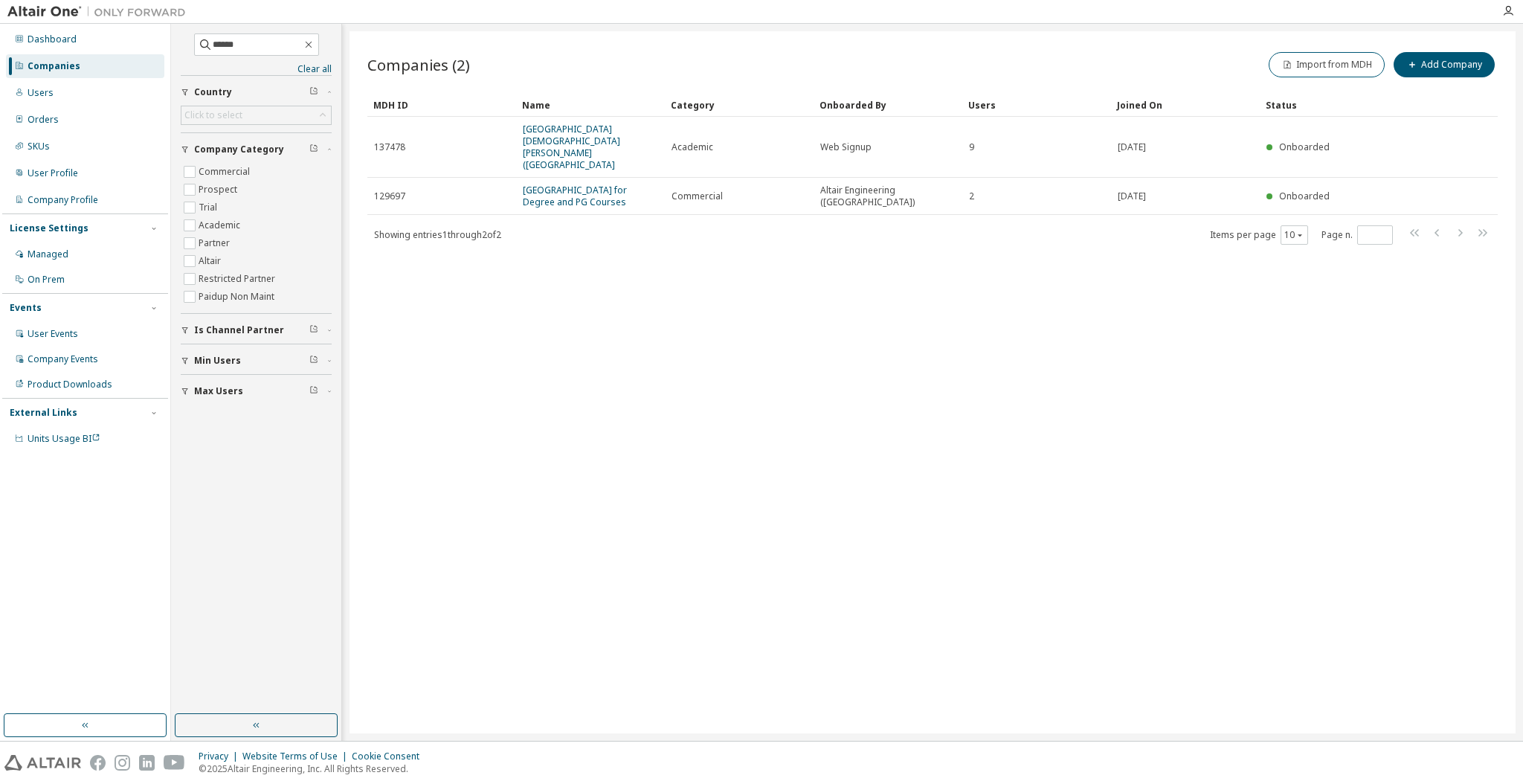
click at [727, 438] on div "Companies (2) Import from MDH Add Company Clear Load Save Save As Field Operato…" at bounding box center [932, 382] width 1166 height 702
click at [262, 40] on input "******" at bounding box center [257, 44] width 89 height 15
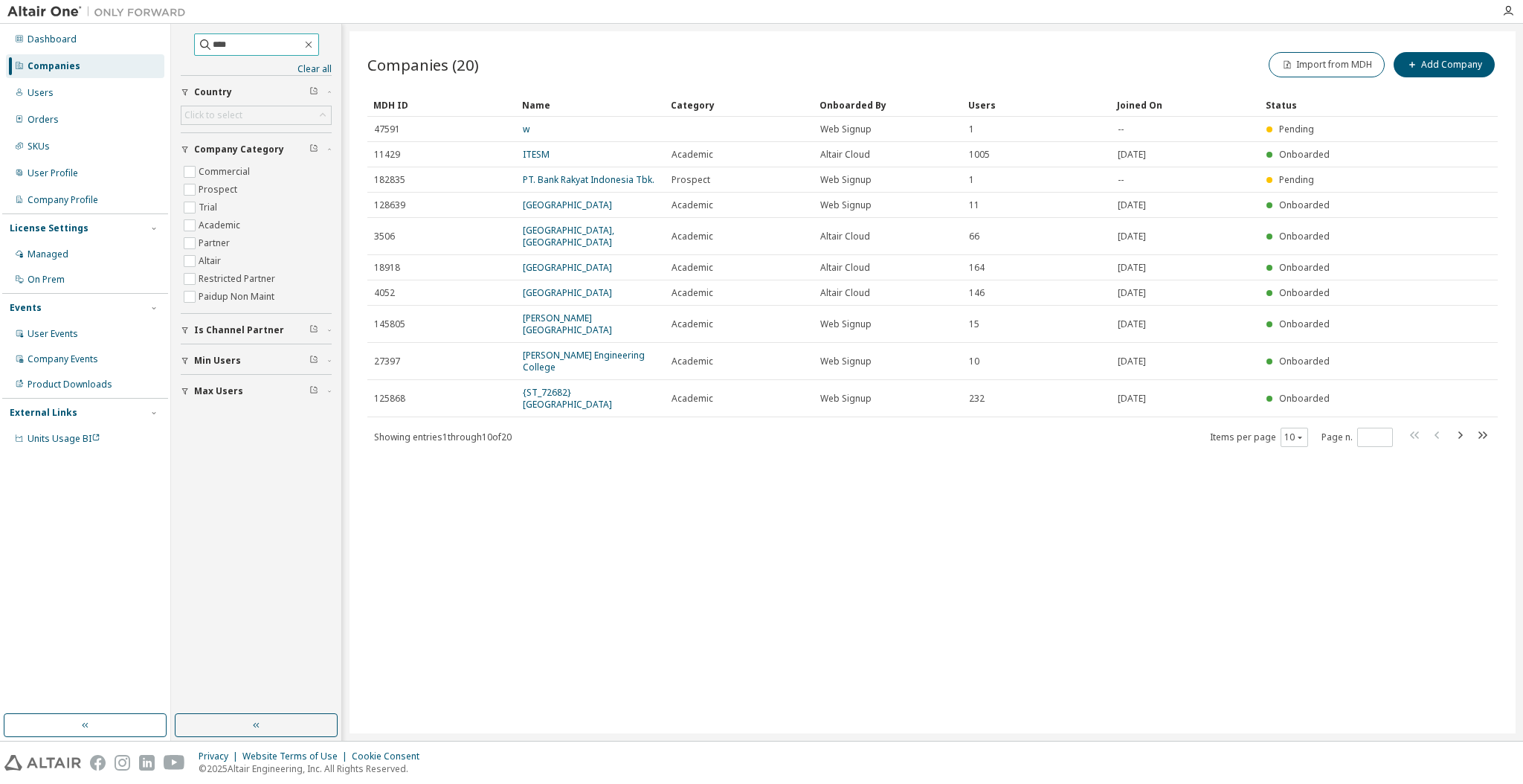
click at [262, 40] on input "****" at bounding box center [257, 44] width 89 height 15
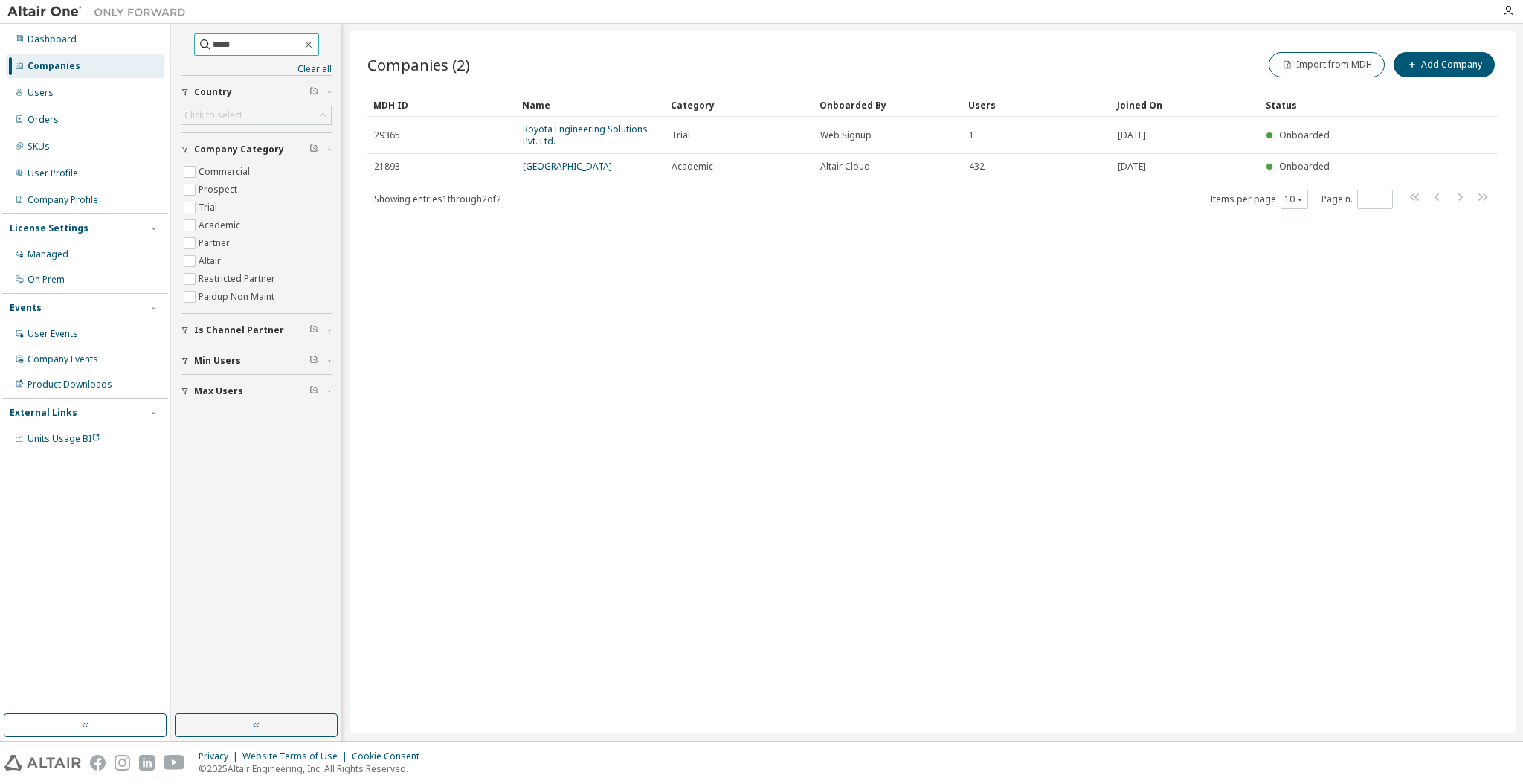
click at [267, 43] on input "*****" at bounding box center [257, 44] width 89 height 15
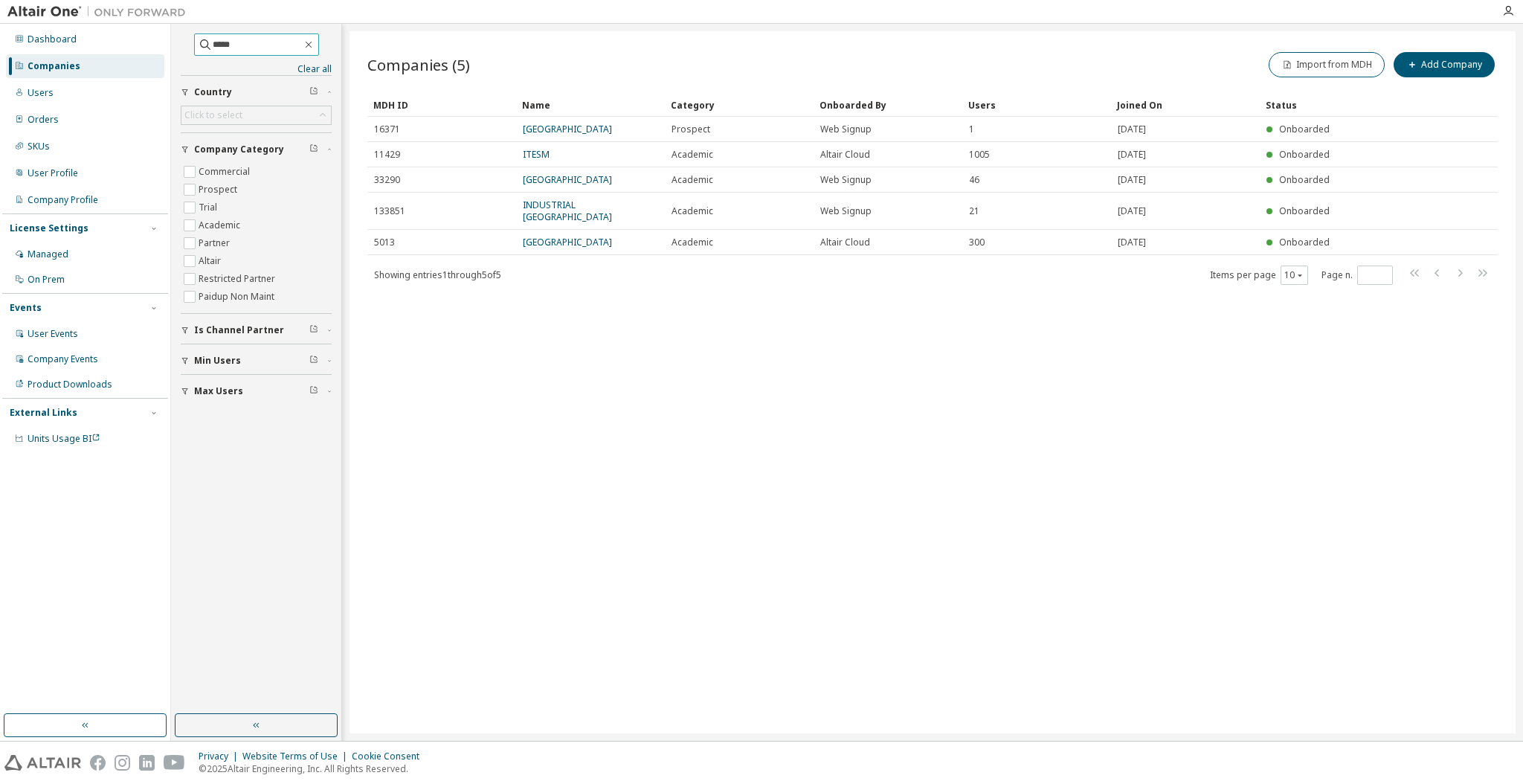
click at [255, 49] on input "*****" at bounding box center [257, 44] width 89 height 15
type input "*****"
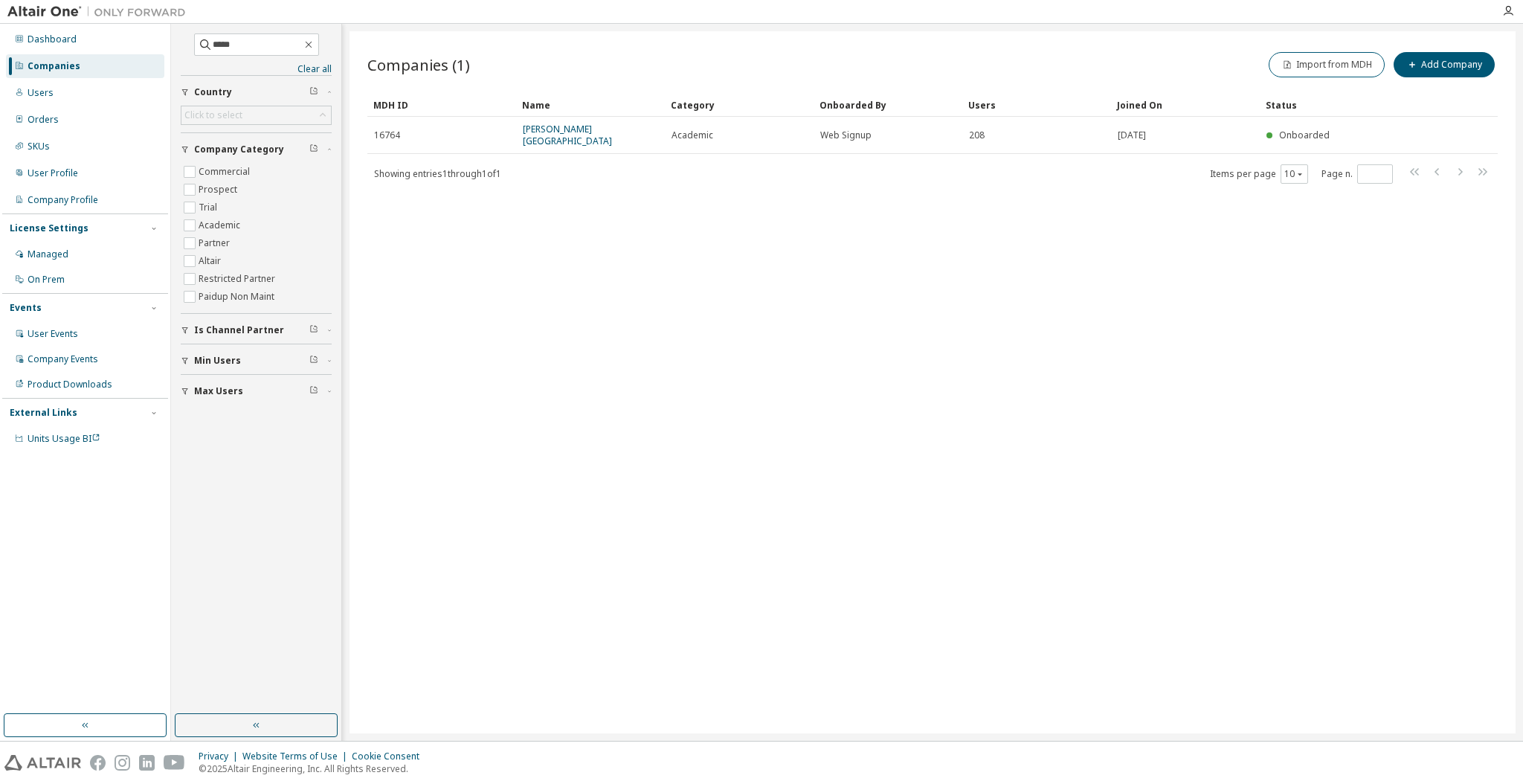
click at [449, 434] on div "Companies (1) Import from MDH Add Company Clear Load Save Save As Field Operato…" at bounding box center [932, 382] width 1166 height 702
click at [806, 349] on div "Companies (1) Import from MDH Add Company Clear Load Save Save As Field Operato…" at bounding box center [932, 382] width 1166 height 702
click at [314, 41] on icon "button" at bounding box center [308, 44] width 12 height 12
